Goal: Task Accomplishment & Management: Manage account settings

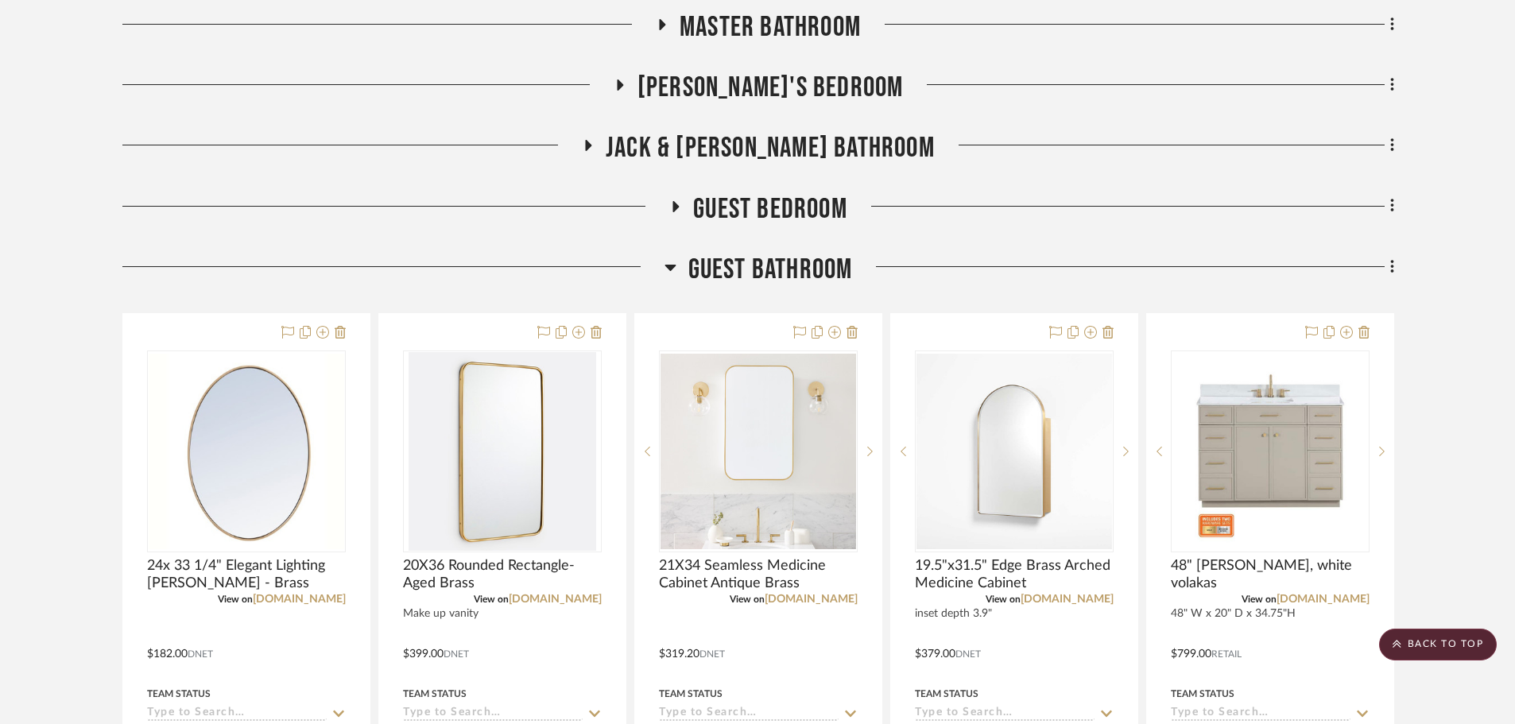
click at [821, 268] on span "Guest Bathroom" at bounding box center [770, 270] width 165 height 34
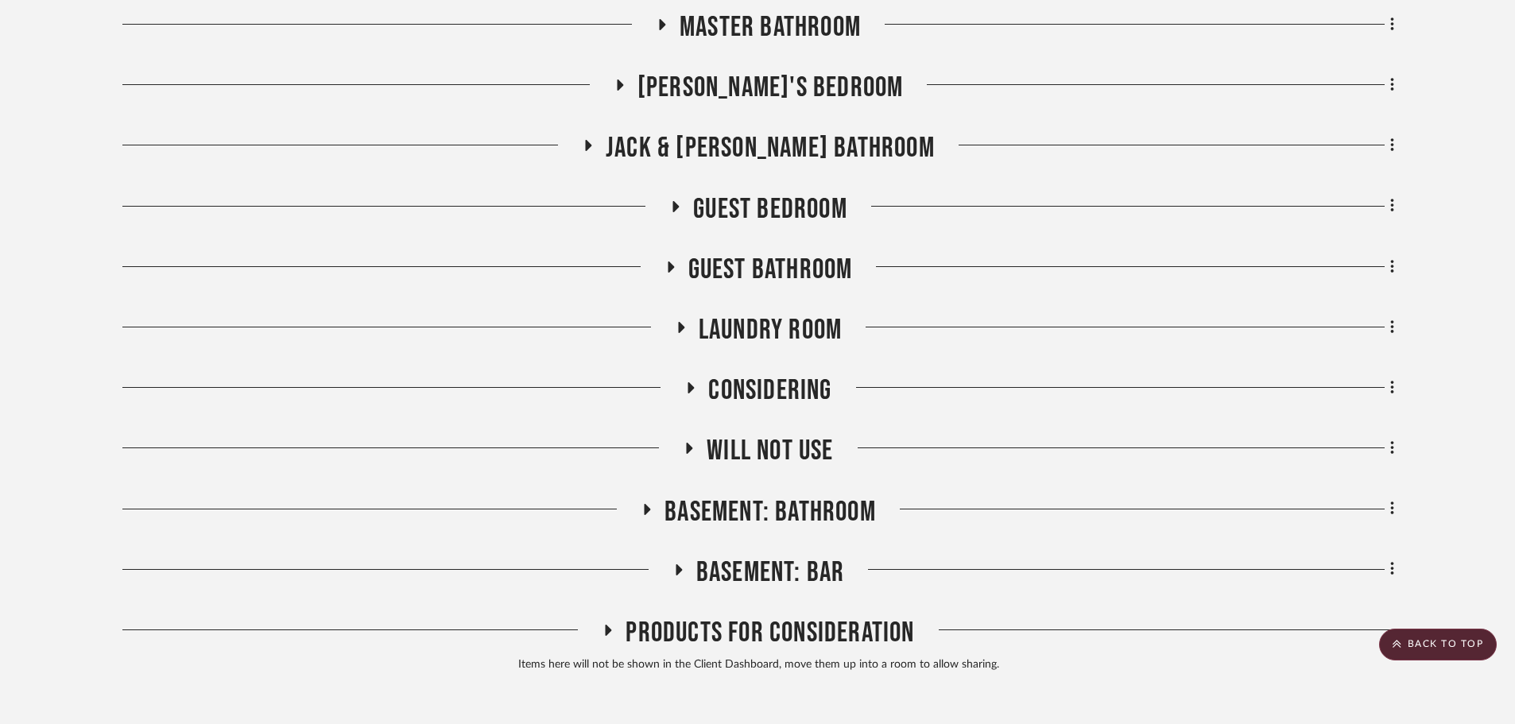
click at [802, 152] on span "Jack & [PERSON_NAME] Bathroom" at bounding box center [770, 148] width 329 height 34
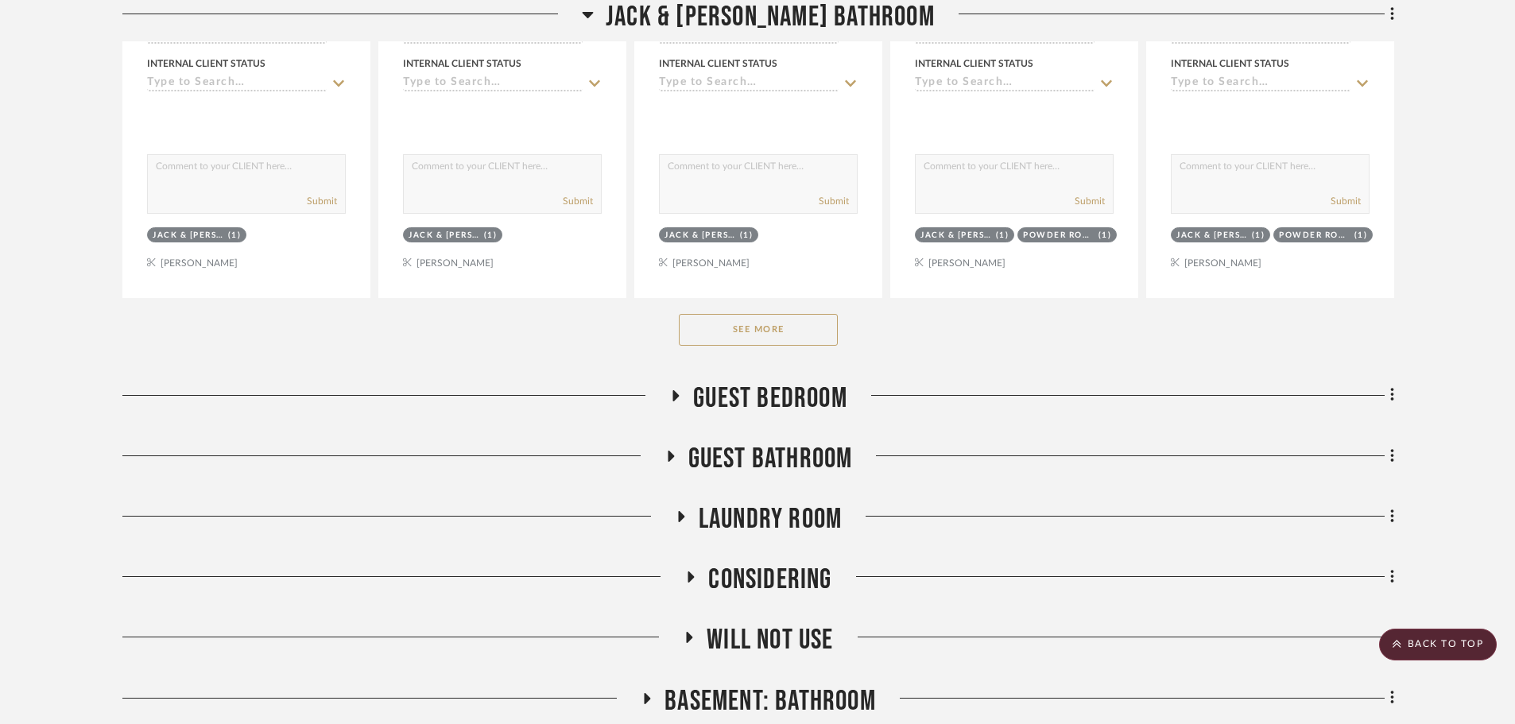
click at [775, 338] on button "See More" at bounding box center [758, 330] width 159 height 32
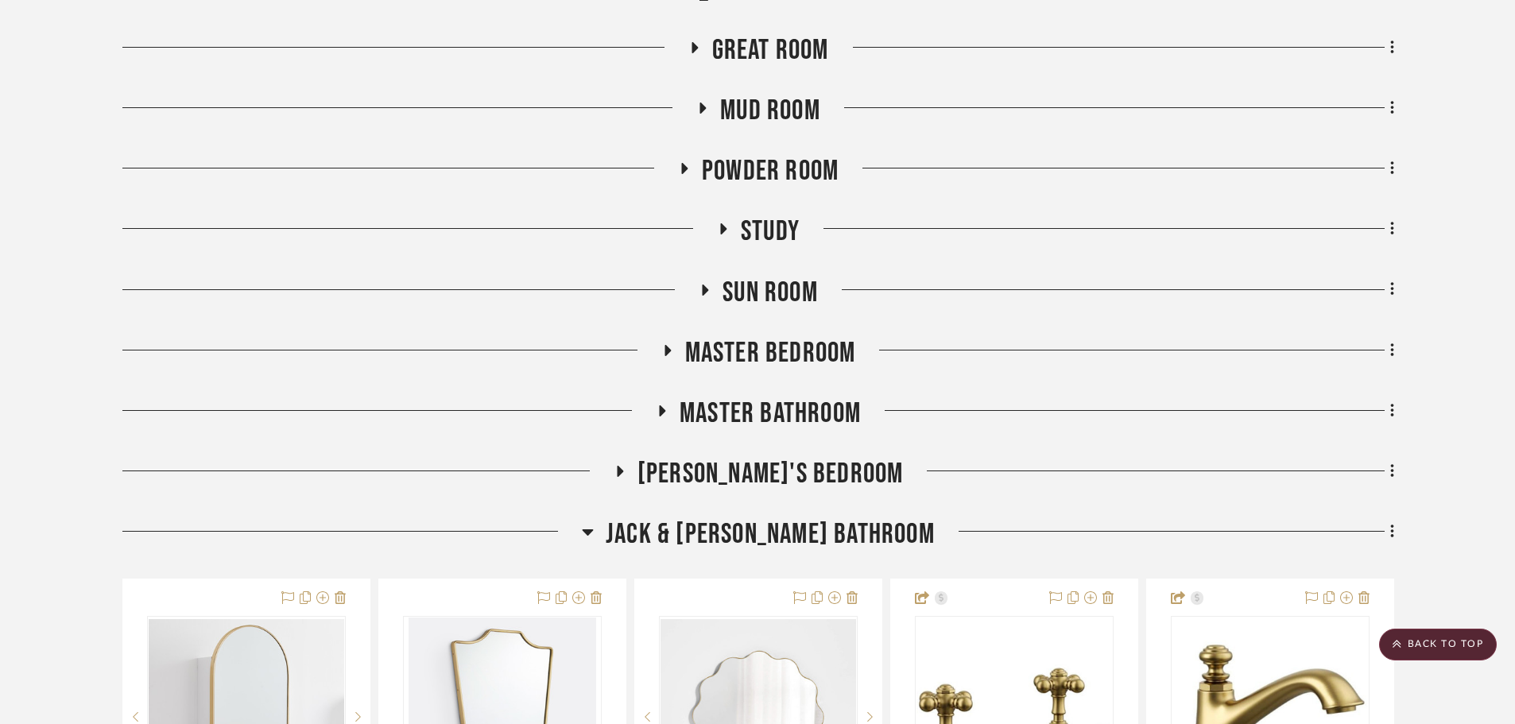
scroll to position [1033, 0]
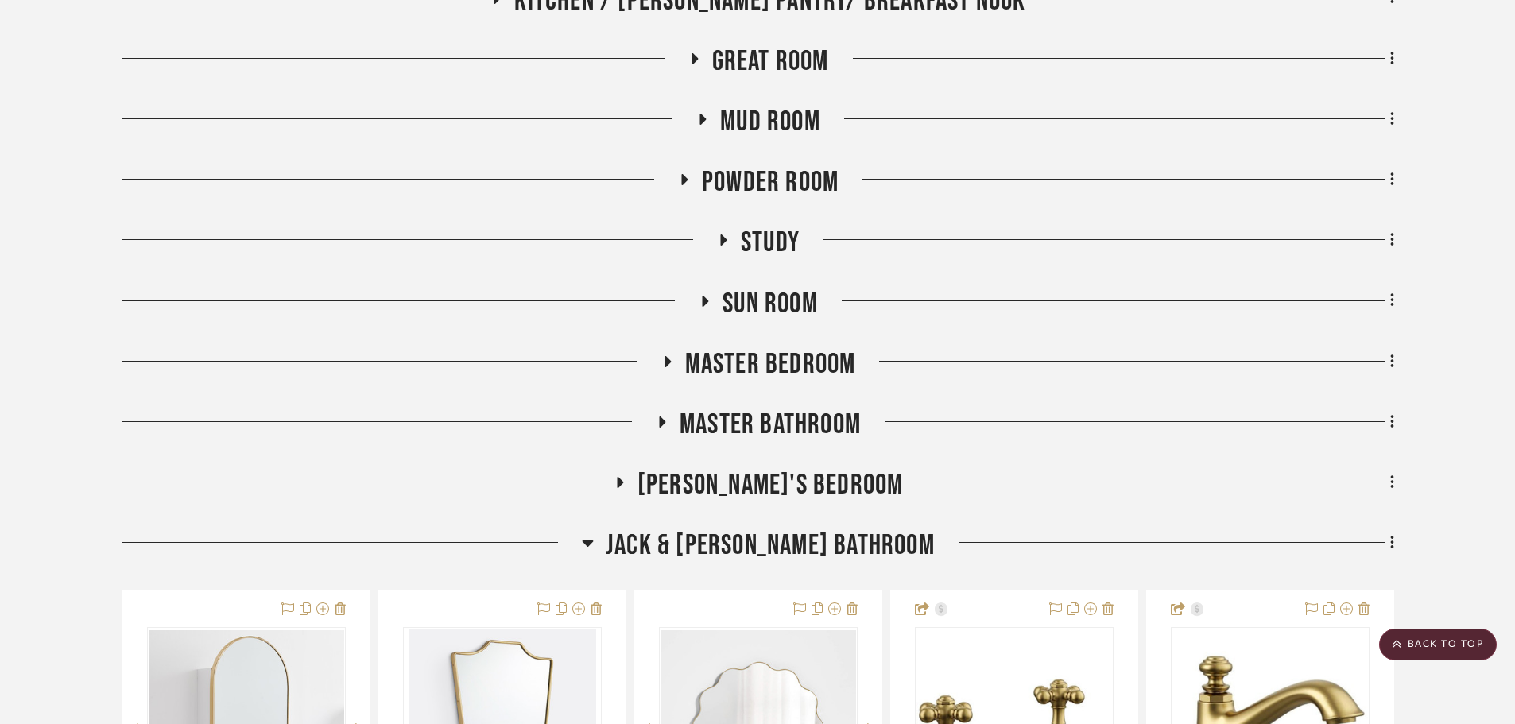
click at [745, 554] on span "Jack & [PERSON_NAME] Bathroom" at bounding box center [770, 546] width 329 height 34
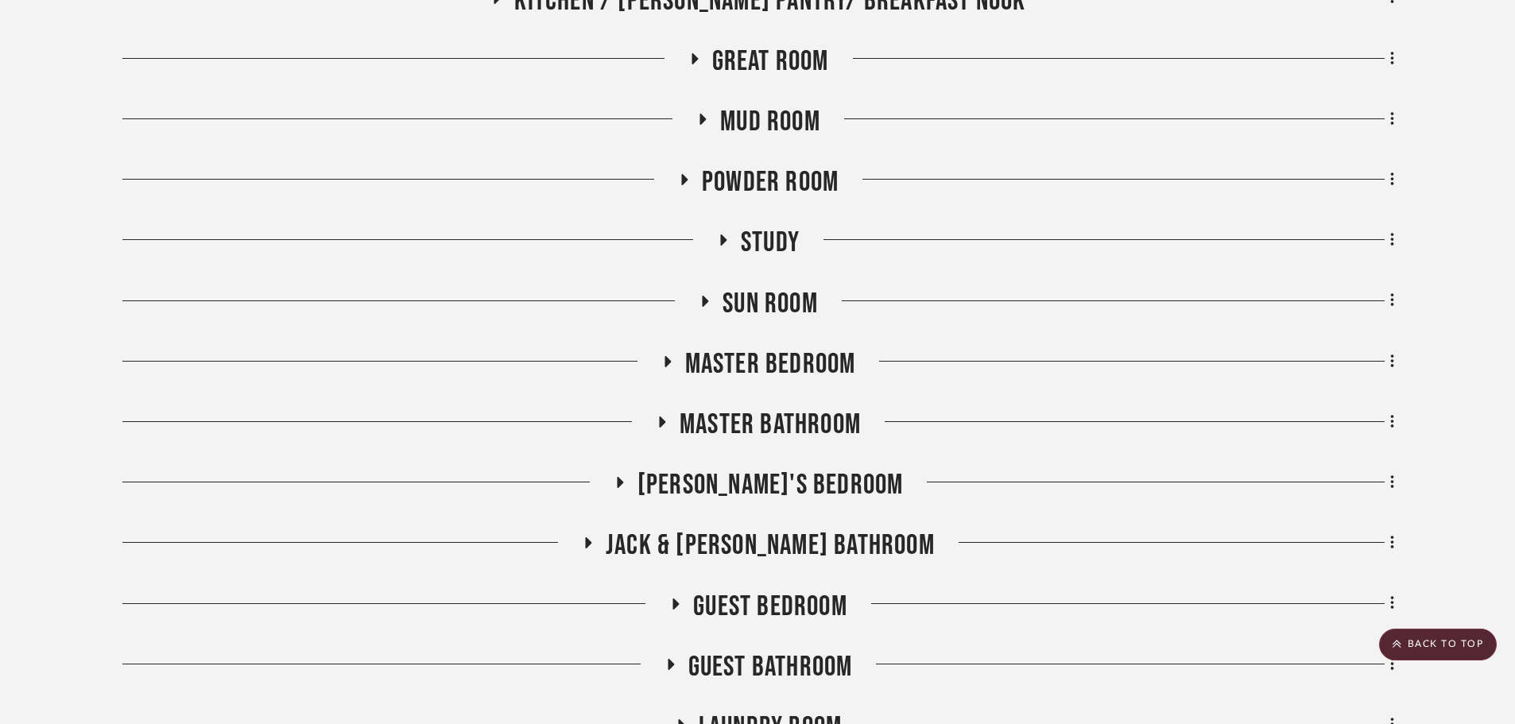
click at [795, 473] on span "[PERSON_NAME]'s Bedroom" at bounding box center [770, 485] width 266 height 34
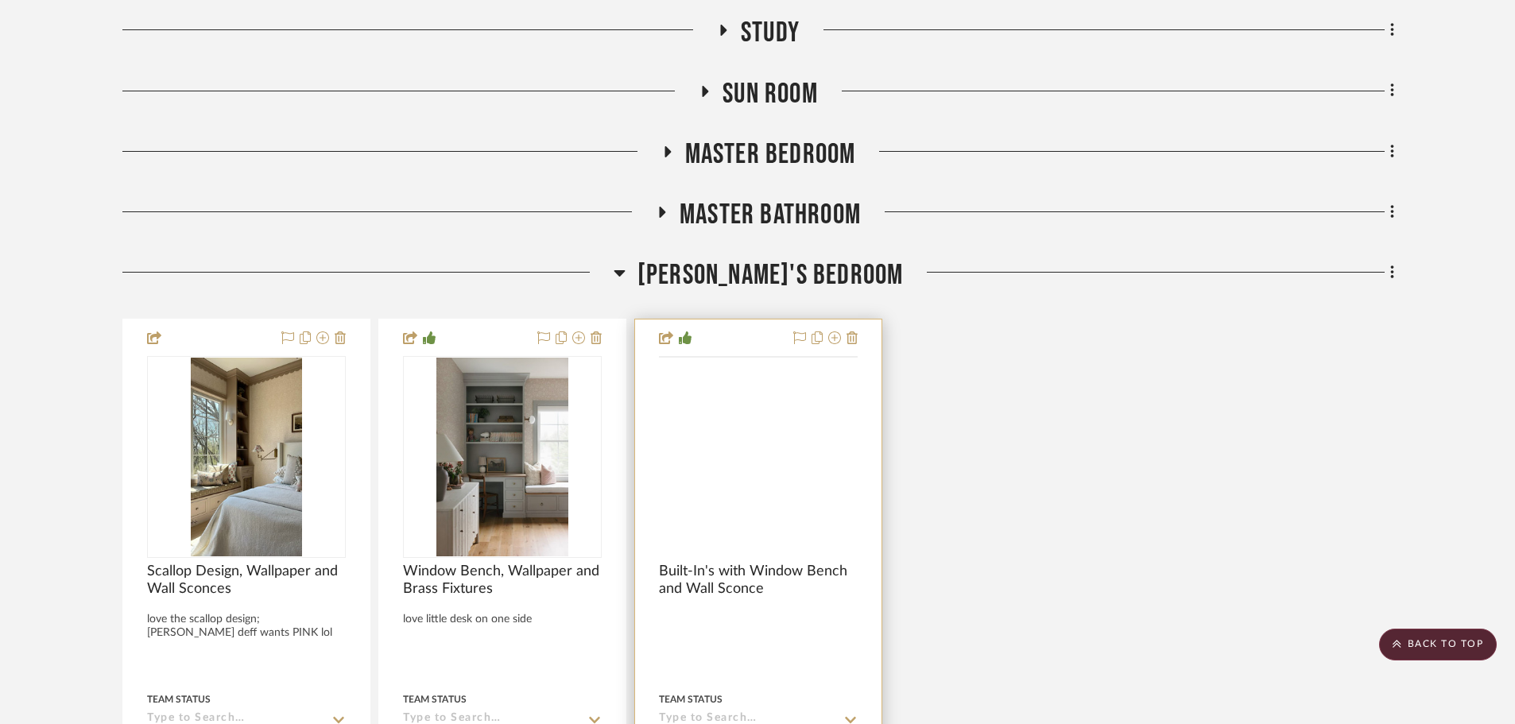
scroll to position [1351, 0]
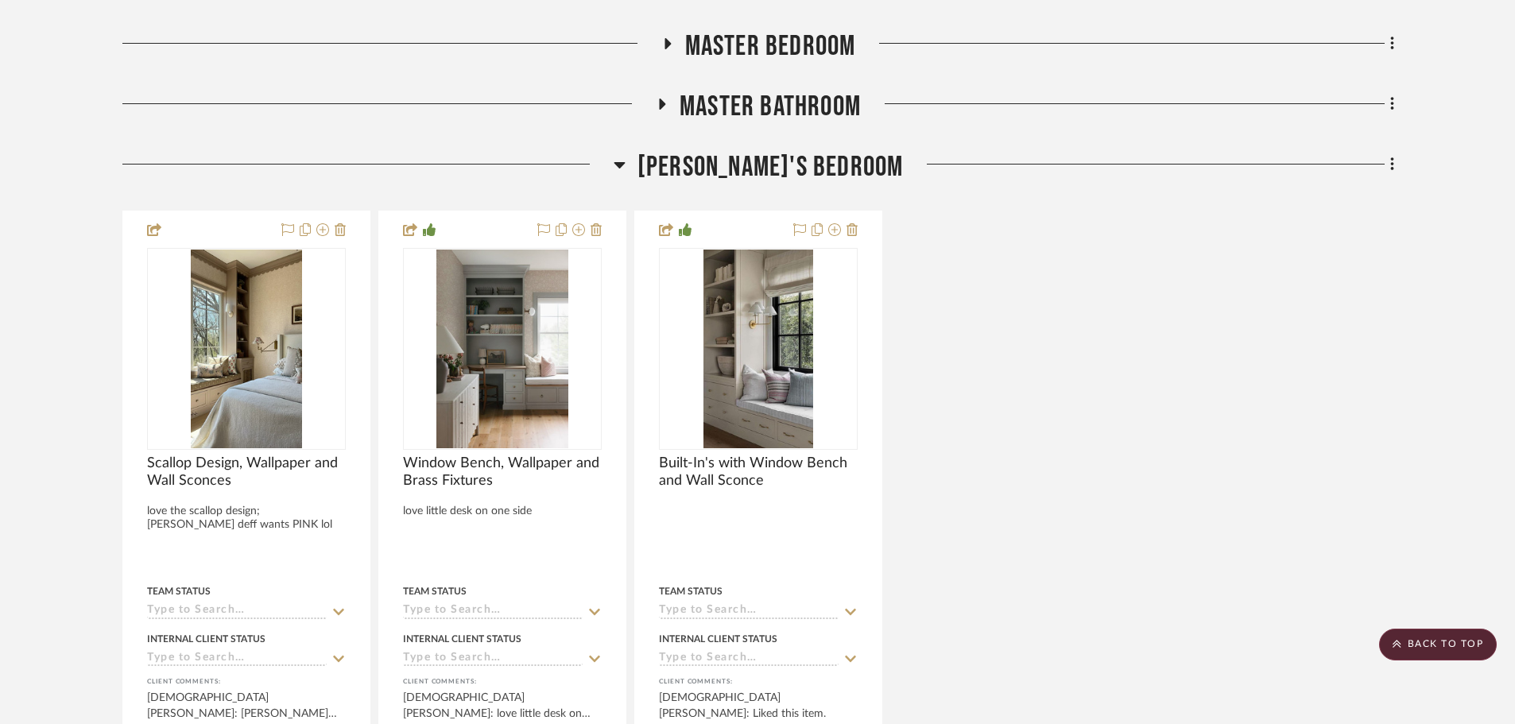
click at [40, 140] on project-details-page "SHOW ME Project: 10. [PERSON_NAME] Project Settings + Add Room/Section + Quick …" at bounding box center [757, 127] width 1515 height 2729
click at [90, 466] on project-details-page "SHOW ME Project: 10. [PERSON_NAME] Project Settings + Add Room/Section + Quick …" at bounding box center [757, 127] width 1515 height 2729
click at [776, 149] on div "Foyer/ Dining/ Kitchen Lighting FABUWOOD DOOR STYLES AND COLORS FOREVERMARK DOO…" at bounding box center [758, 231] width 1272 height 2418
click at [789, 173] on span "[PERSON_NAME]'s Bedroom" at bounding box center [770, 167] width 266 height 34
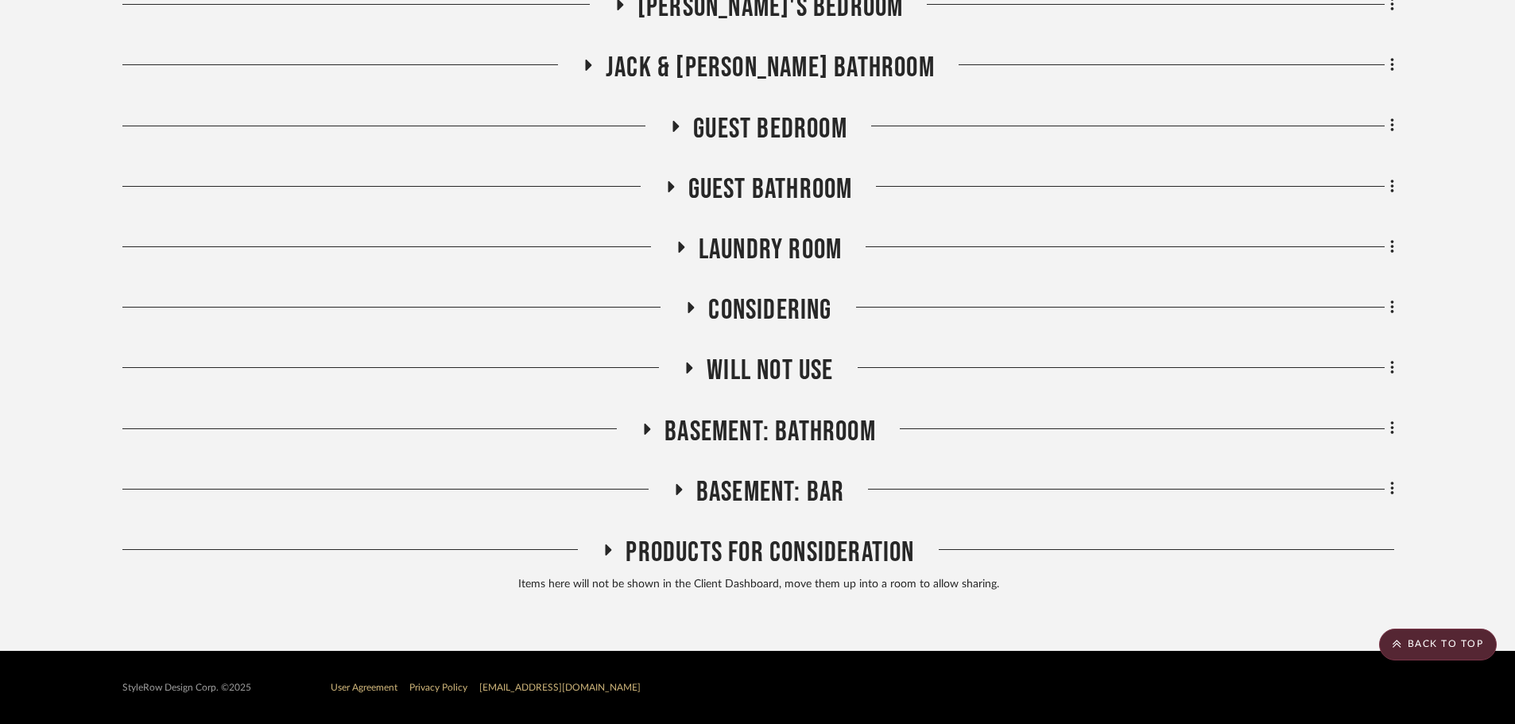
scroll to position [1431, 0]
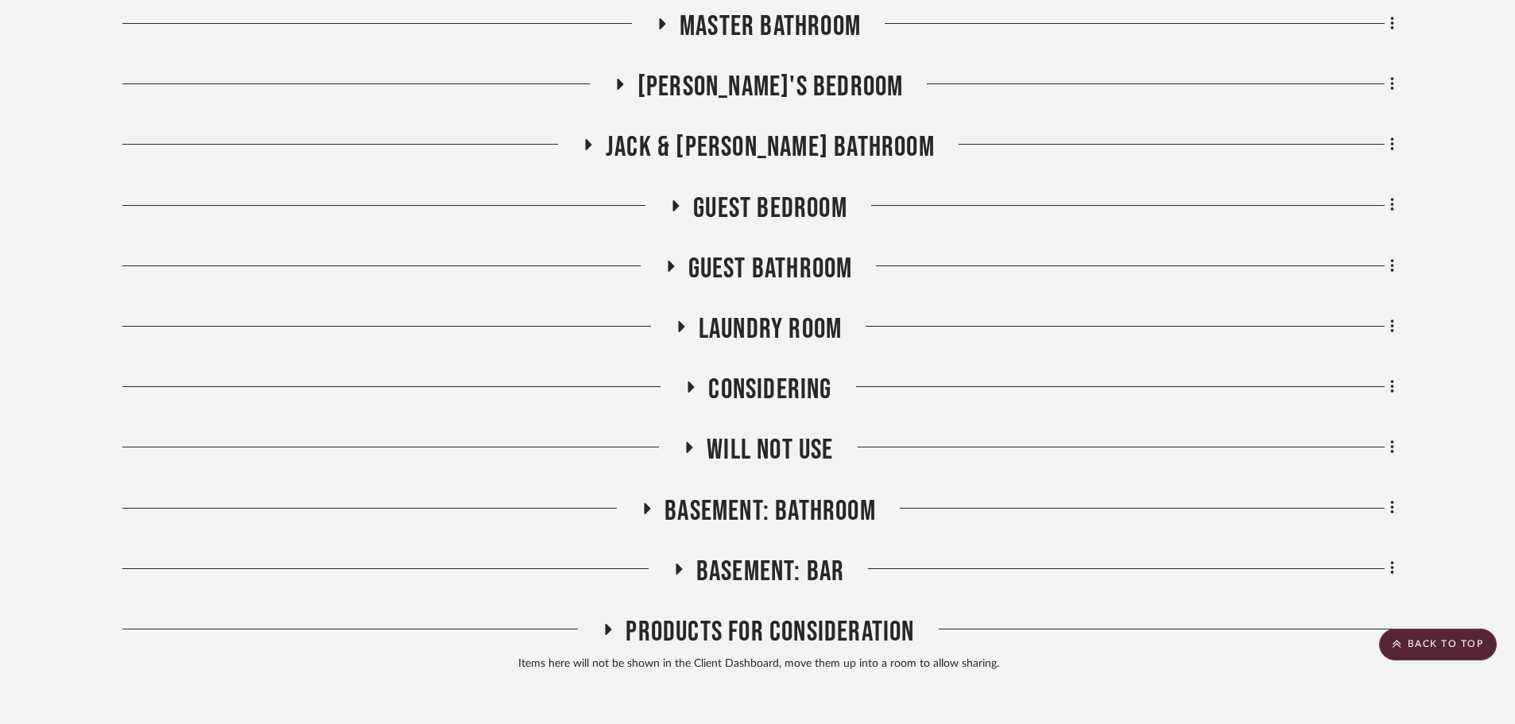
click at [758, 318] on span "Laundry Room" at bounding box center [770, 329] width 143 height 34
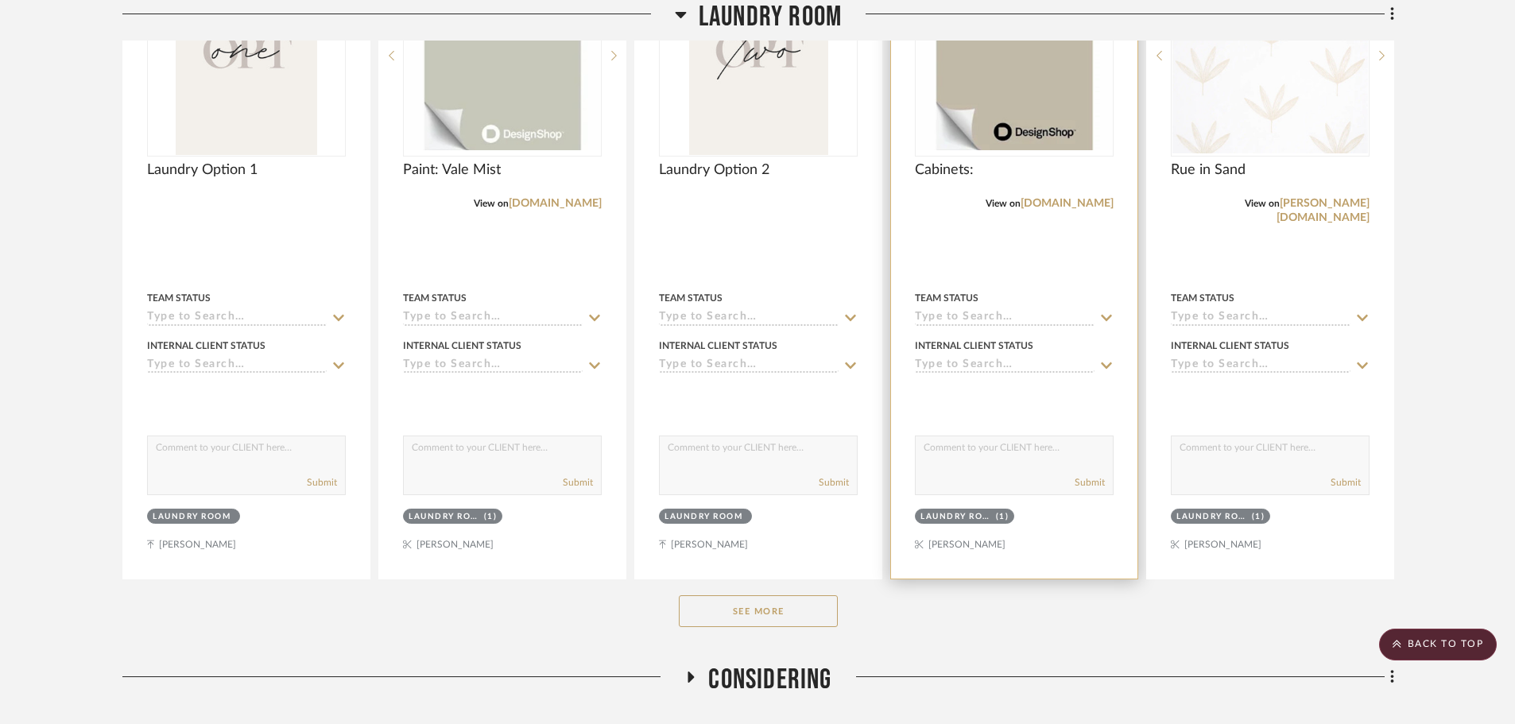
scroll to position [1908, 0]
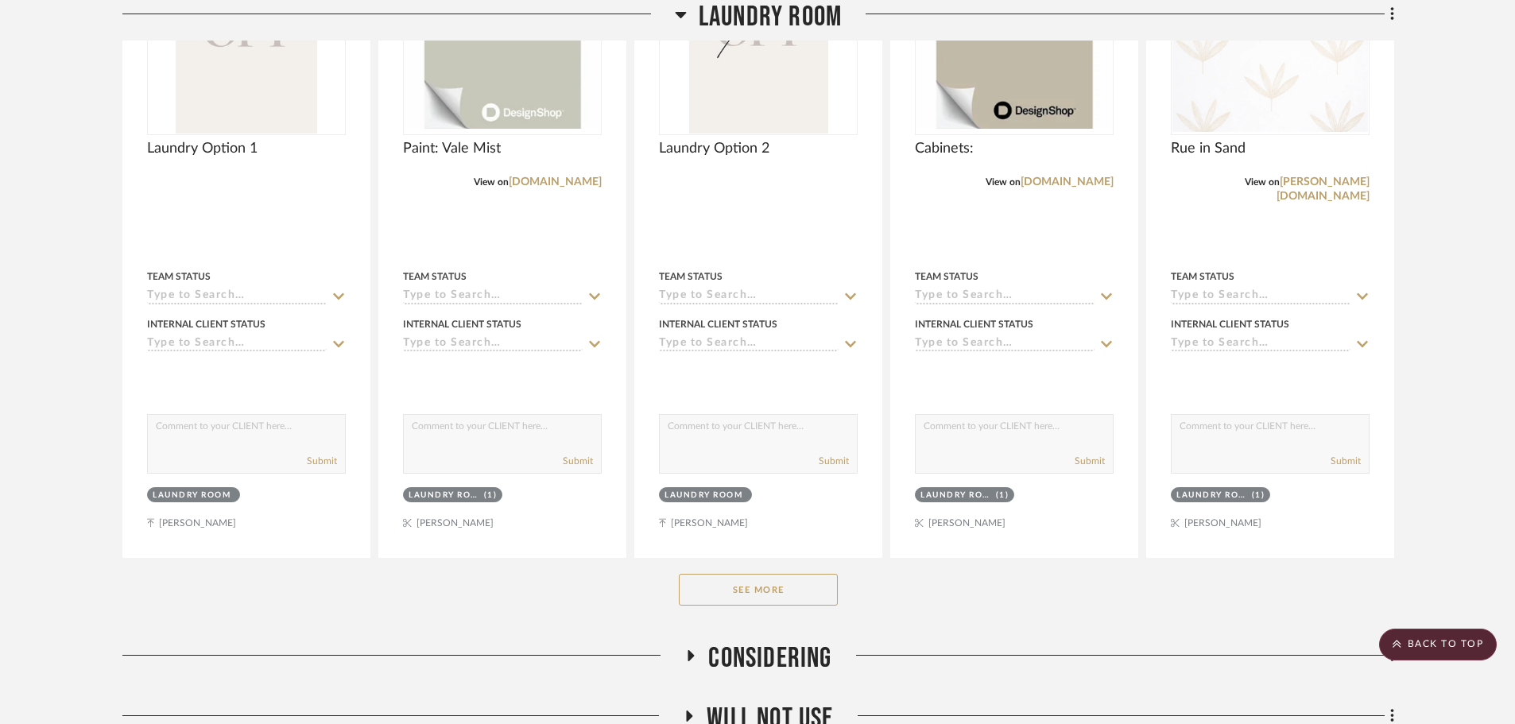
click at [762, 587] on button "See More" at bounding box center [758, 590] width 159 height 32
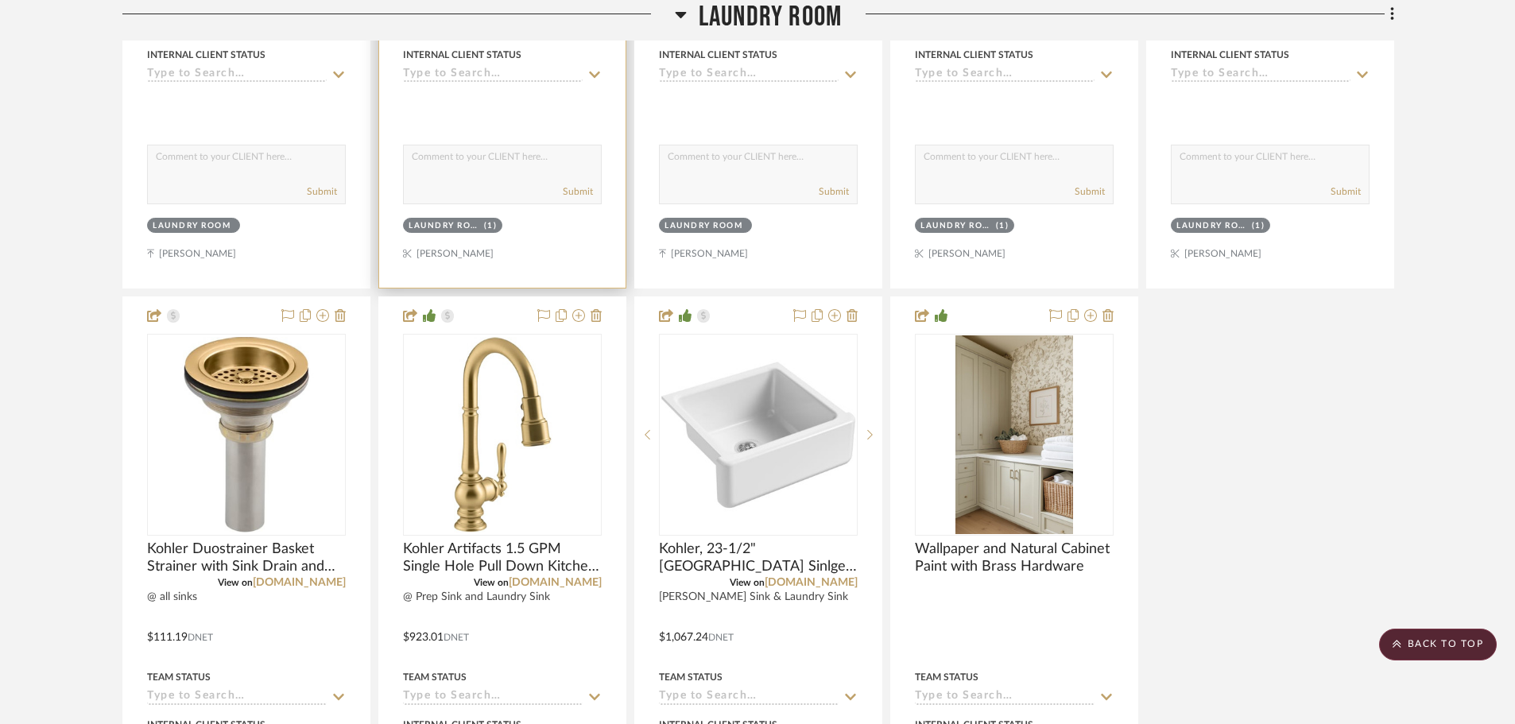
scroll to position [2226, 0]
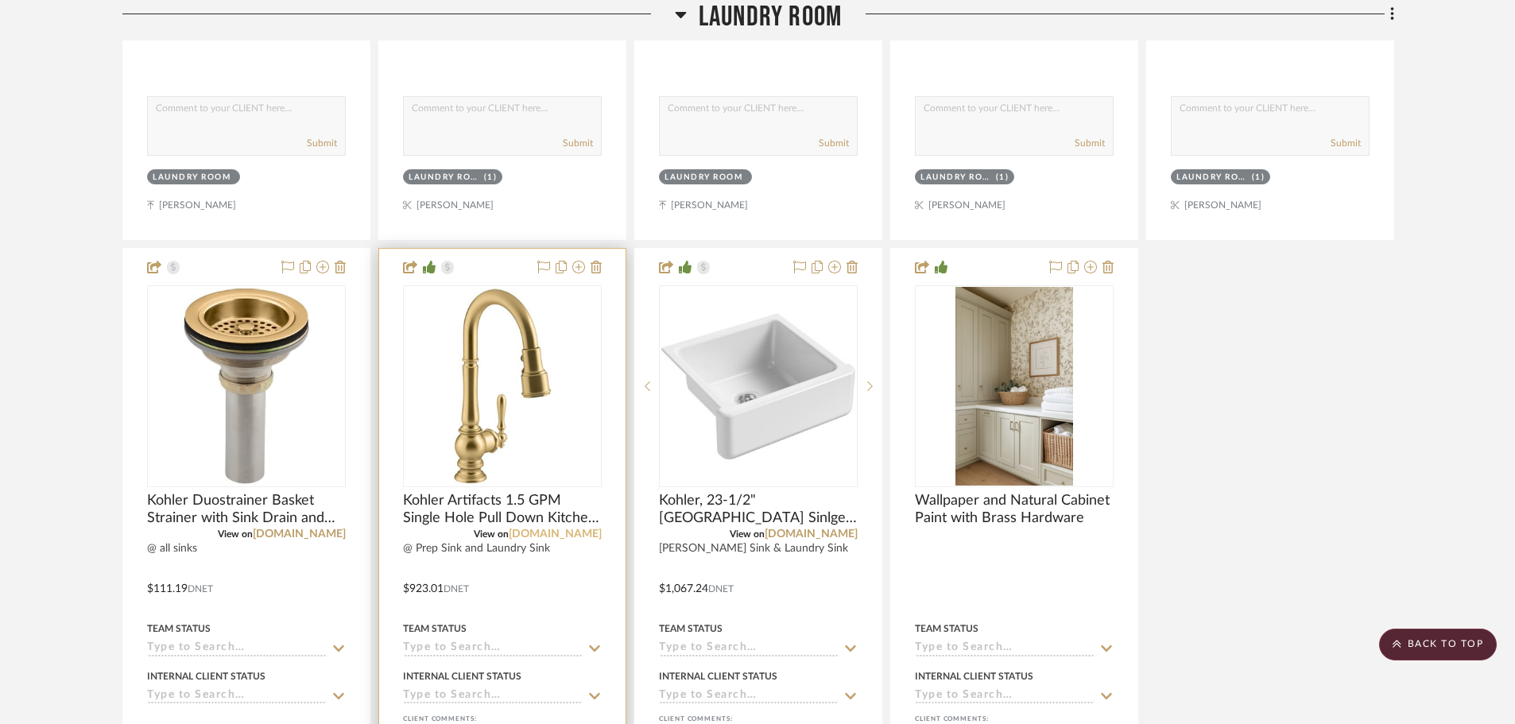
click at [586, 534] on link "[DOMAIN_NAME]" at bounding box center [555, 534] width 93 height 11
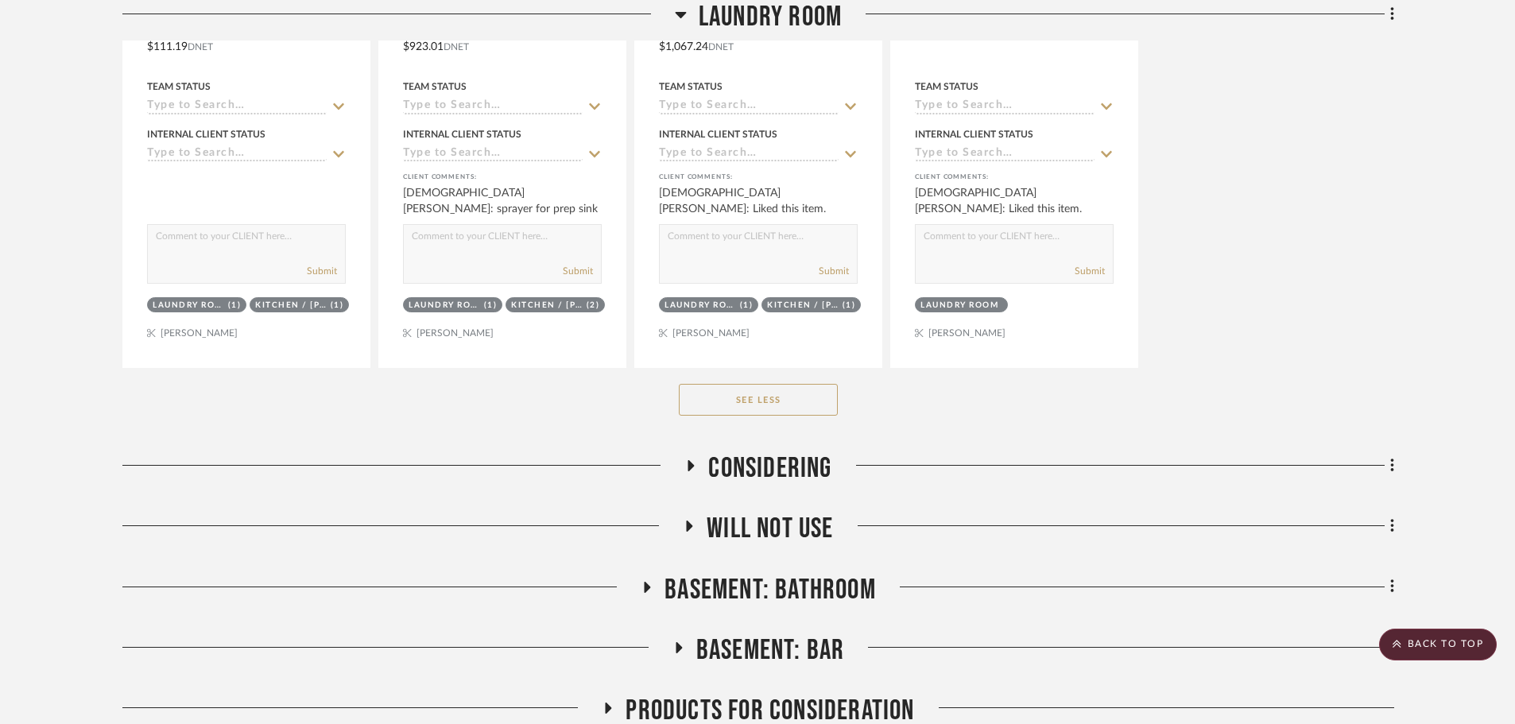
scroll to position [2767, 0]
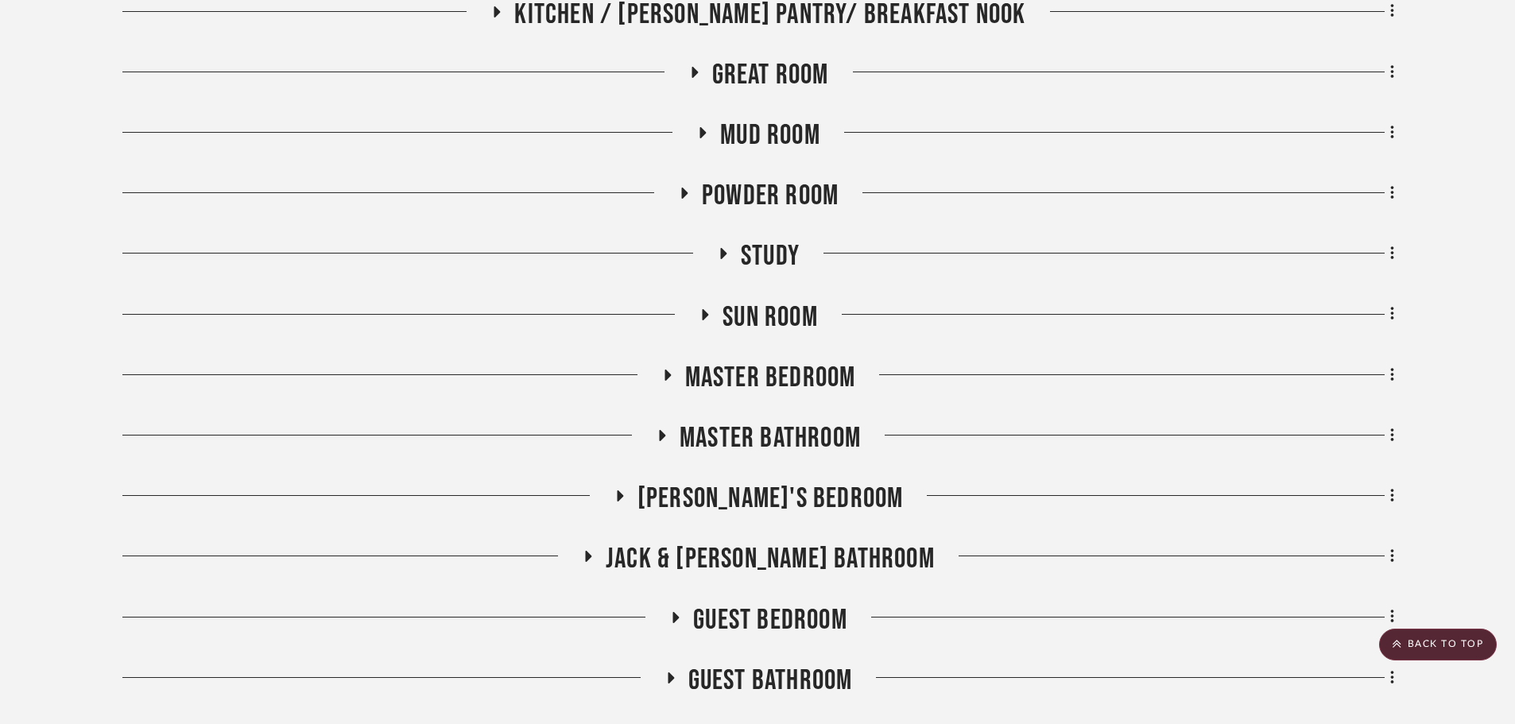
scroll to position [1416, 0]
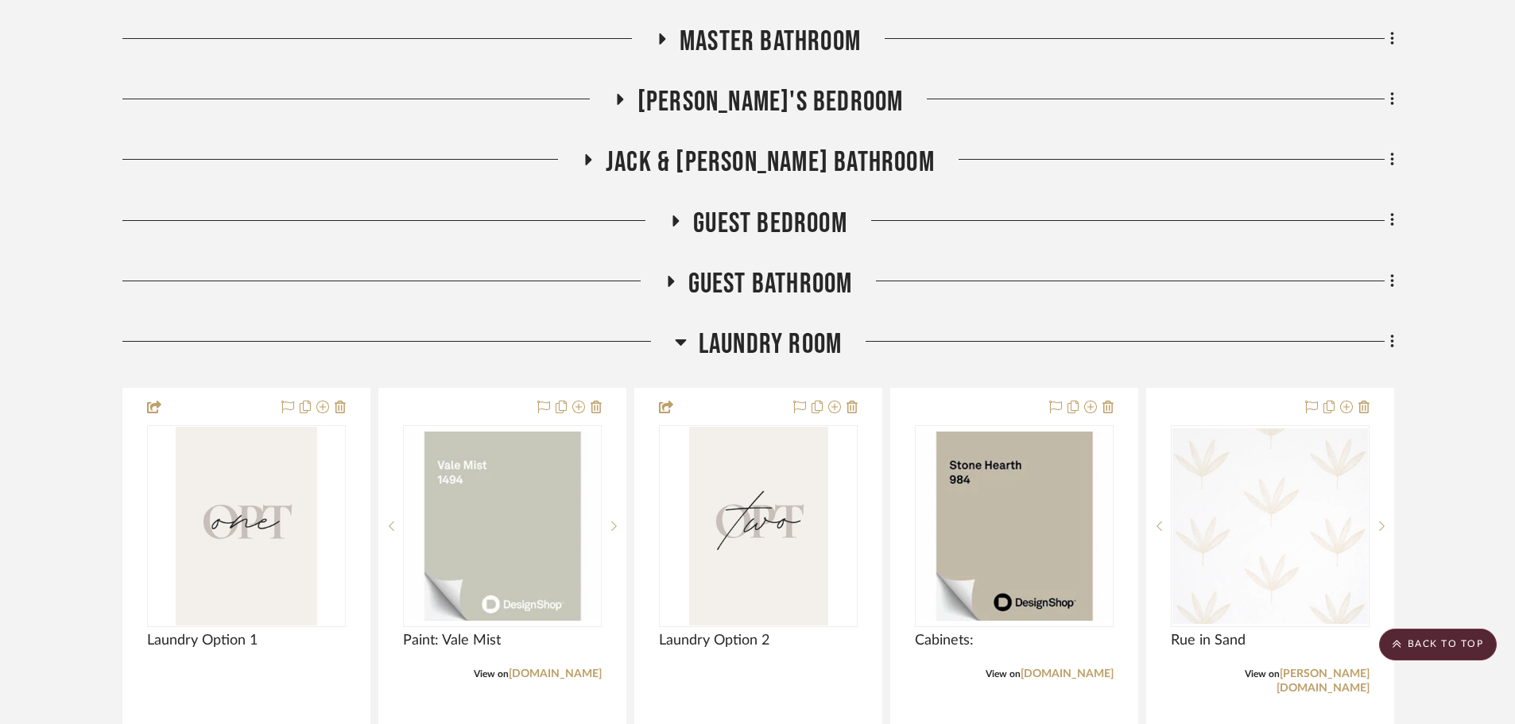
click at [728, 345] on span "Laundry Room" at bounding box center [770, 344] width 143 height 34
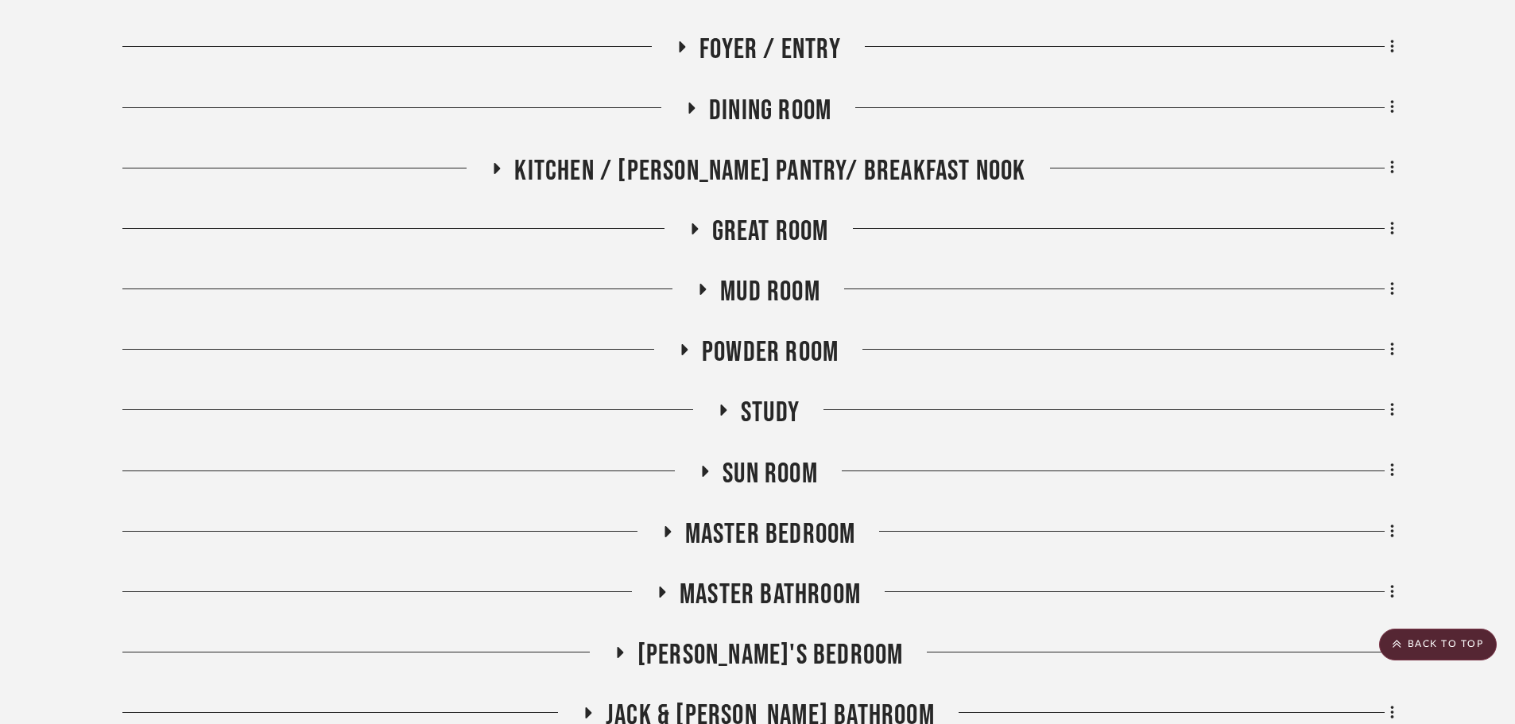
scroll to position [860, 0]
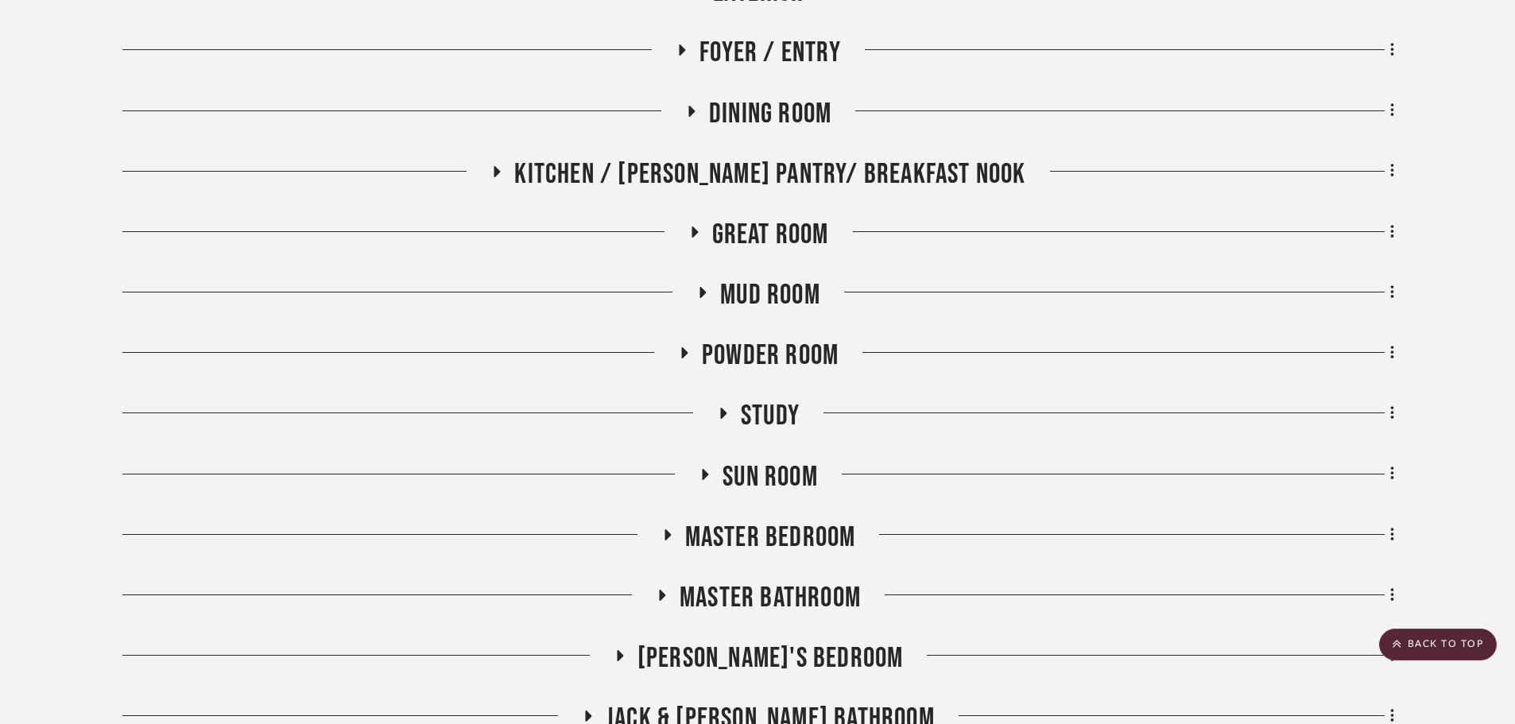
click at [762, 471] on span "Sun Room" at bounding box center [769, 477] width 95 height 34
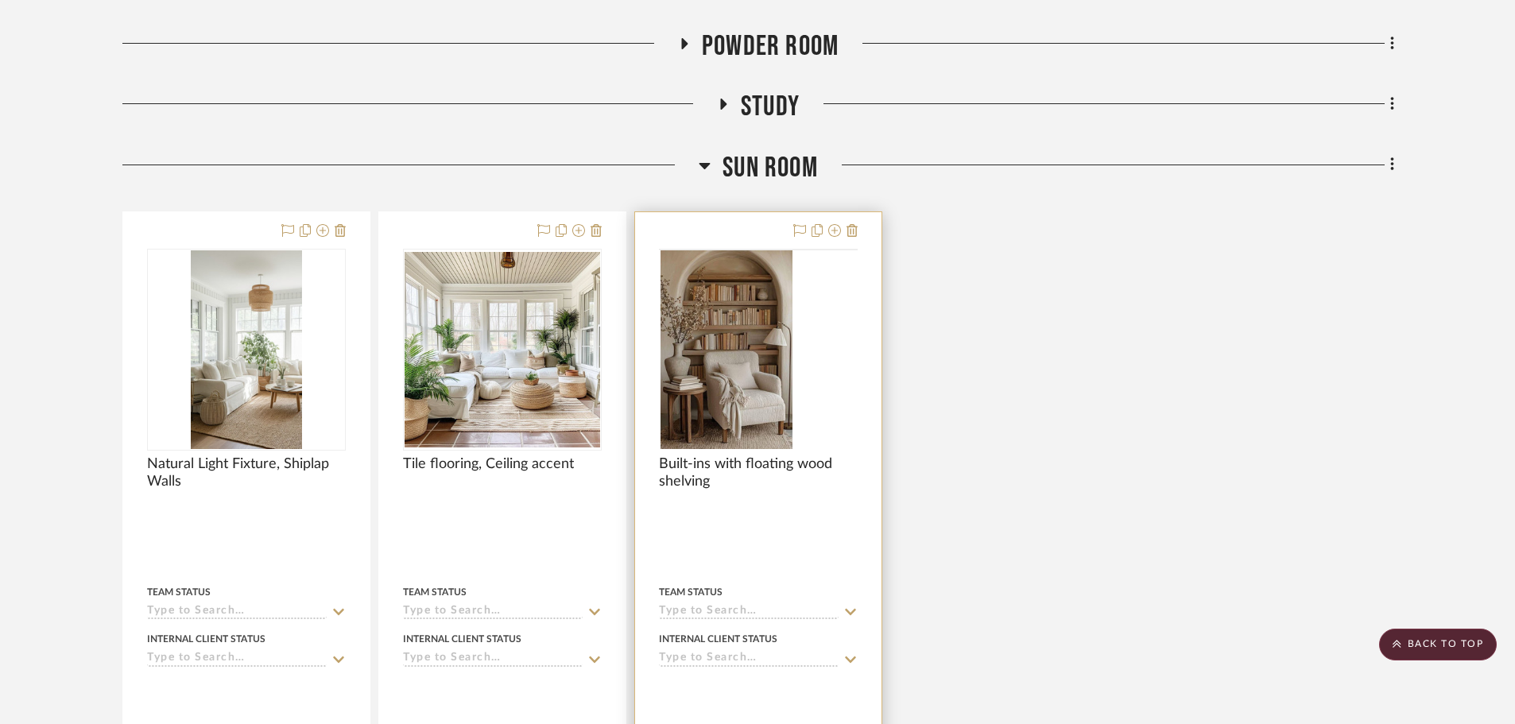
scroll to position [1178, 0]
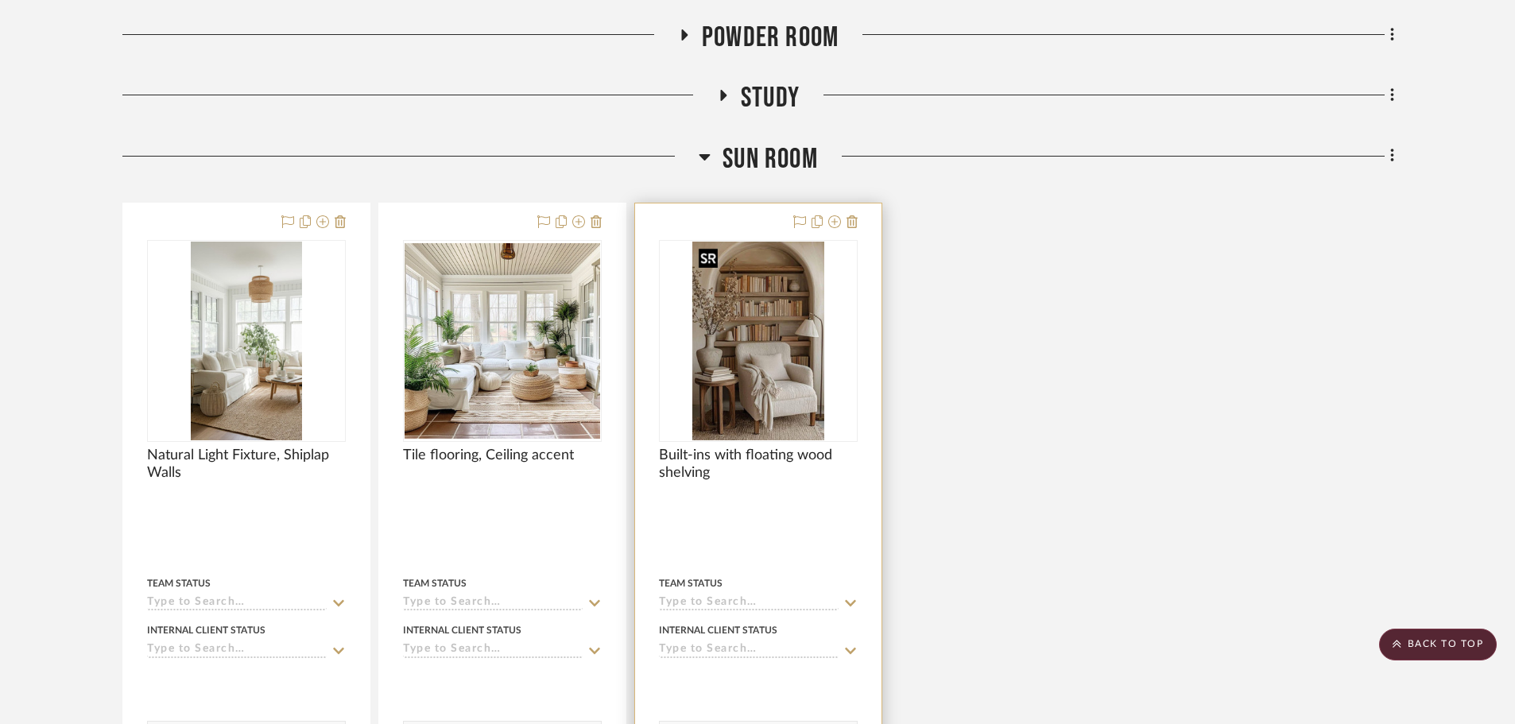
click at [788, 389] on img "0" at bounding box center [758, 341] width 132 height 199
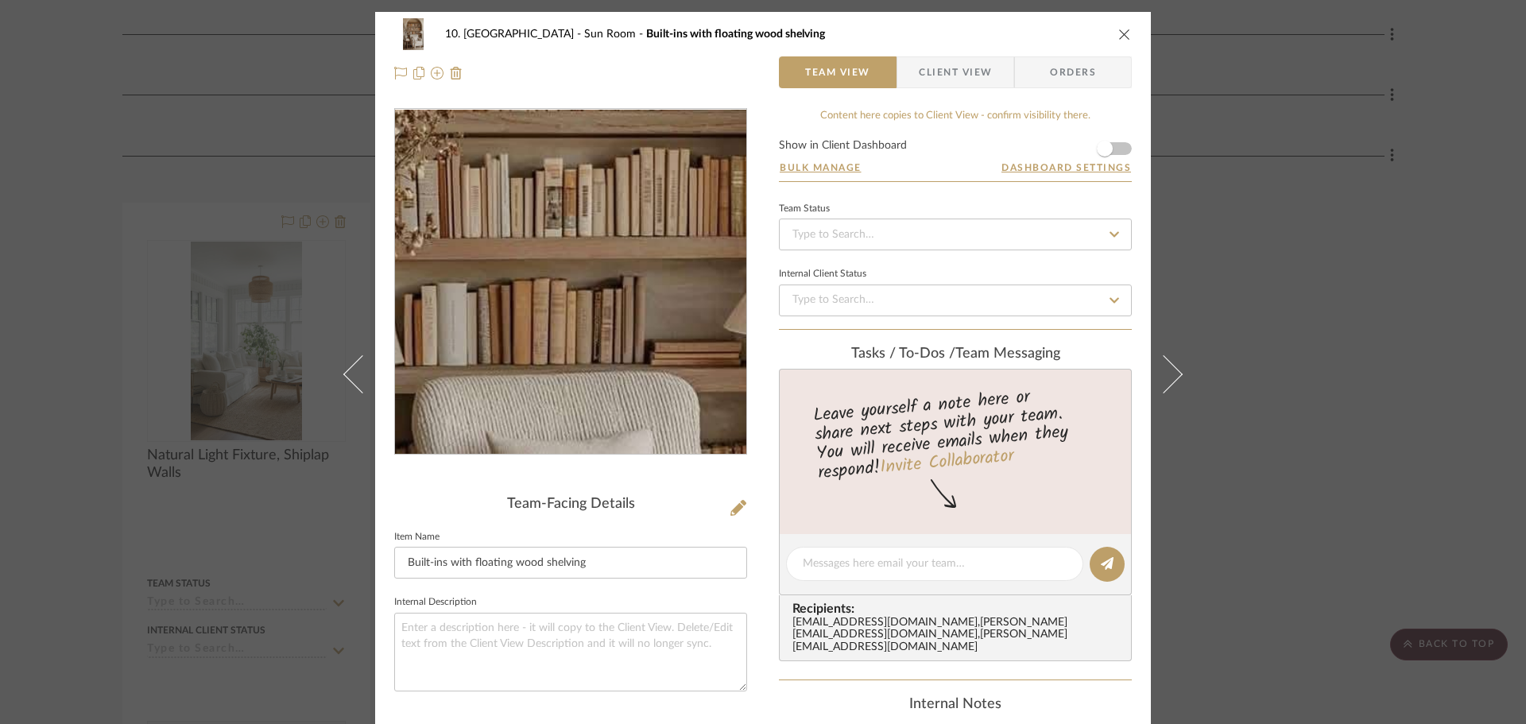
click at [578, 254] on img "0" at bounding box center [570, 282] width 230 height 345
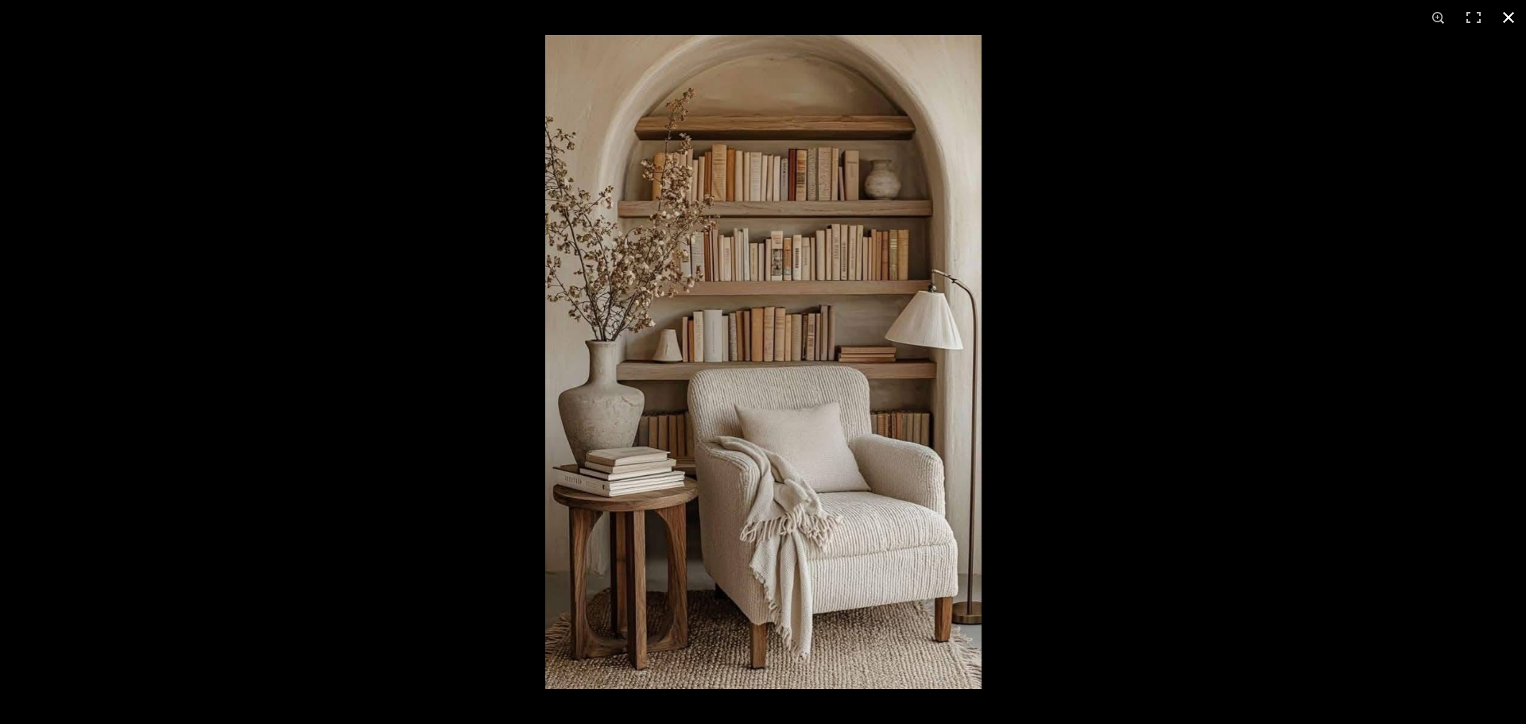
click at [1442, 543] on div at bounding box center [1308, 397] width 1526 height 724
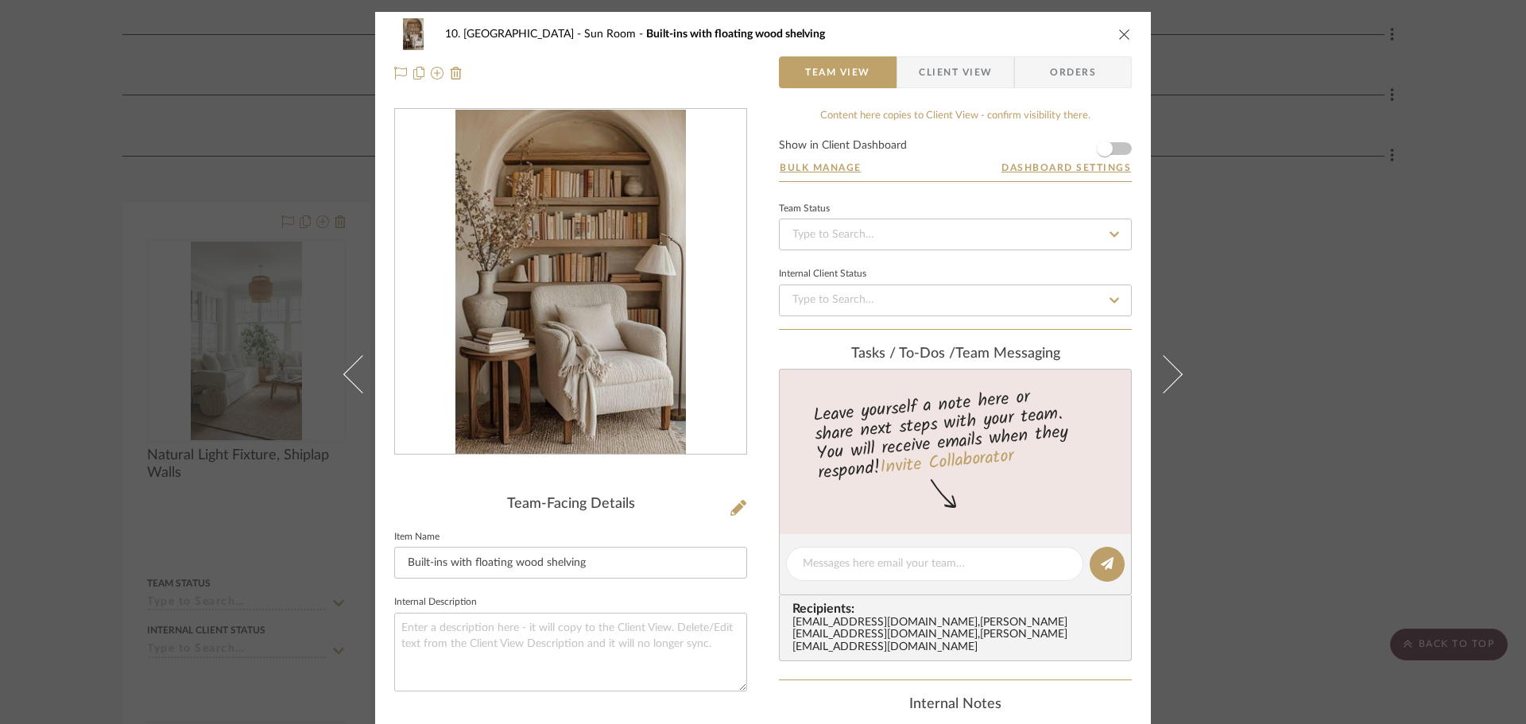
click at [1394, 533] on div "10. [PERSON_NAME] Sun Room Built-ins with floating wood shelving Team View Clie…" at bounding box center [763, 362] width 1526 height 724
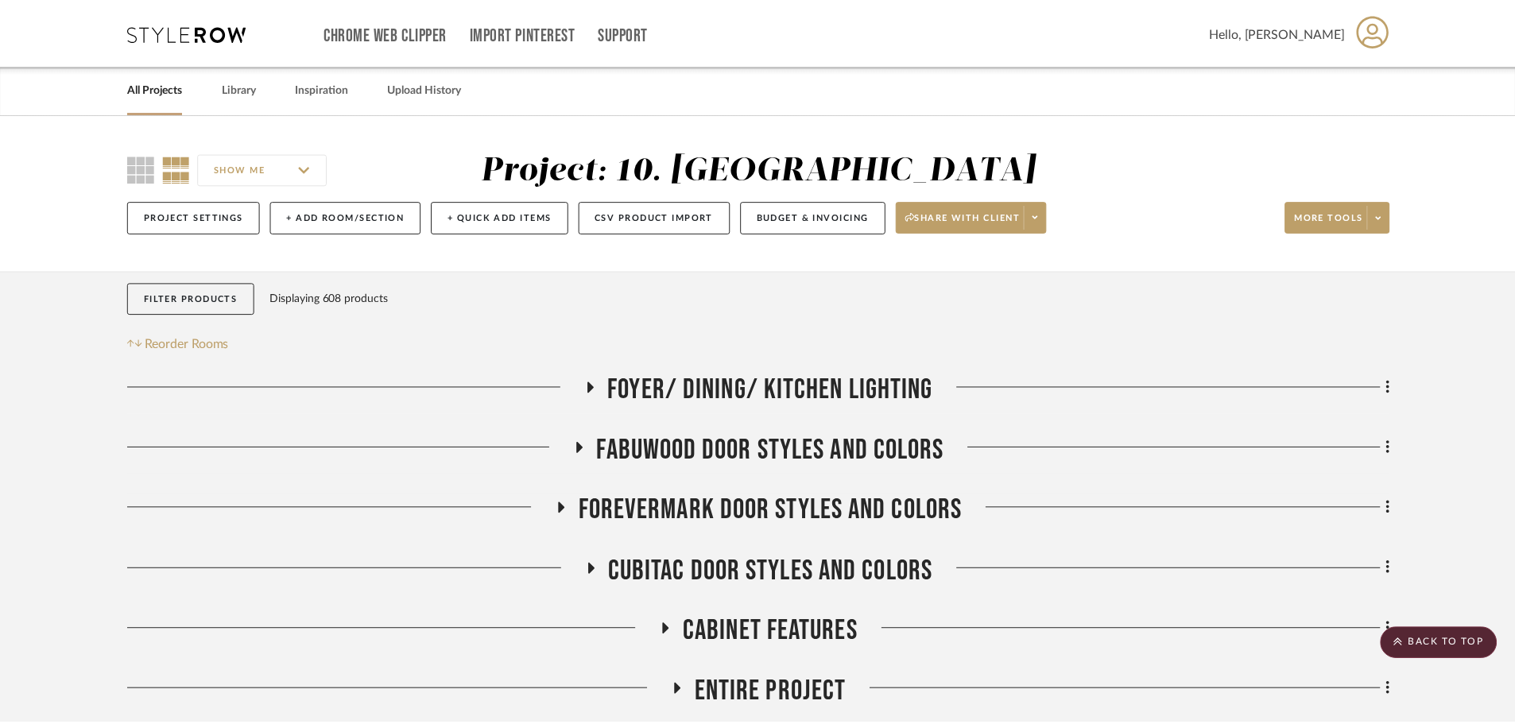
scroll to position [1178, 0]
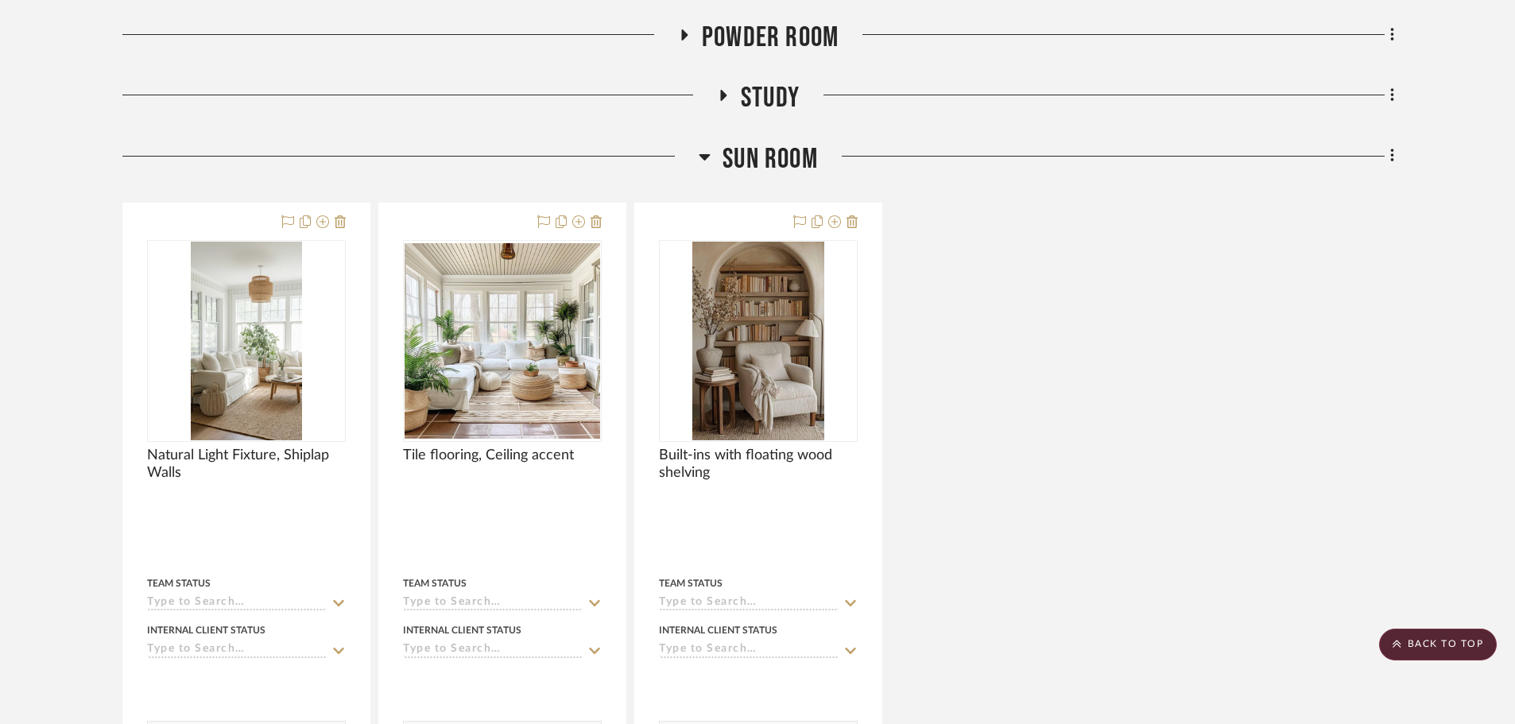
click at [1227, 401] on div "Natural Light Fixture, Shiplap Walls Team Status Internal Client Status client …" at bounding box center [758, 534] width 1272 height 662
click at [1116, 446] on div "Natural Light Fixture, Shiplap Walls Team Status Internal Client Status client …" at bounding box center [758, 534] width 1272 height 662
click at [1036, 497] on div "Natural Light Fixture, Shiplap Walls Team Status Internal Client Status client …" at bounding box center [758, 534] width 1272 height 662
click at [952, 458] on div "Natural Light Fixture, Shiplap Walls Team Status Internal Client Status client …" at bounding box center [758, 534] width 1272 height 662
click at [968, 431] on div "Natural Light Fixture, Shiplap Walls Team Status Internal Client Status client …" at bounding box center [758, 534] width 1272 height 662
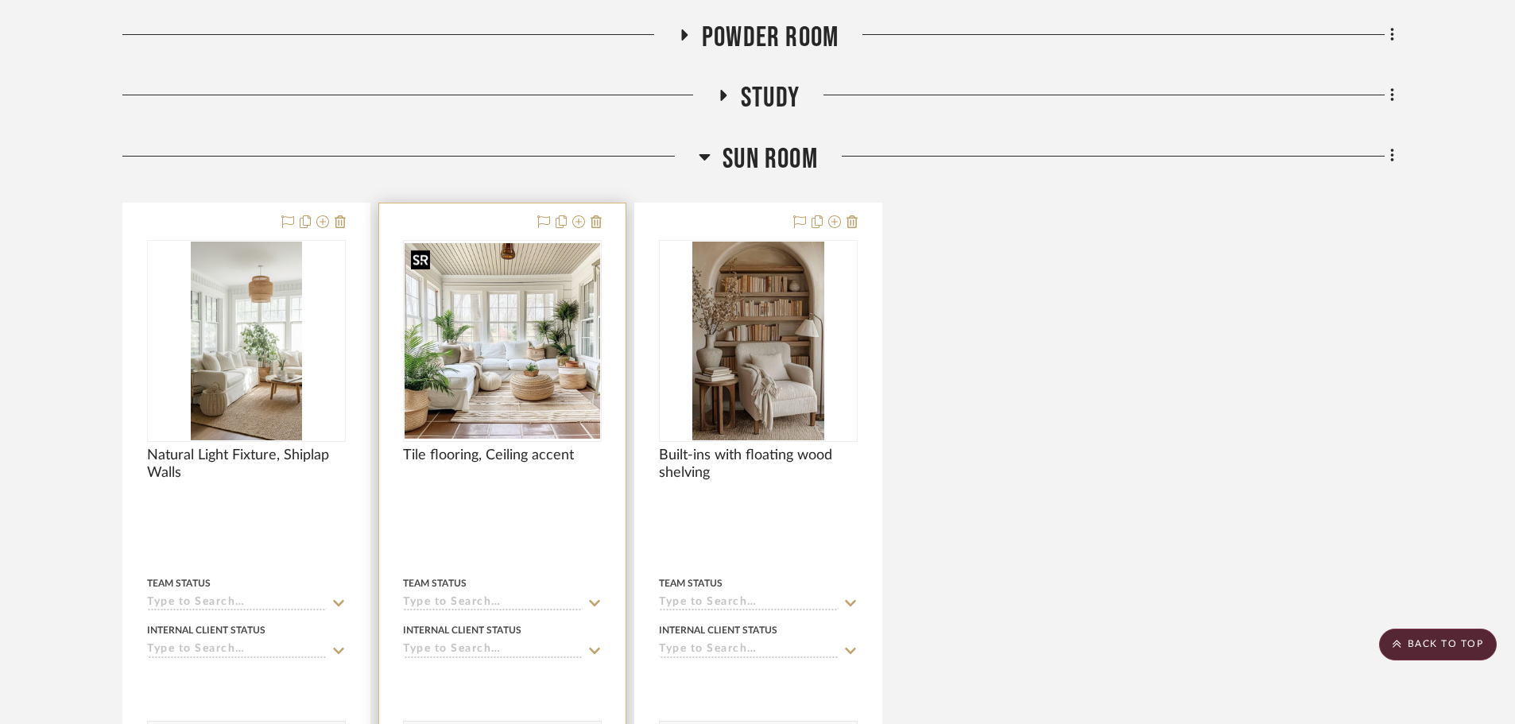
click at [540, 370] on img "0" at bounding box center [503, 341] width 196 height 196
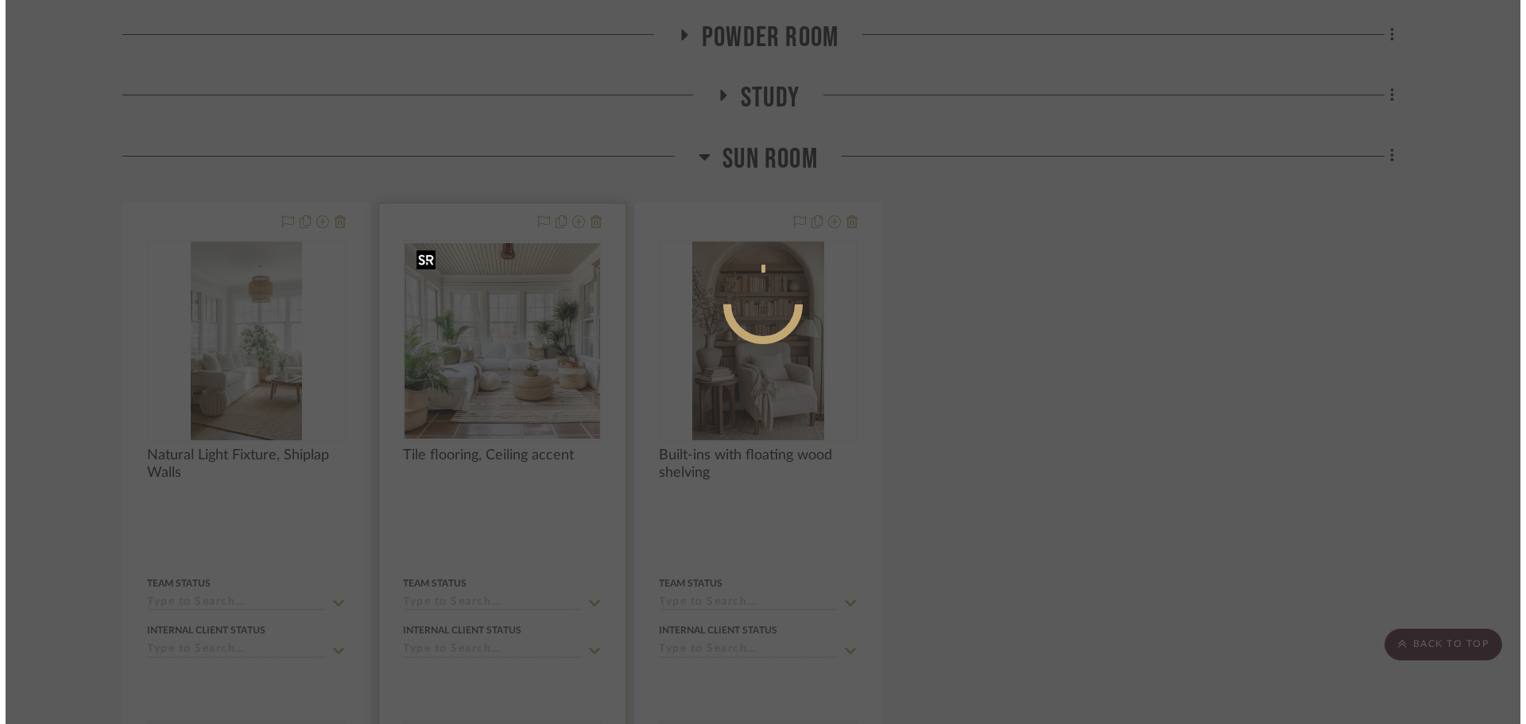
scroll to position [0, 0]
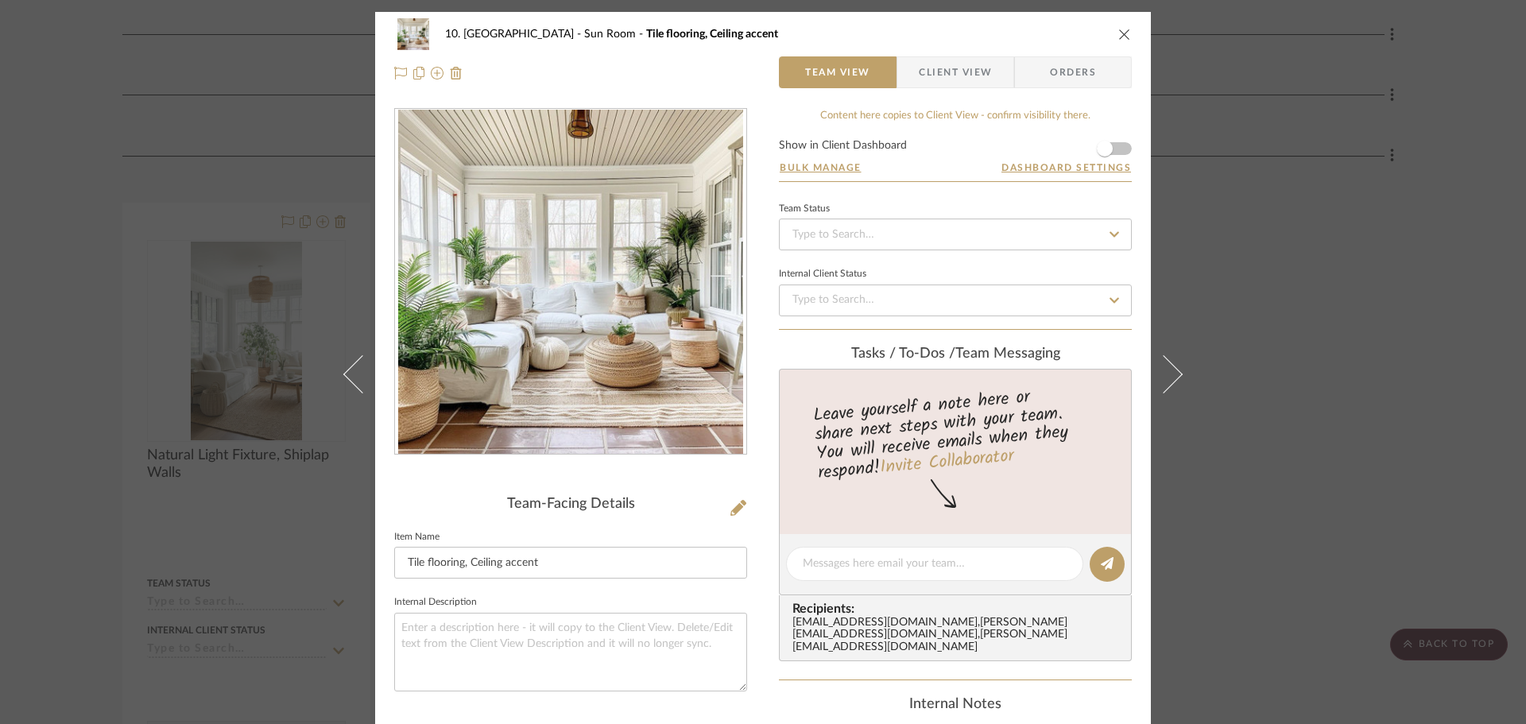
click at [1196, 341] on div "10. [PERSON_NAME] Sun Room Tile flooring, Ceiling accent Team View Client View …" at bounding box center [763, 362] width 1526 height 724
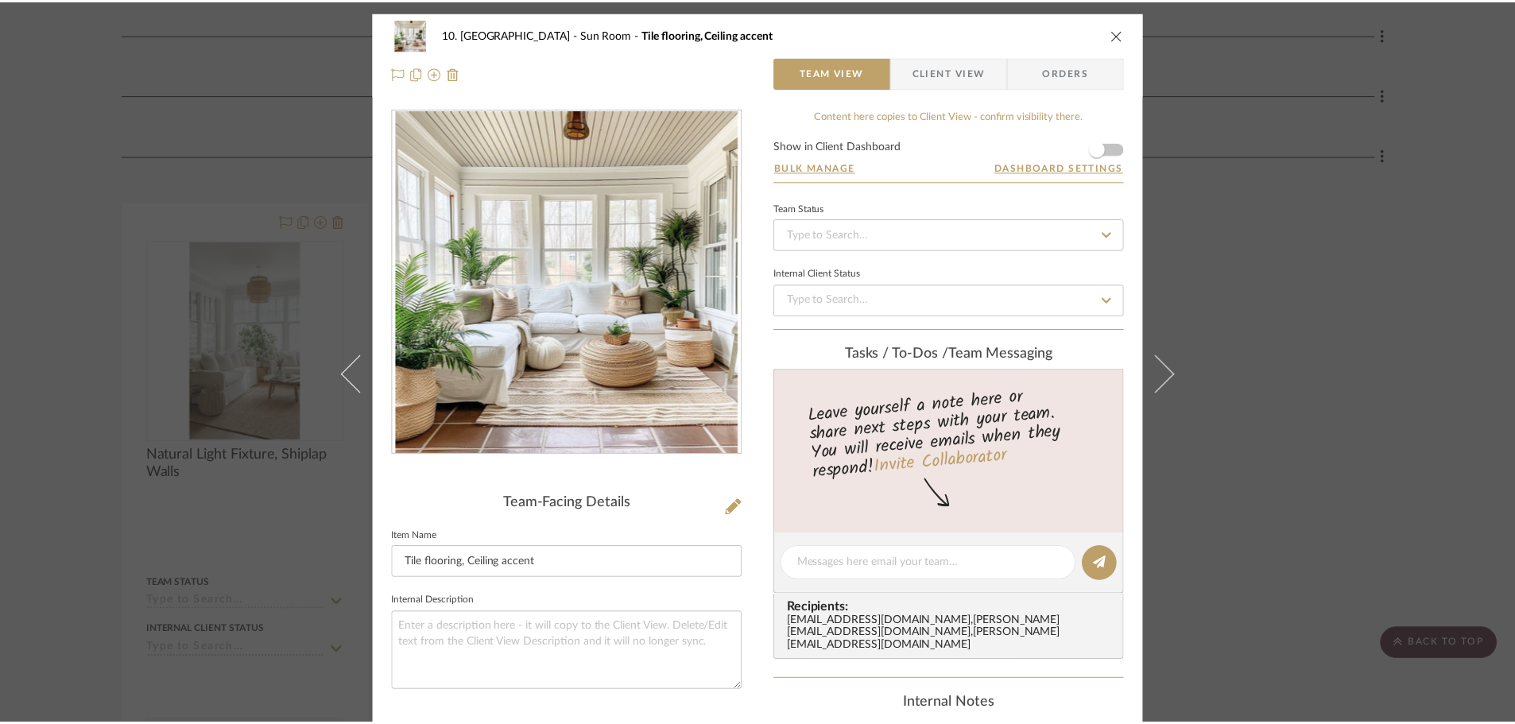
scroll to position [1178, 0]
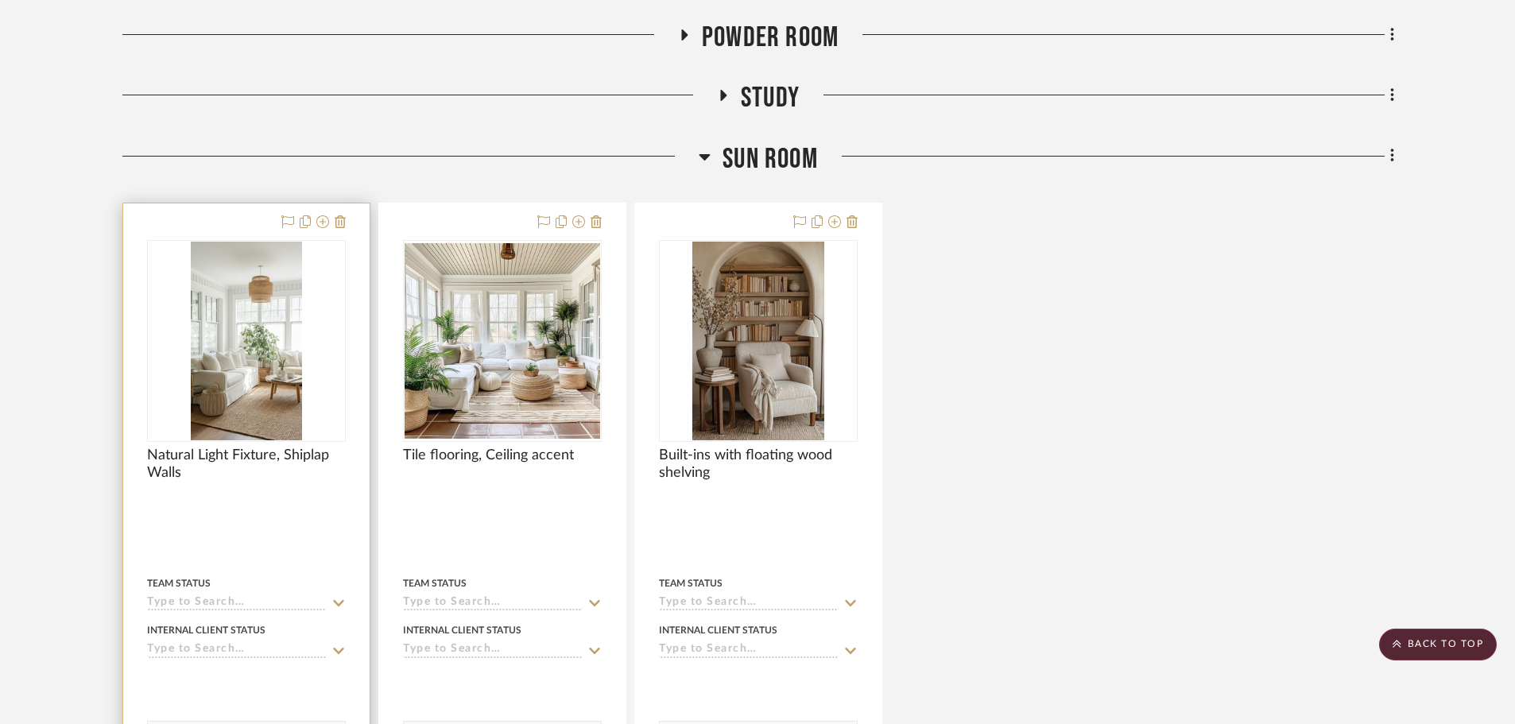
click at [257, 347] on img "0" at bounding box center [246, 341] width 111 height 199
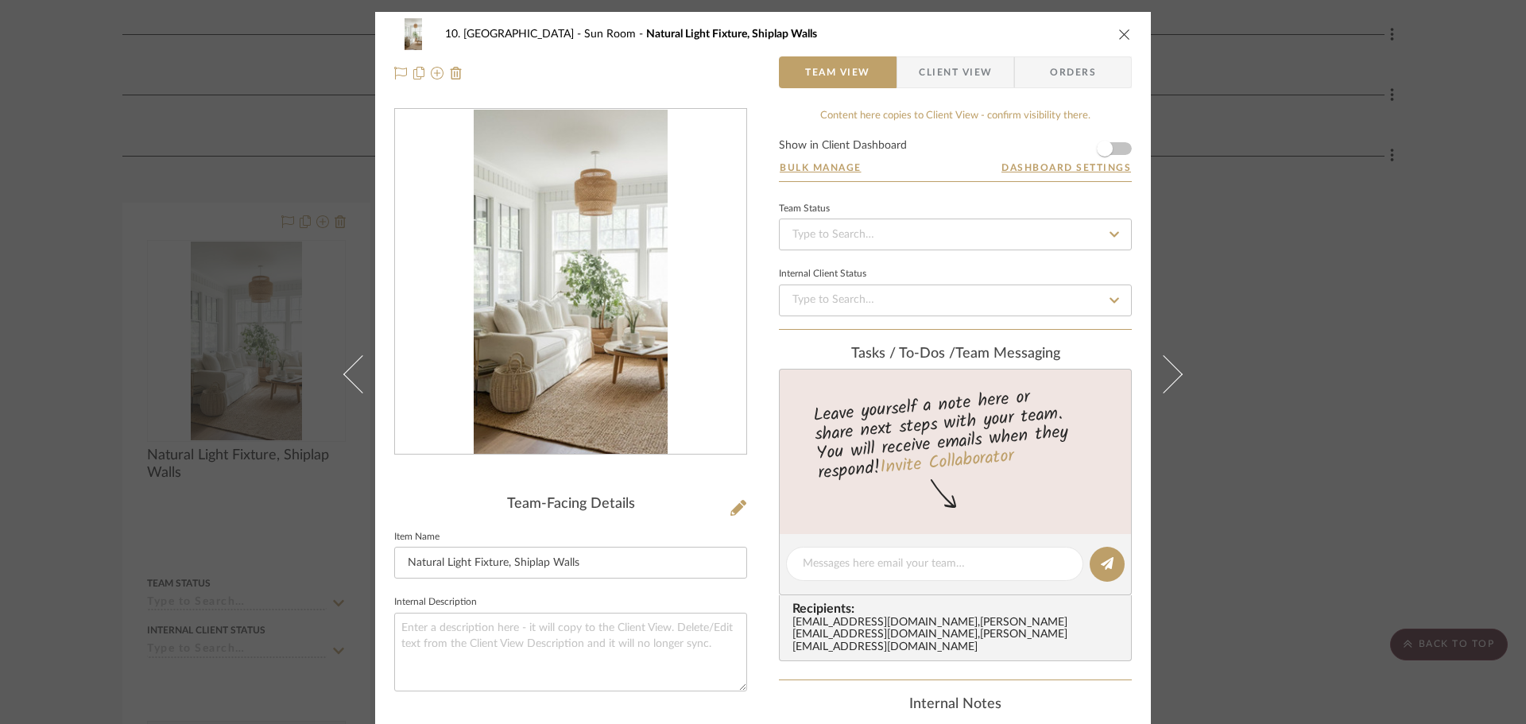
click at [1287, 330] on div "10. [PERSON_NAME] Sun Room Natural Light Fixture, Shiplap Walls Team View Clien…" at bounding box center [763, 362] width 1526 height 724
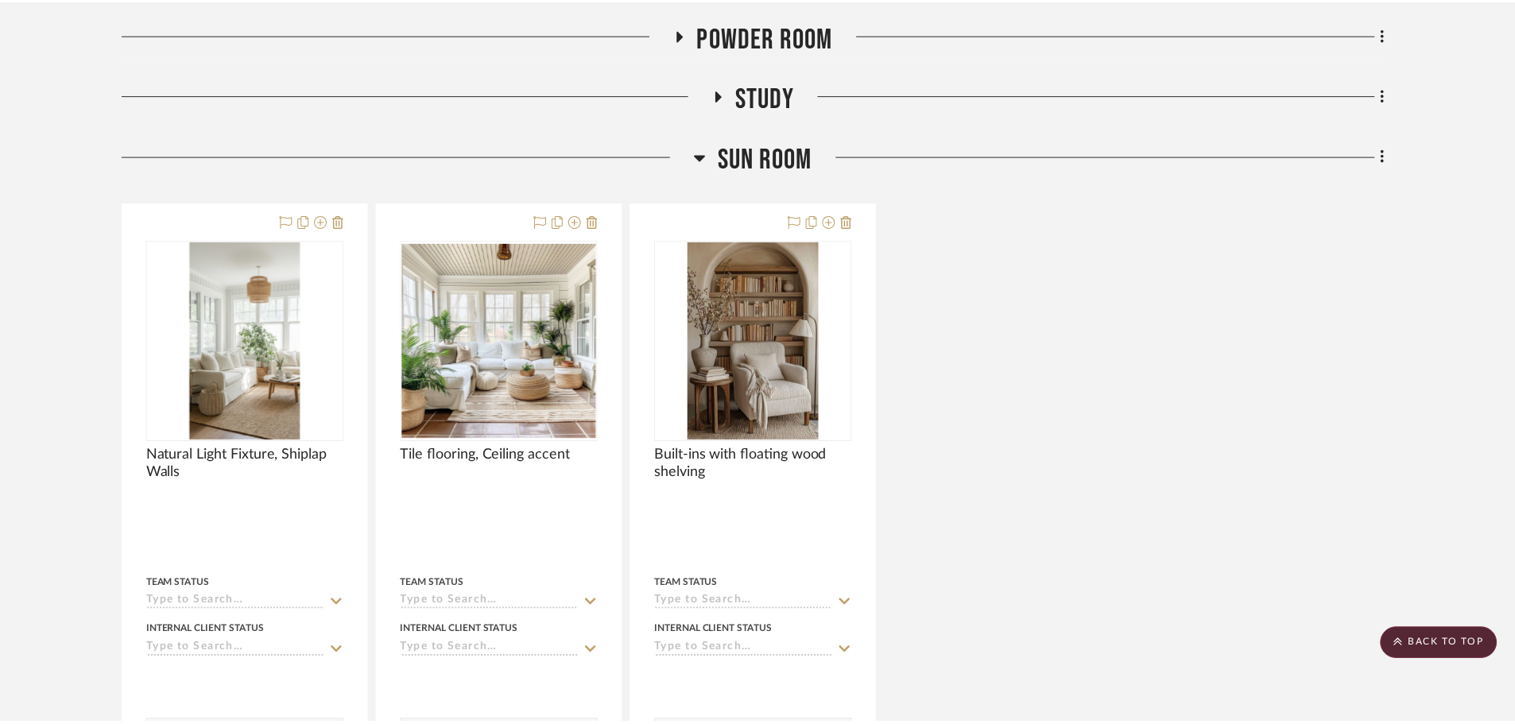
scroll to position [1178, 0]
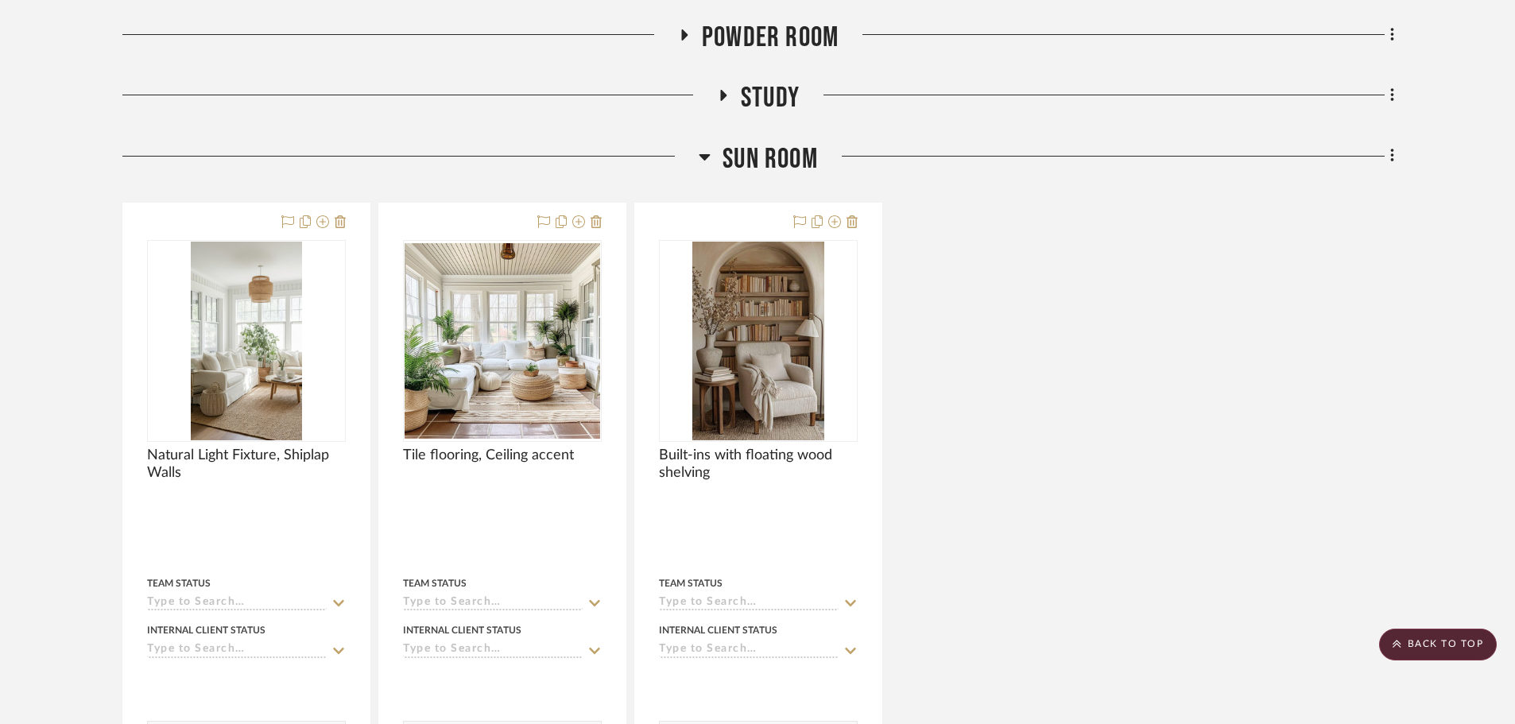
click at [1164, 499] on div "Natural Light Fixture, Shiplap Walls Team Status Internal Client Status client …" at bounding box center [758, 534] width 1272 height 662
click at [787, 162] on span "Sun Room" at bounding box center [769, 159] width 95 height 34
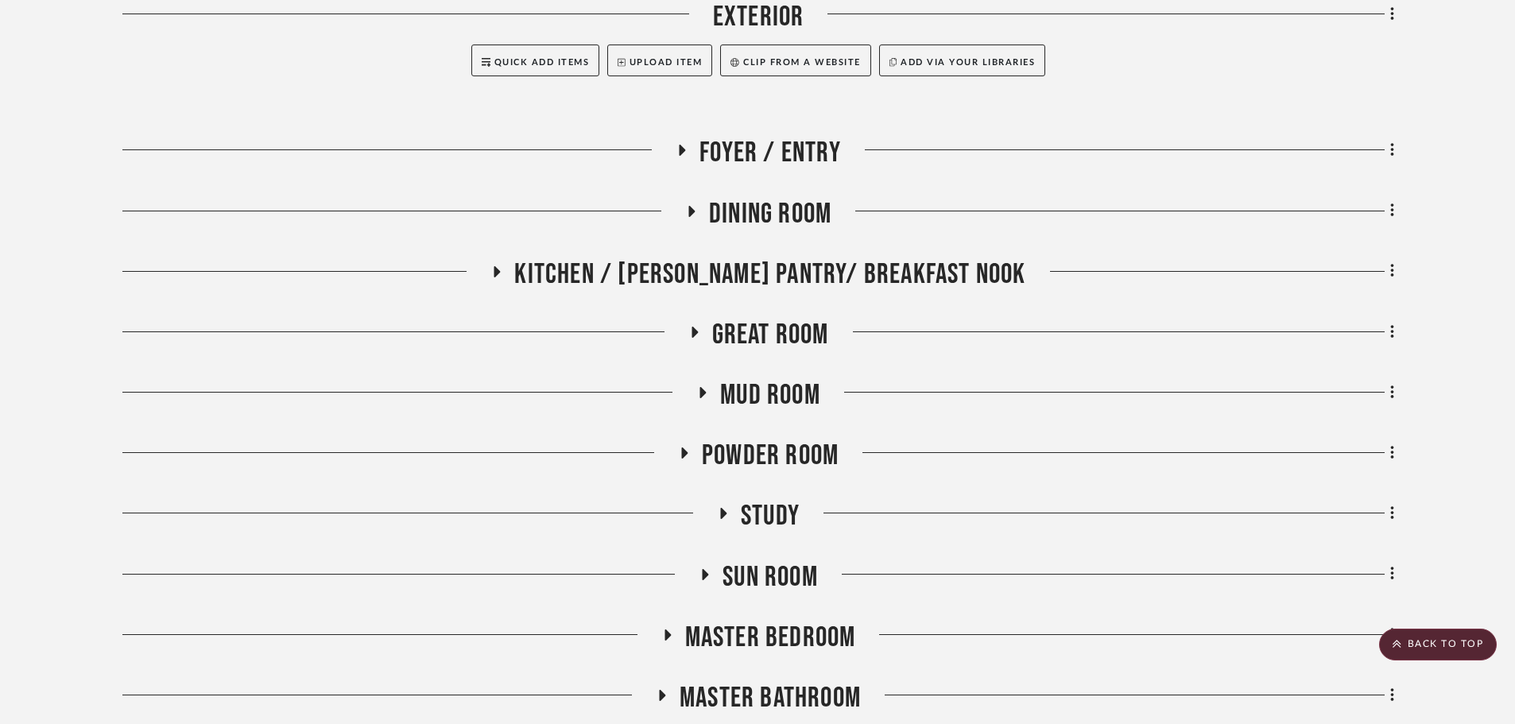
scroll to position [860, 0]
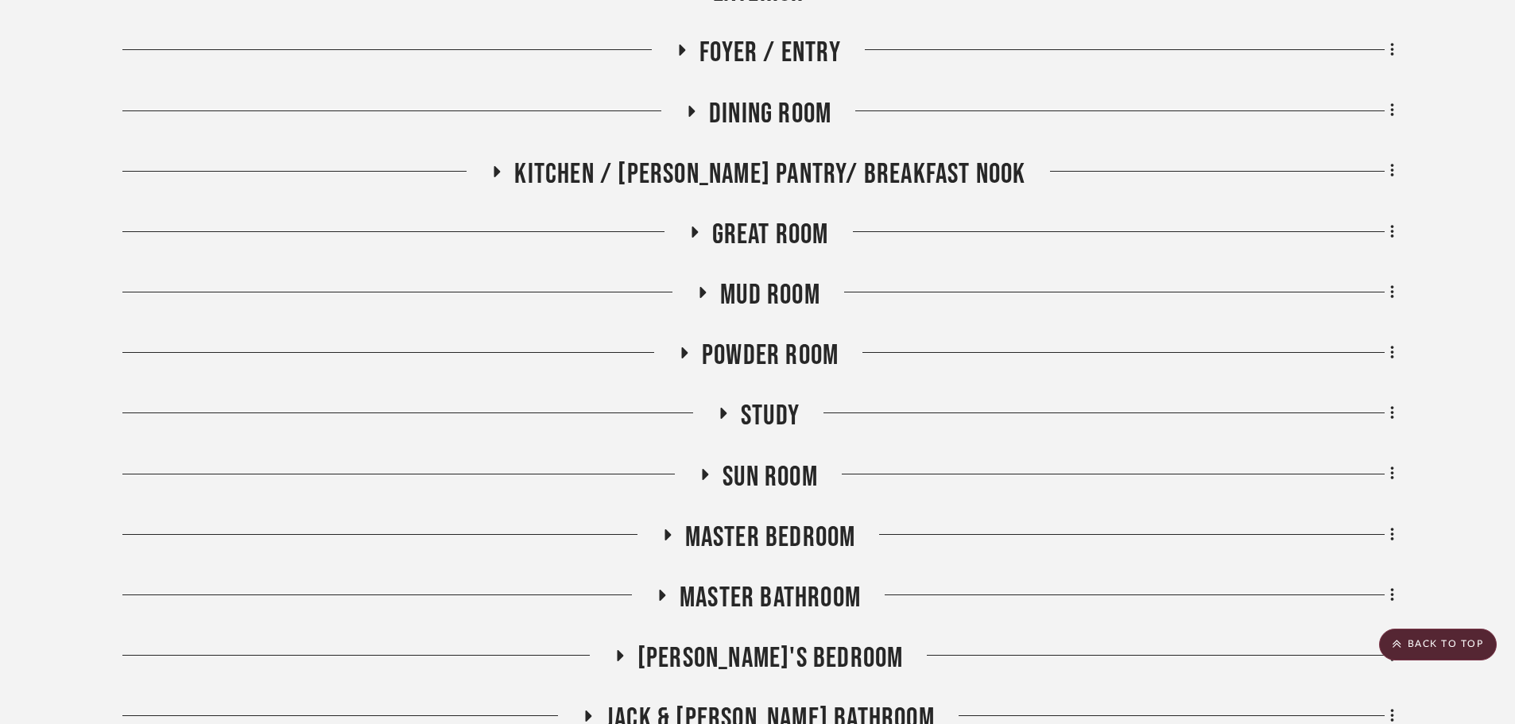
click at [764, 535] on span "Master Bedroom" at bounding box center [770, 538] width 171 height 34
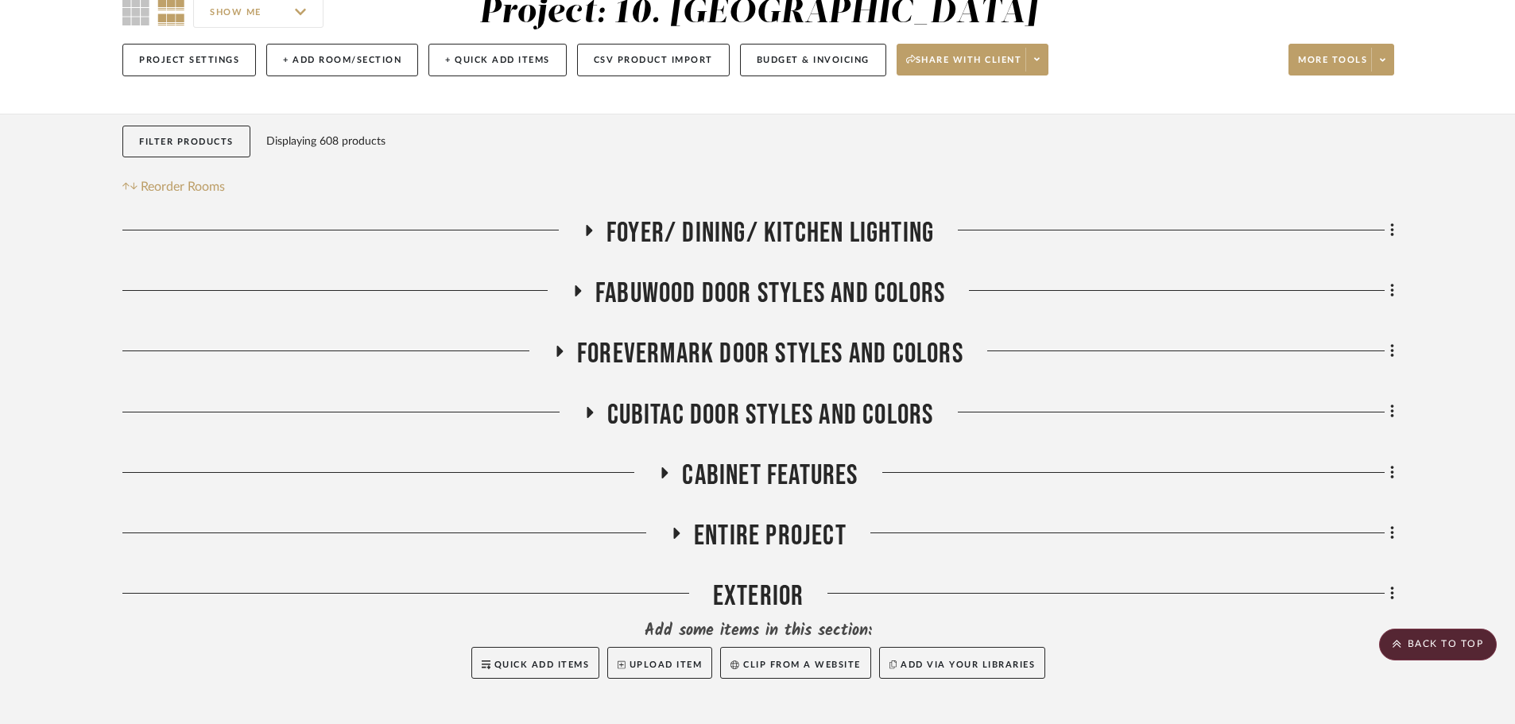
scroll to position [145, 0]
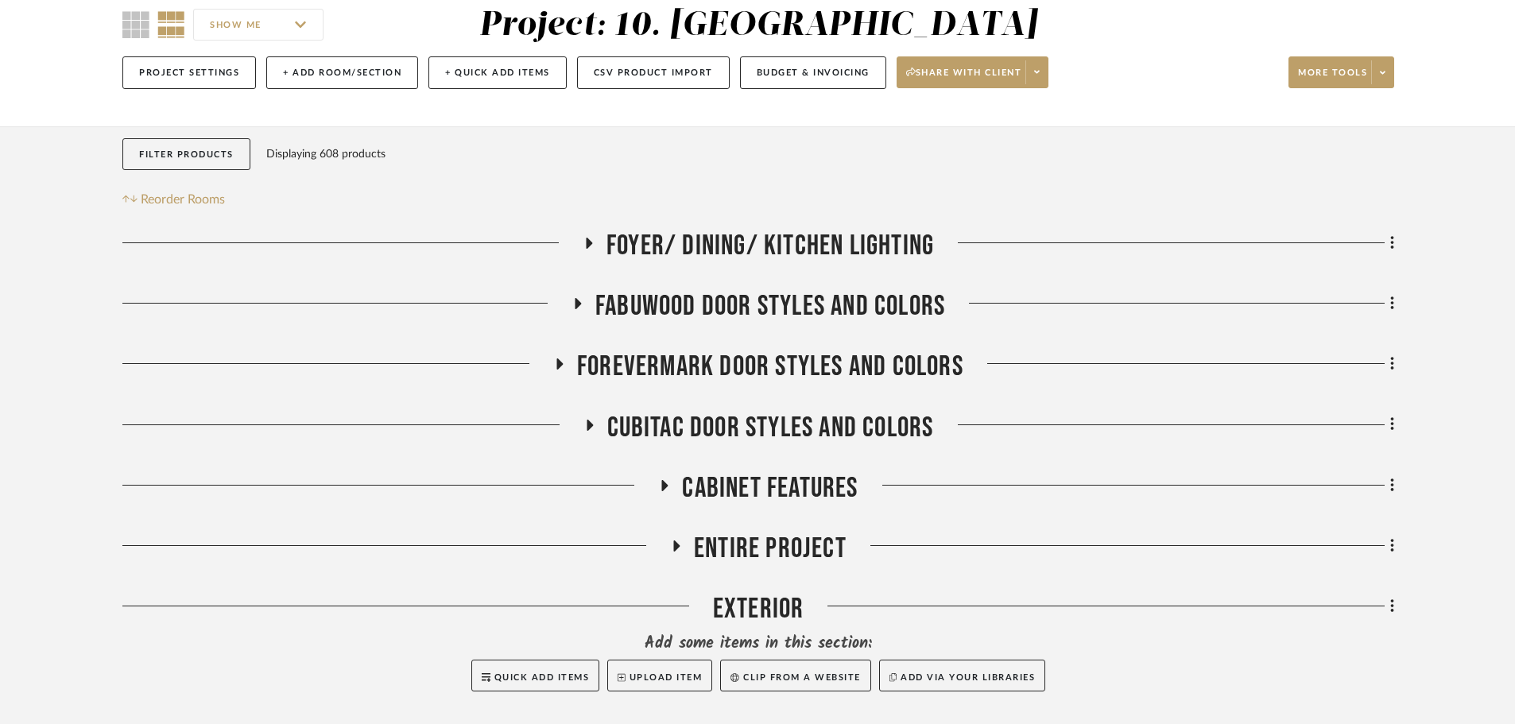
click at [735, 412] on span "CUBITAC DOOR STYLES AND COLORS" at bounding box center [770, 428] width 327 height 34
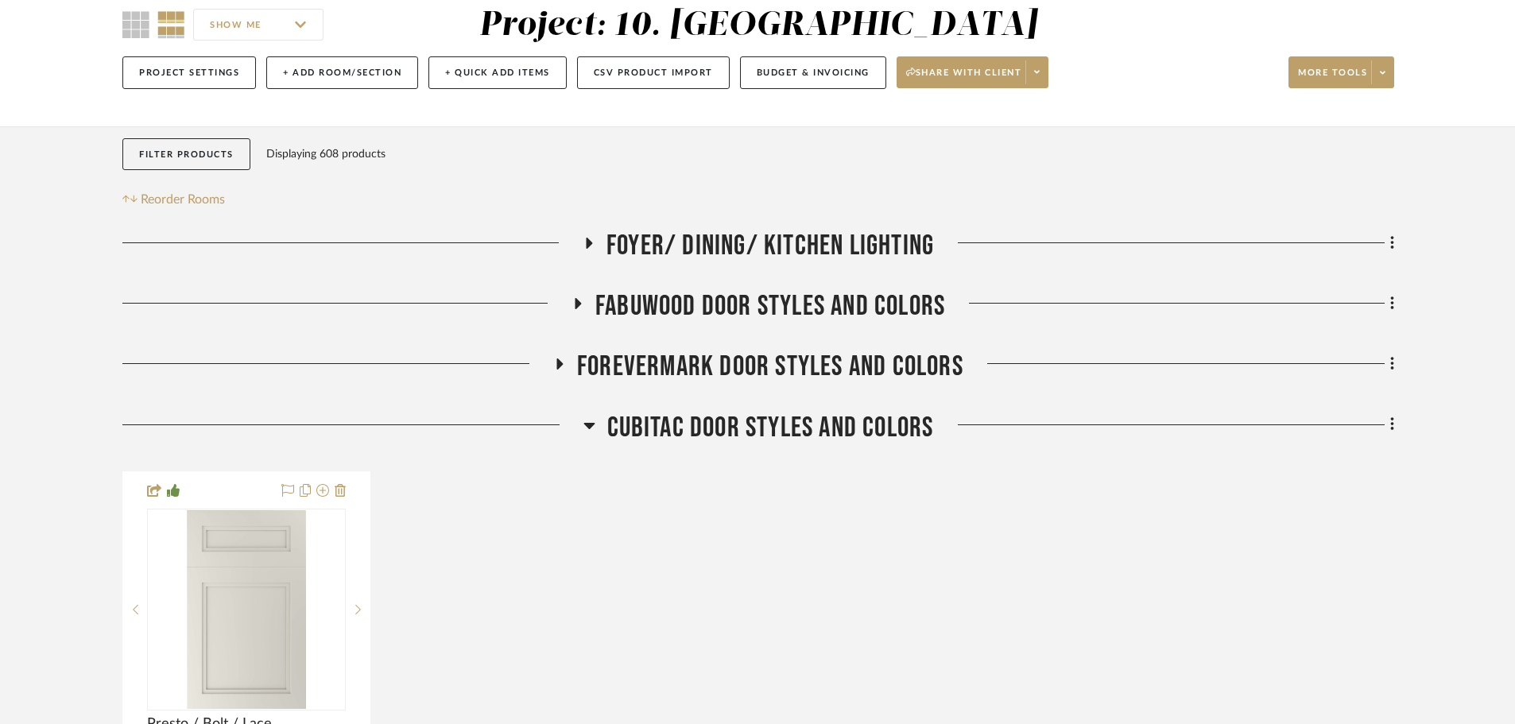
click at [755, 318] on span "FABUWOOD DOOR STYLES AND COLORS" at bounding box center [770, 306] width 350 height 34
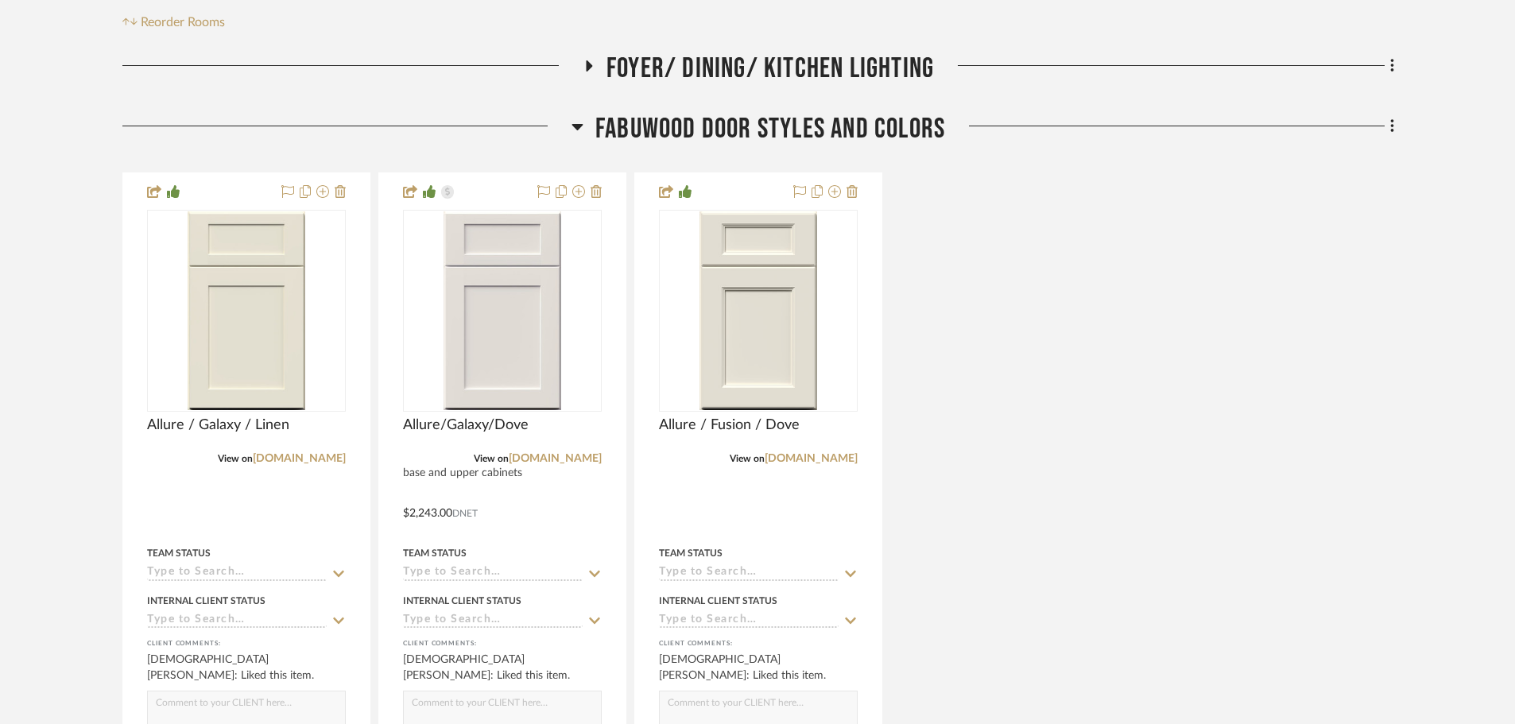
scroll to position [383, 0]
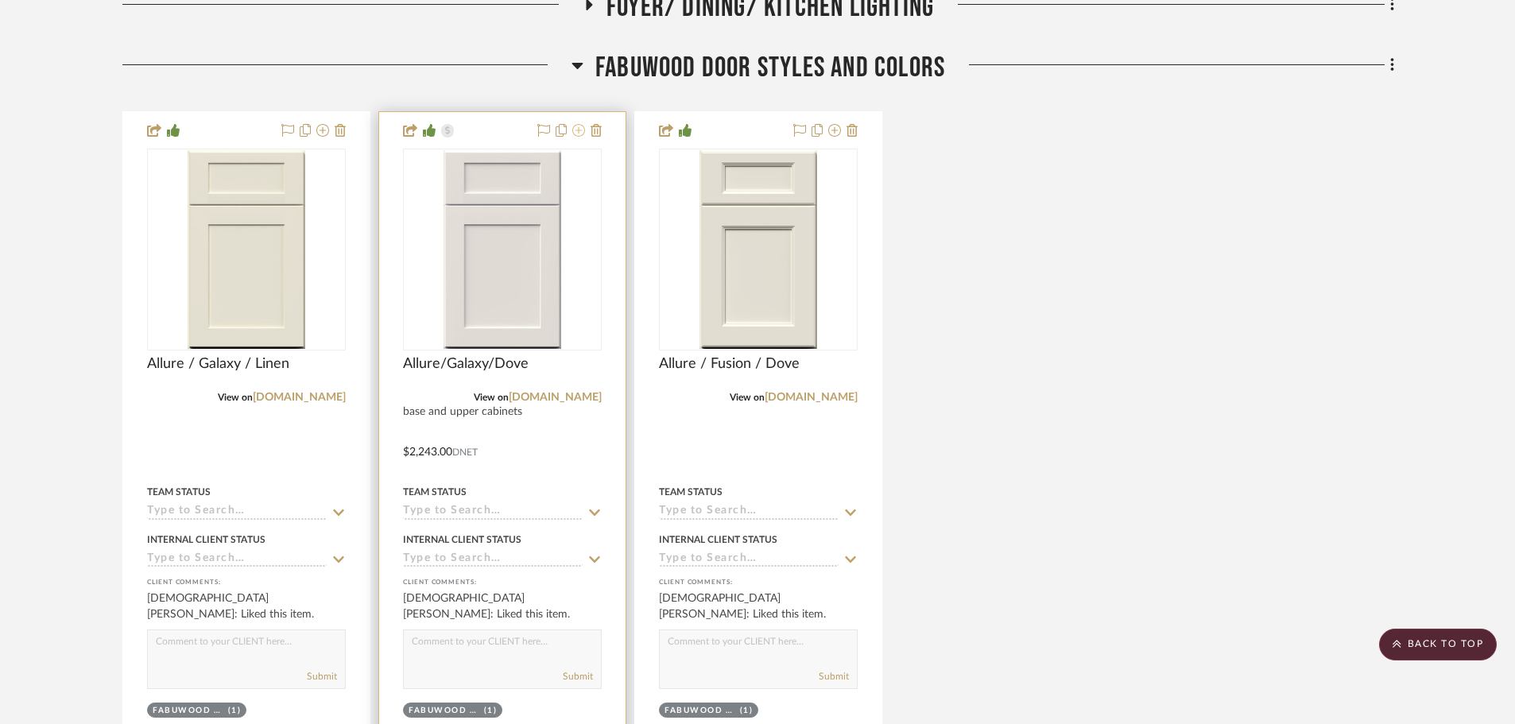
click at [577, 130] on icon at bounding box center [578, 130] width 13 height 13
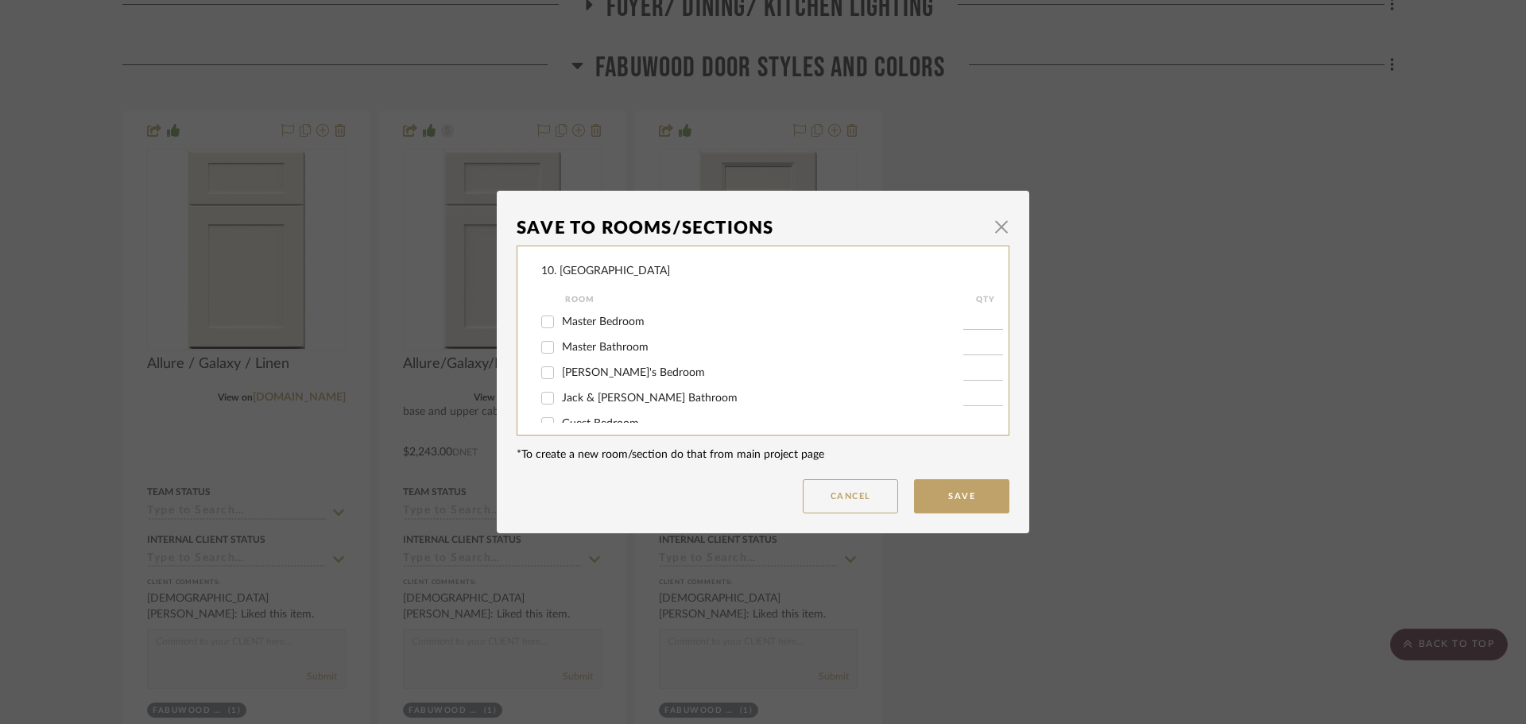
scroll to position [397, 0]
click at [614, 334] on span "Master Bathroom" at bounding box center [605, 331] width 87 height 11
click at [560, 334] on input "Master Bathroom" at bounding box center [547, 331] width 25 height 25
checkbox input "true"
type input "1"
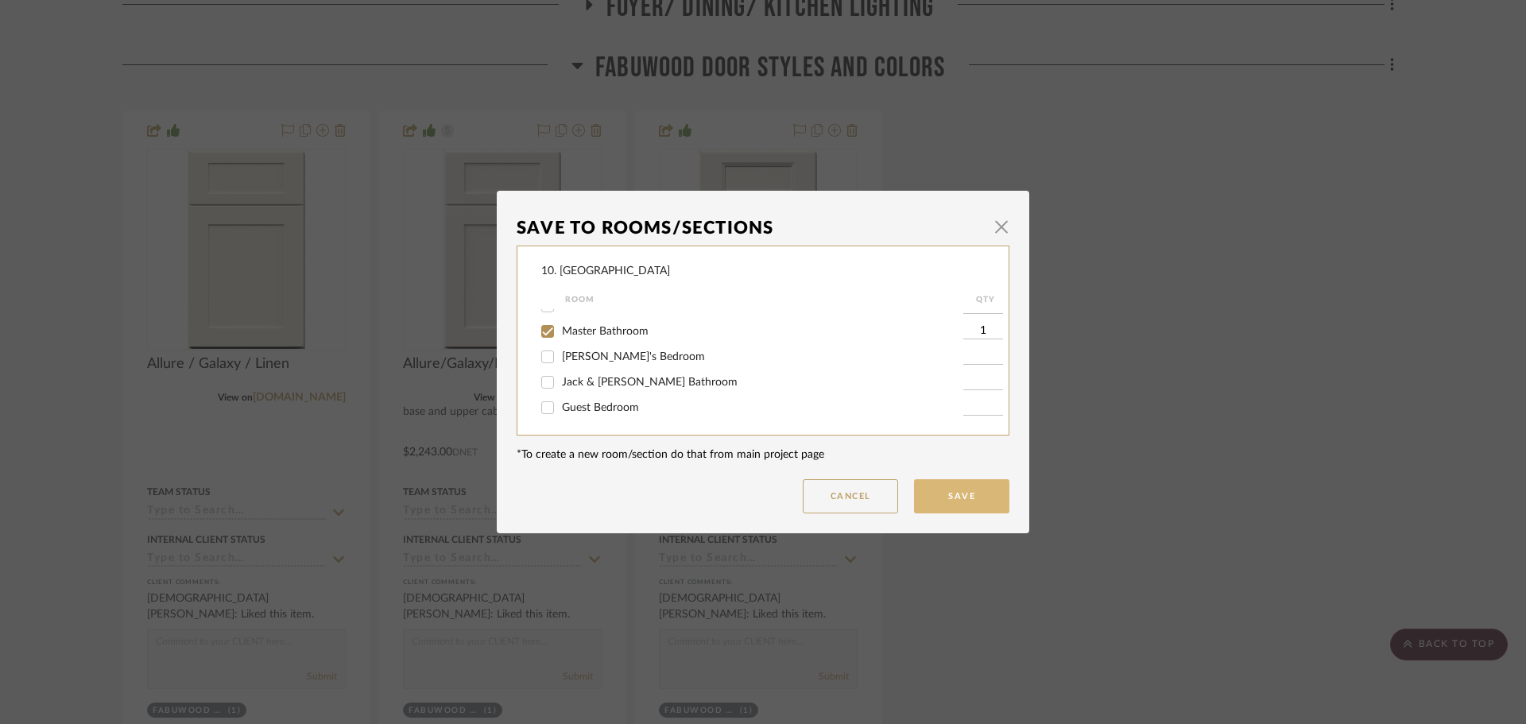
click at [955, 500] on button "Save" at bounding box center [961, 496] width 95 height 34
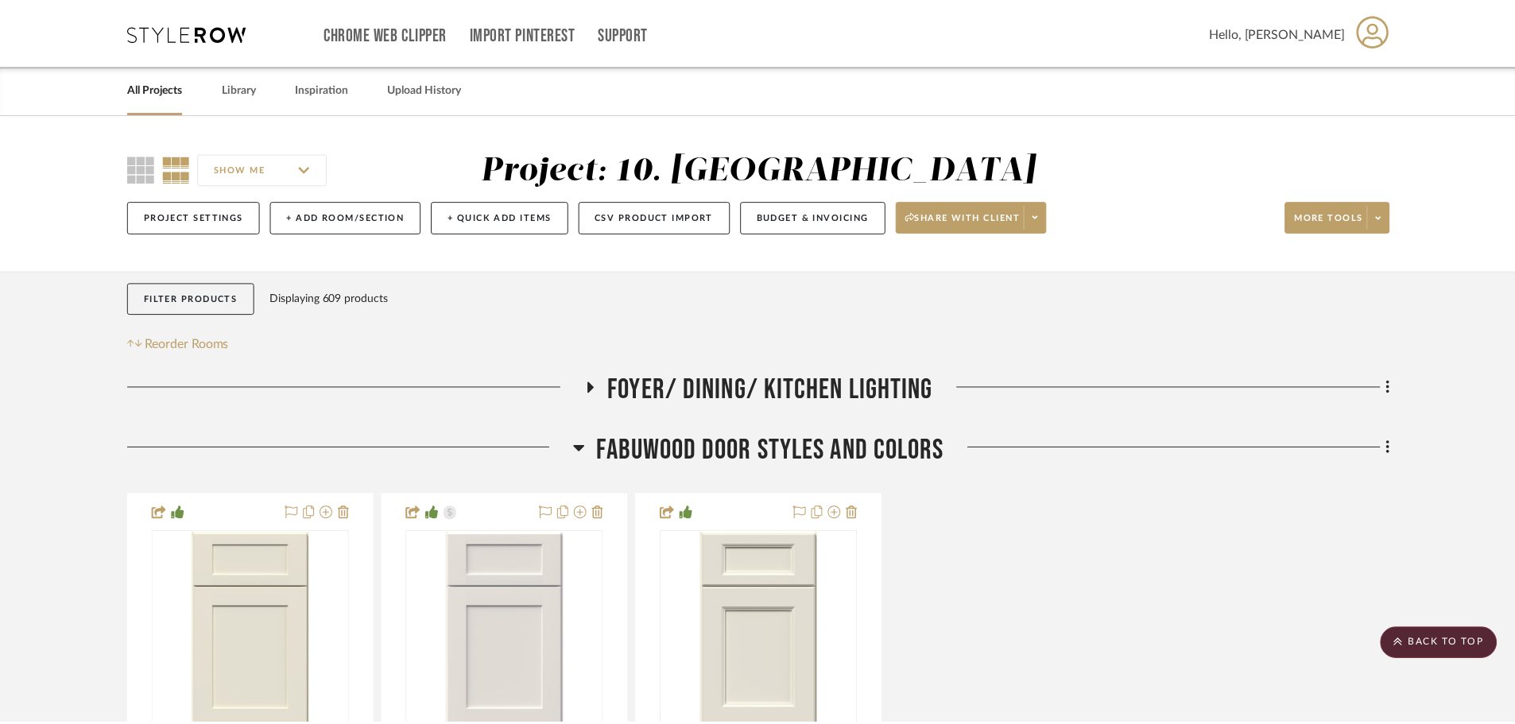
scroll to position [383, 0]
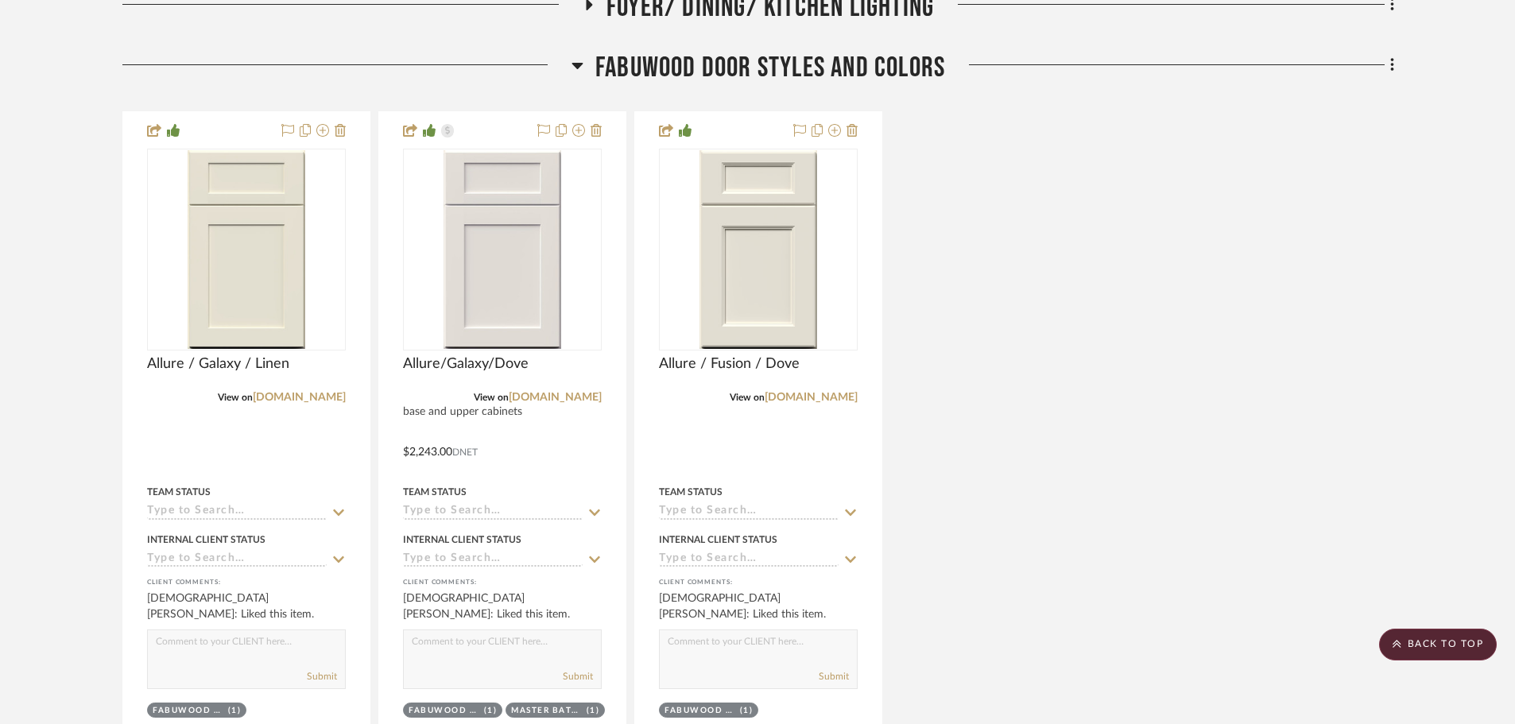
click at [786, 82] on span "FABUWOOD DOOR STYLES AND COLORS" at bounding box center [770, 68] width 350 height 34
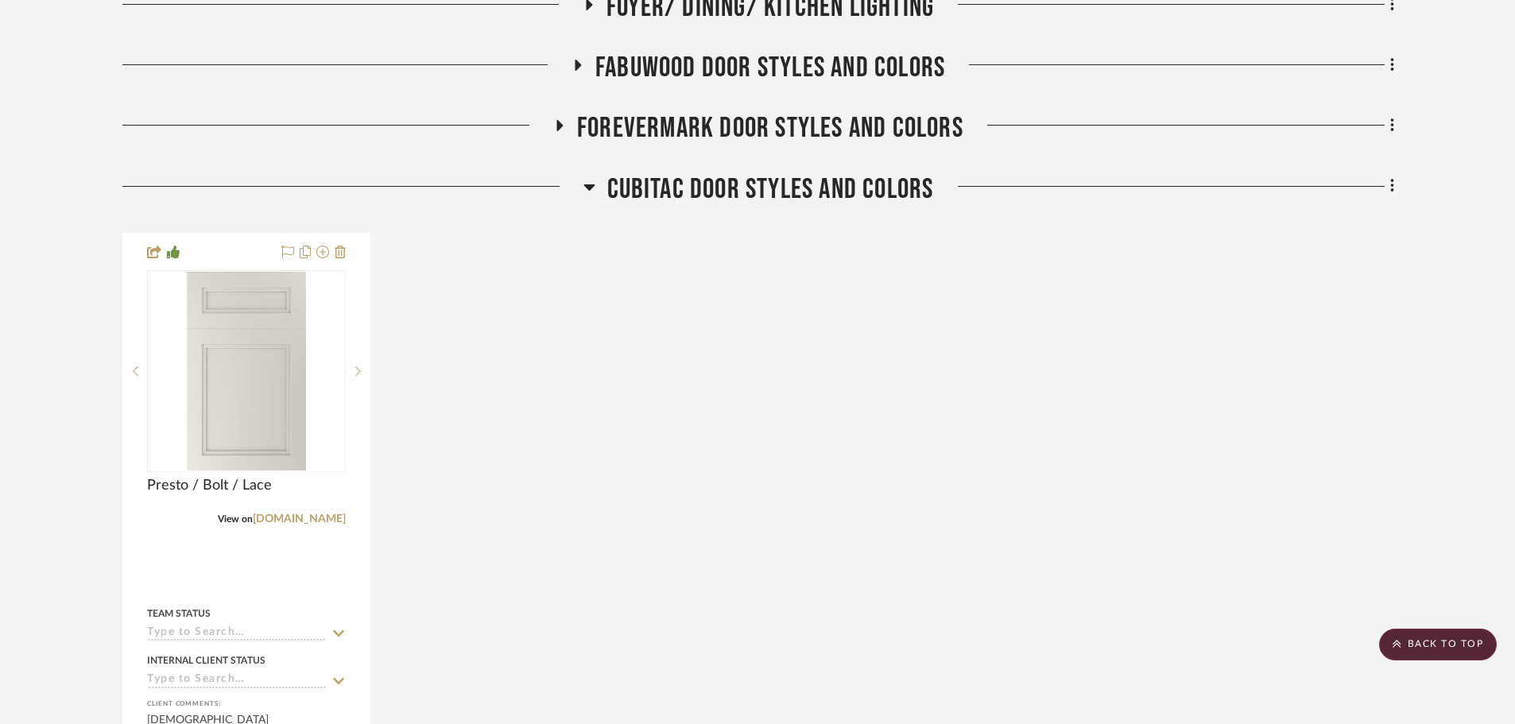
click at [699, 199] on span "CUBITAC DOOR STYLES AND COLORS" at bounding box center [770, 189] width 327 height 34
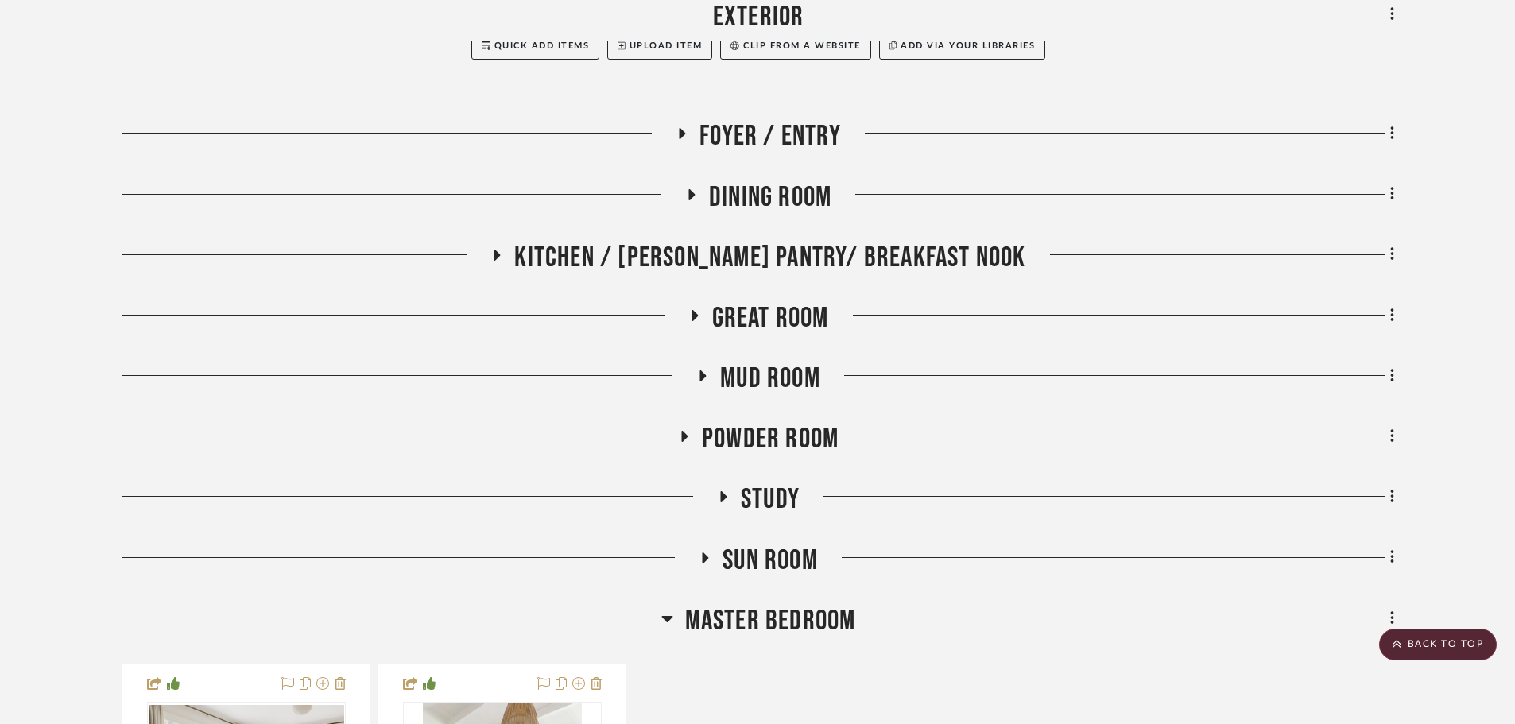
scroll to position [860, 0]
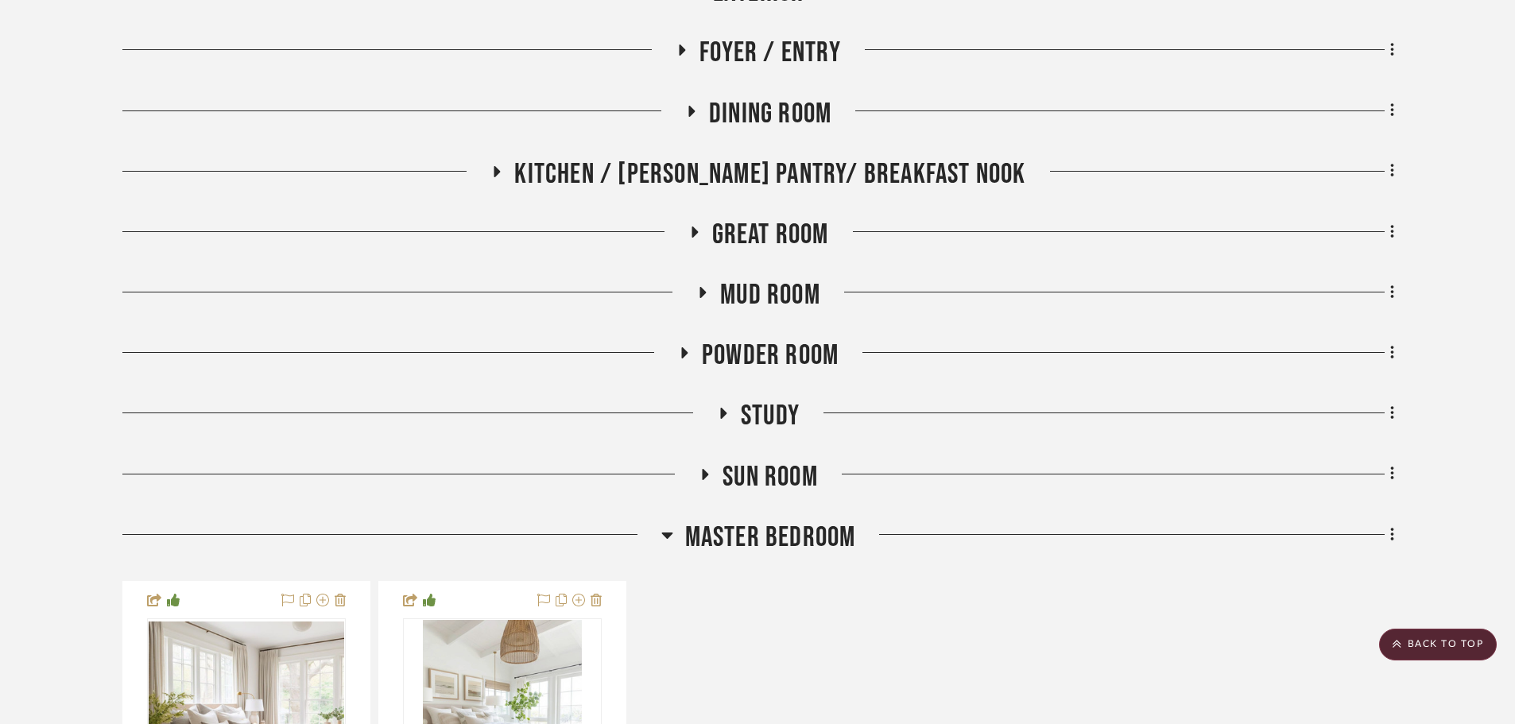
click at [745, 530] on span "Master Bedroom" at bounding box center [770, 538] width 171 height 34
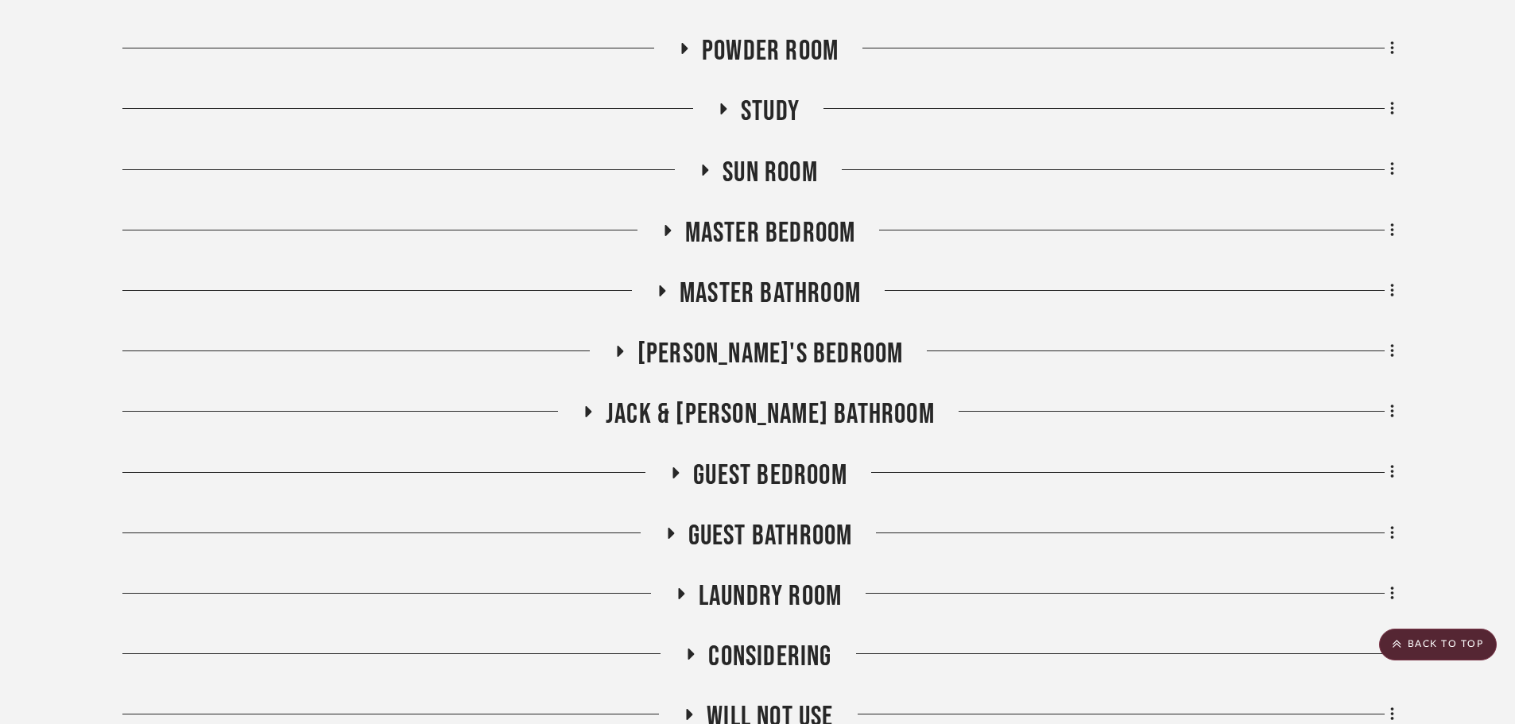
scroll to position [1178, 0]
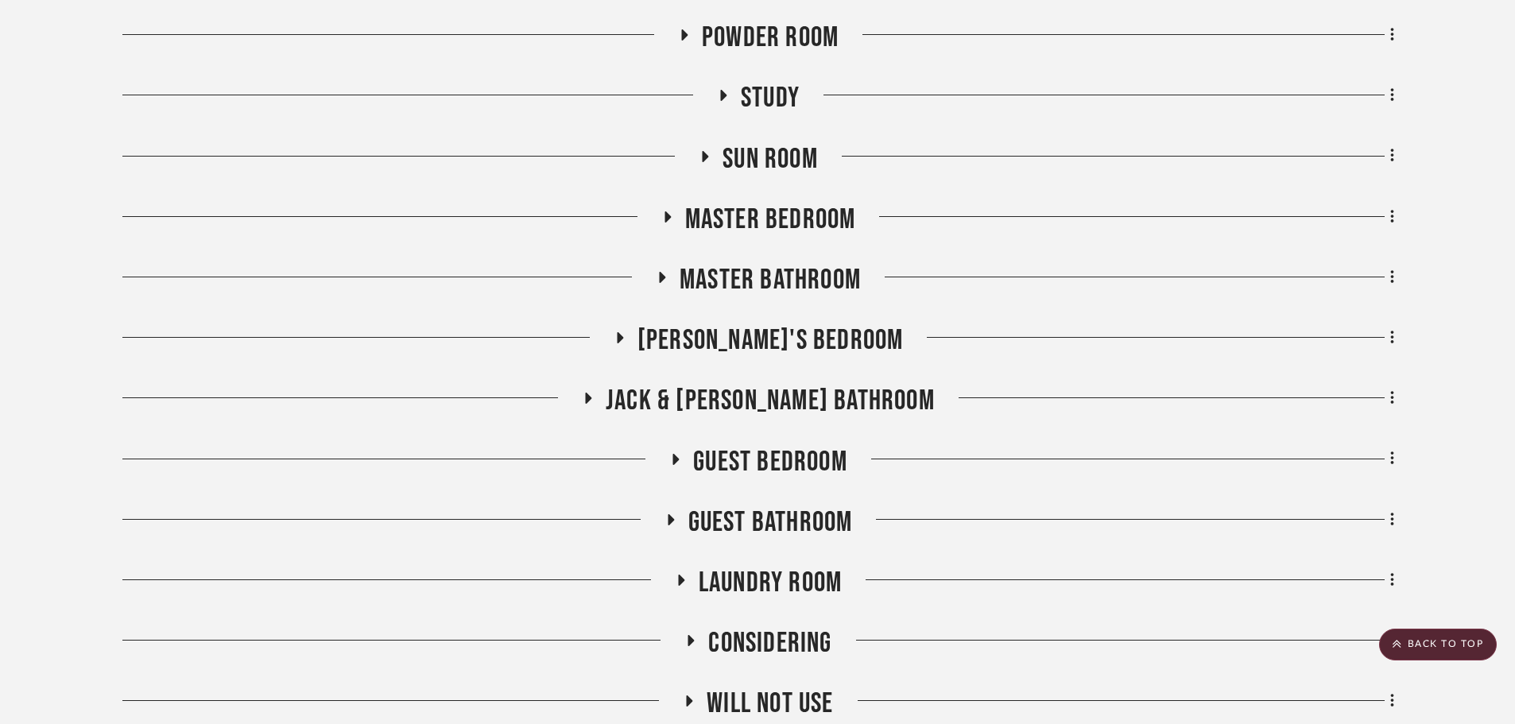
click at [769, 519] on span "Guest Bathroom" at bounding box center [770, 522] width 165 height 34
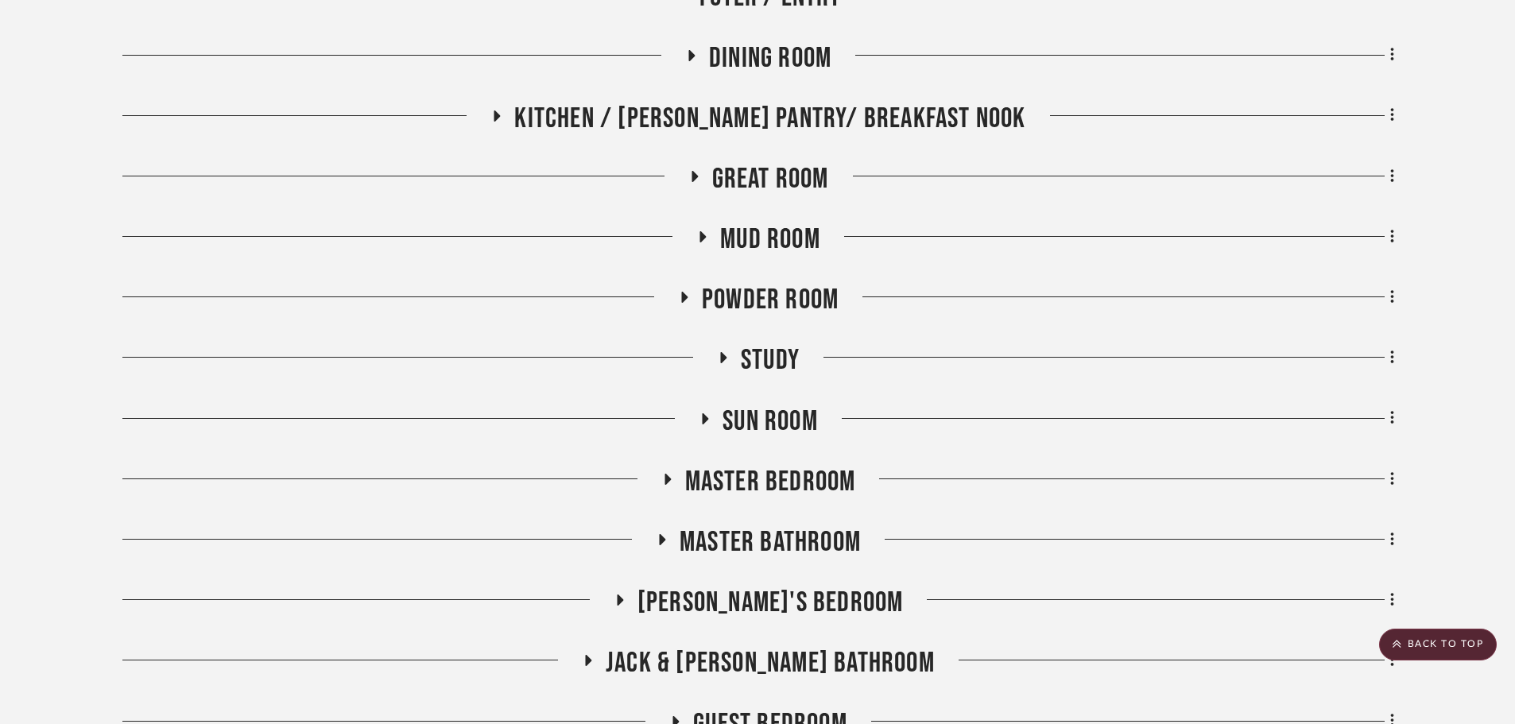
scroll to position [939, 0]
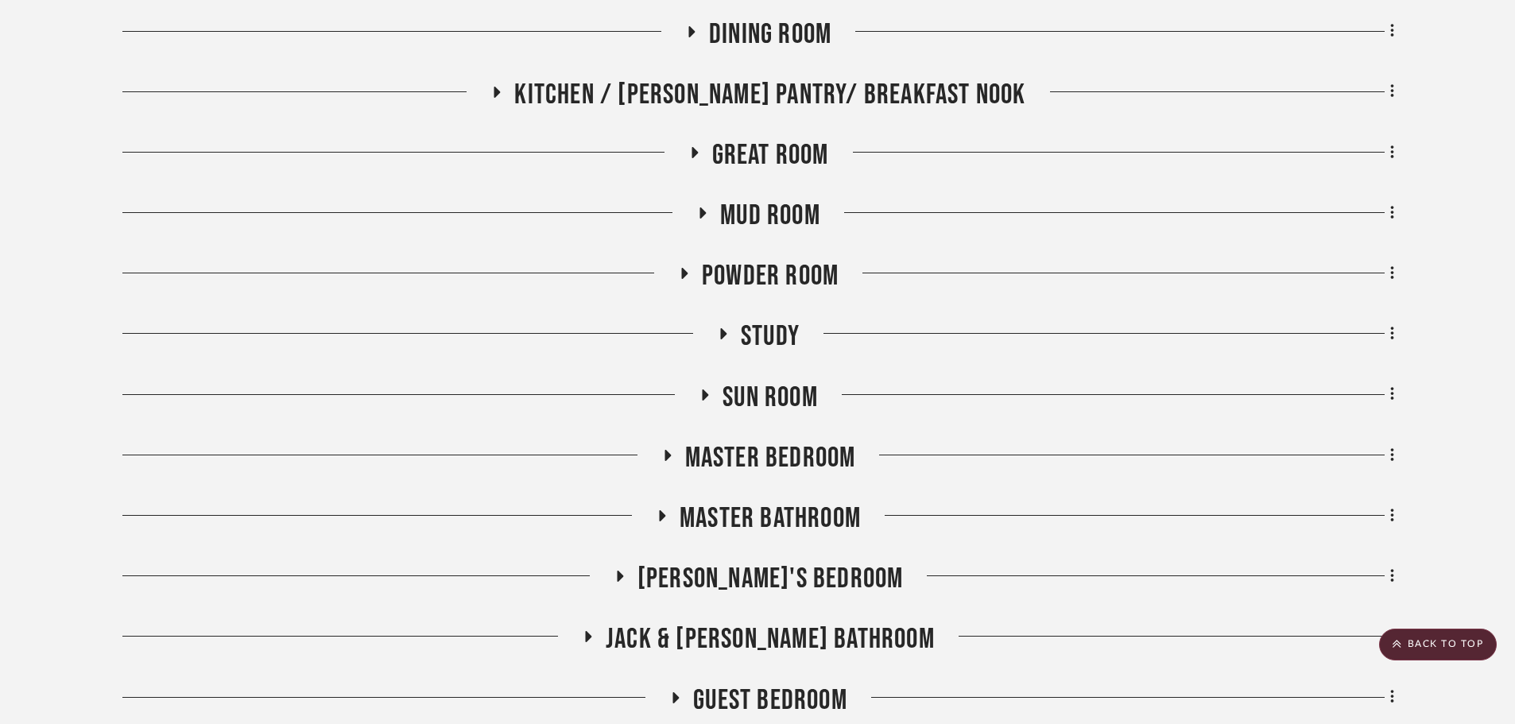
click at [780, 398] on span "Sun Room" at bounding box center [769, 398] width 95 height 34
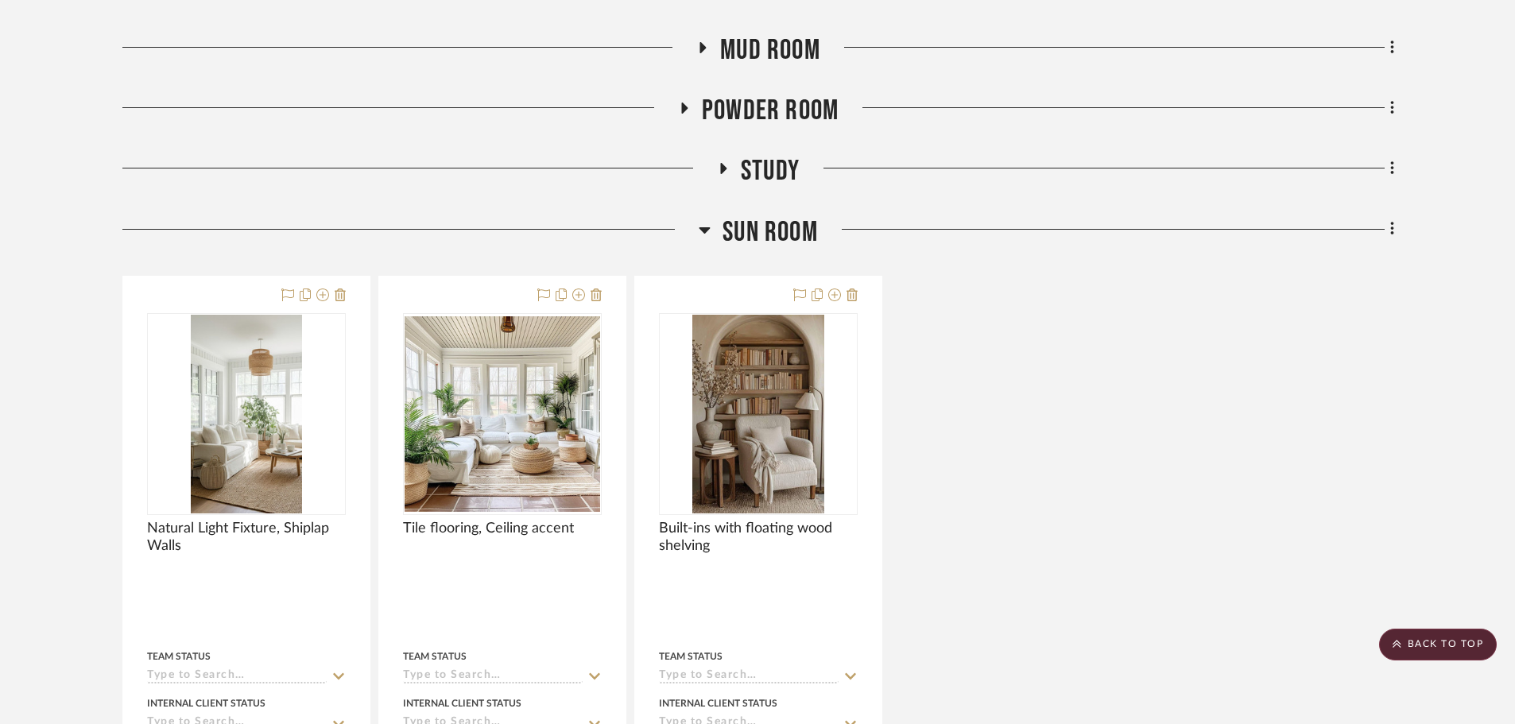
scroll to position [1098, 0]
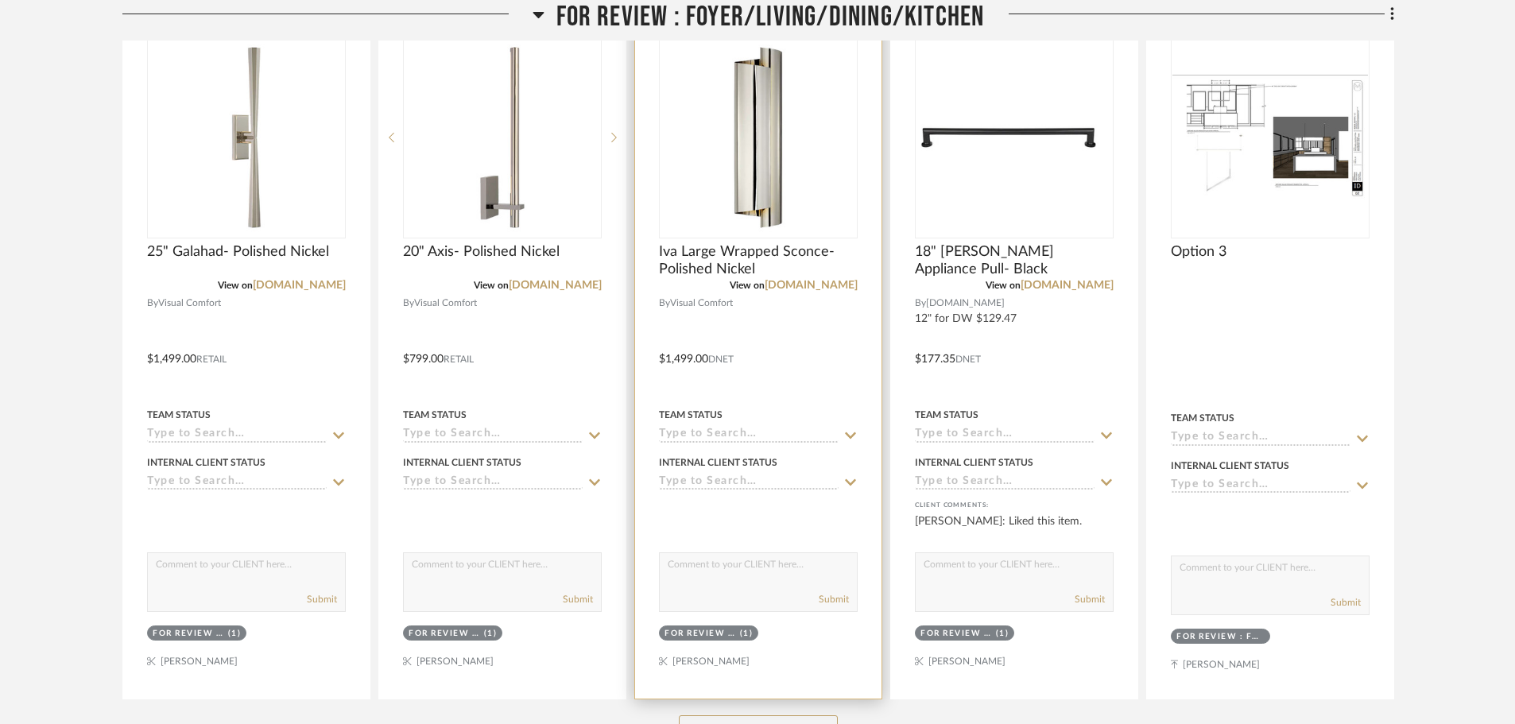
scroll to position [795, 0]
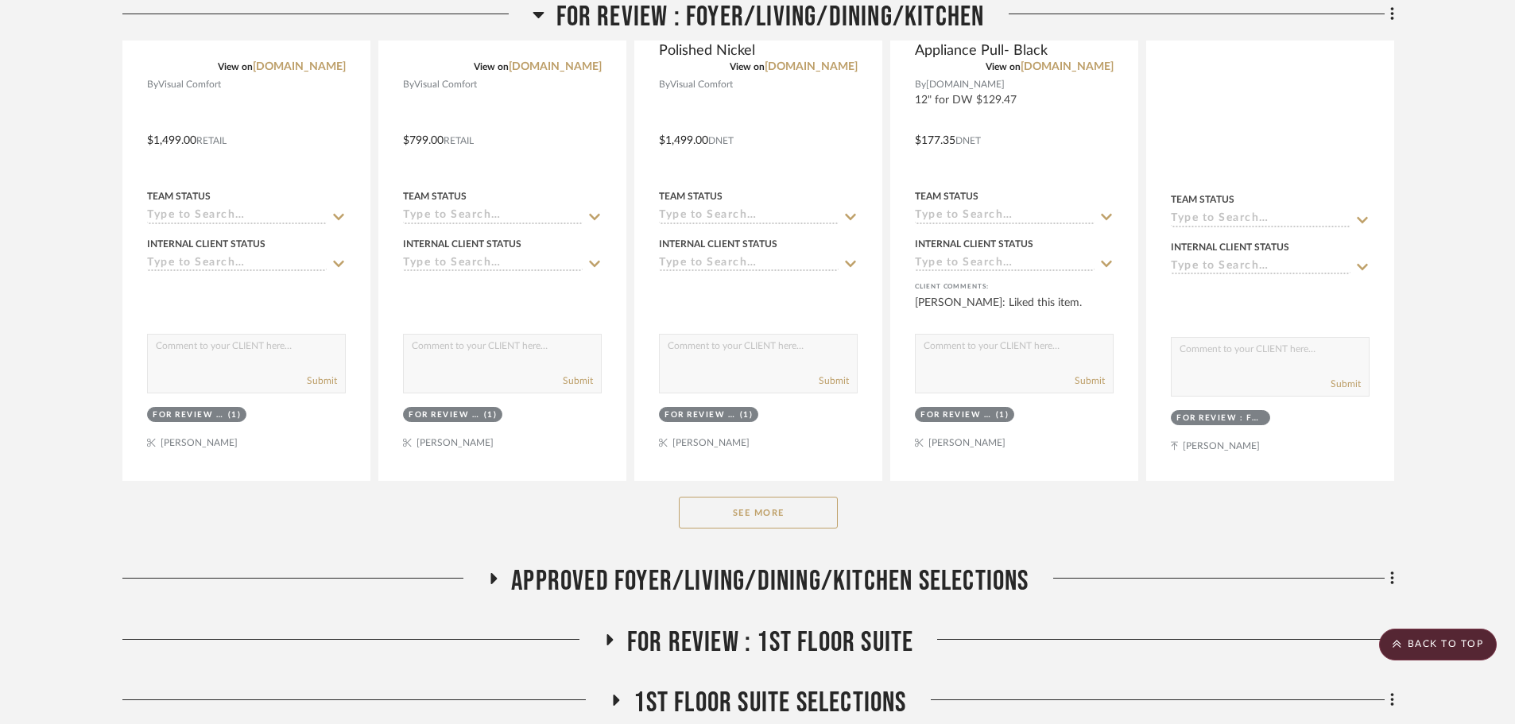
click at [765, 497] on button "See More" at bounding box center [758, 513] width 159 height 32
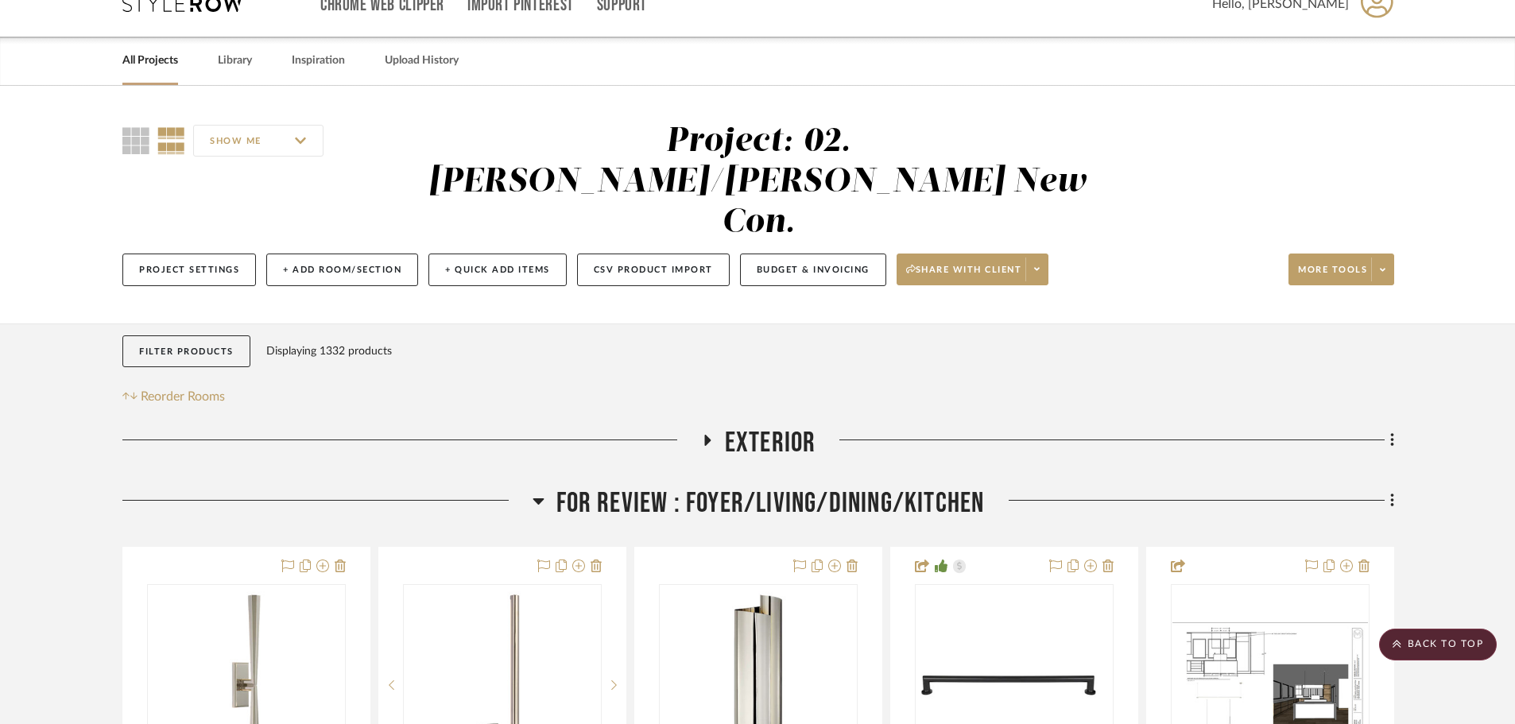
scroll to position [0, 0]
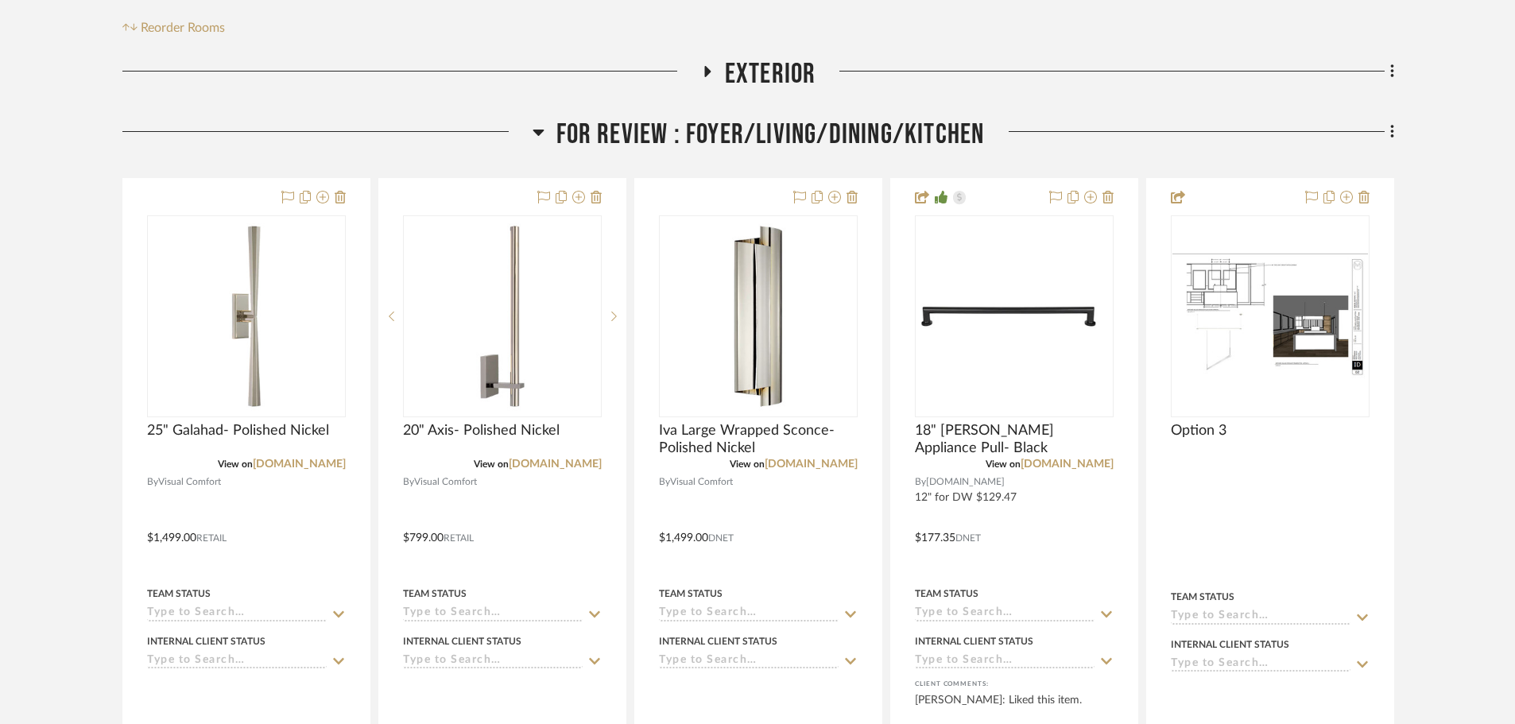
click at [694, 118] on span "FOR REVIEW : Foyer/Living/Dining/Kitchen" at bounding box center [770, 135] width 428 height 34
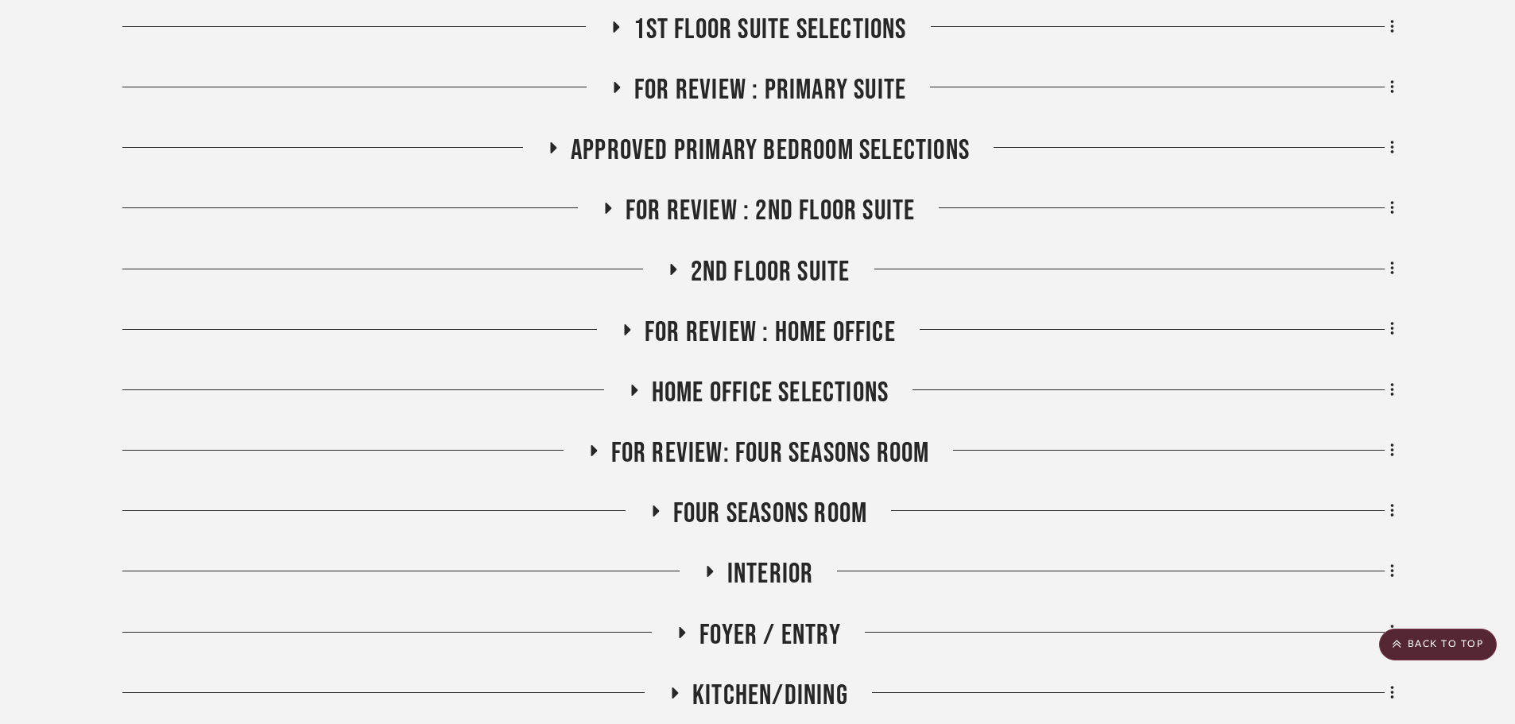
scroll to position [874, 0]
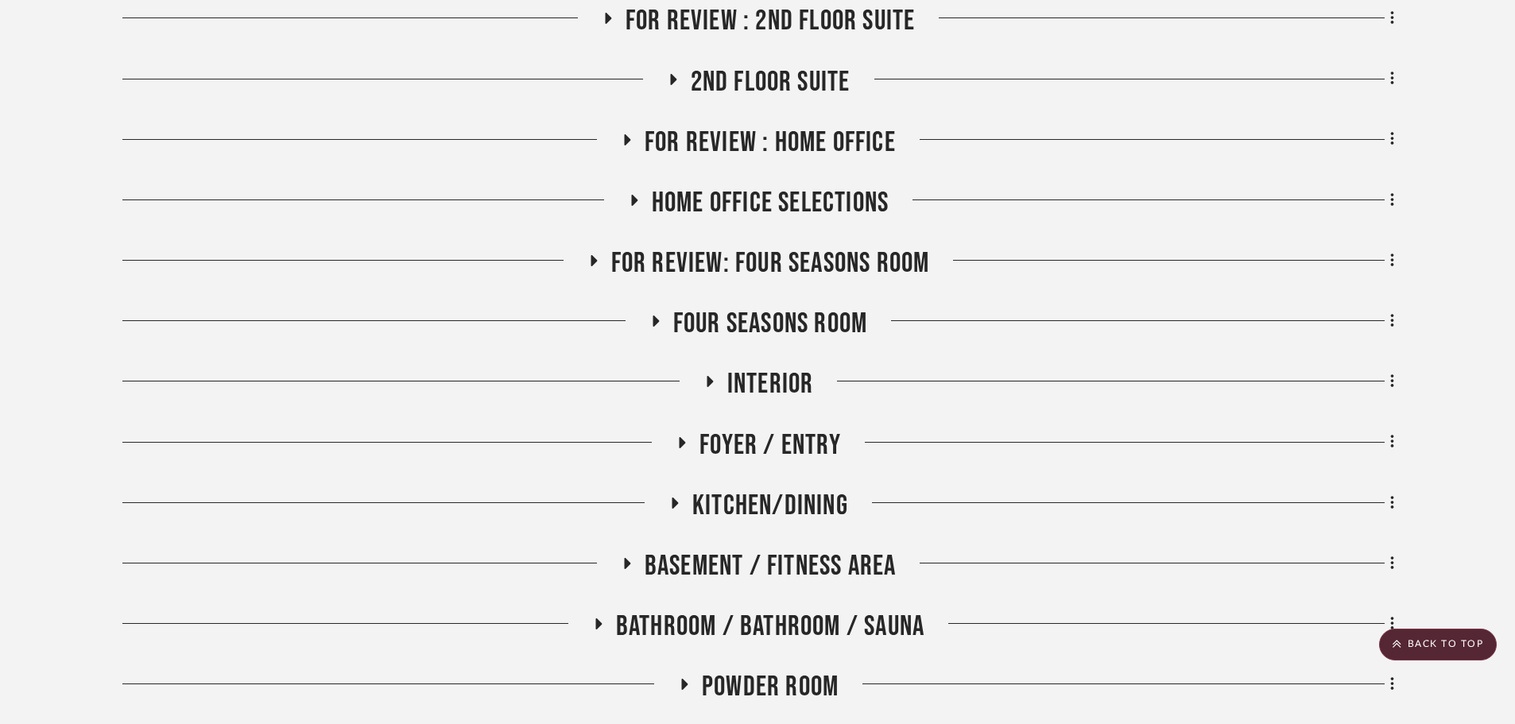
click at [750, 428] on span "Foyer / Entry" at bounding box center [769, 445] width 141 height 34
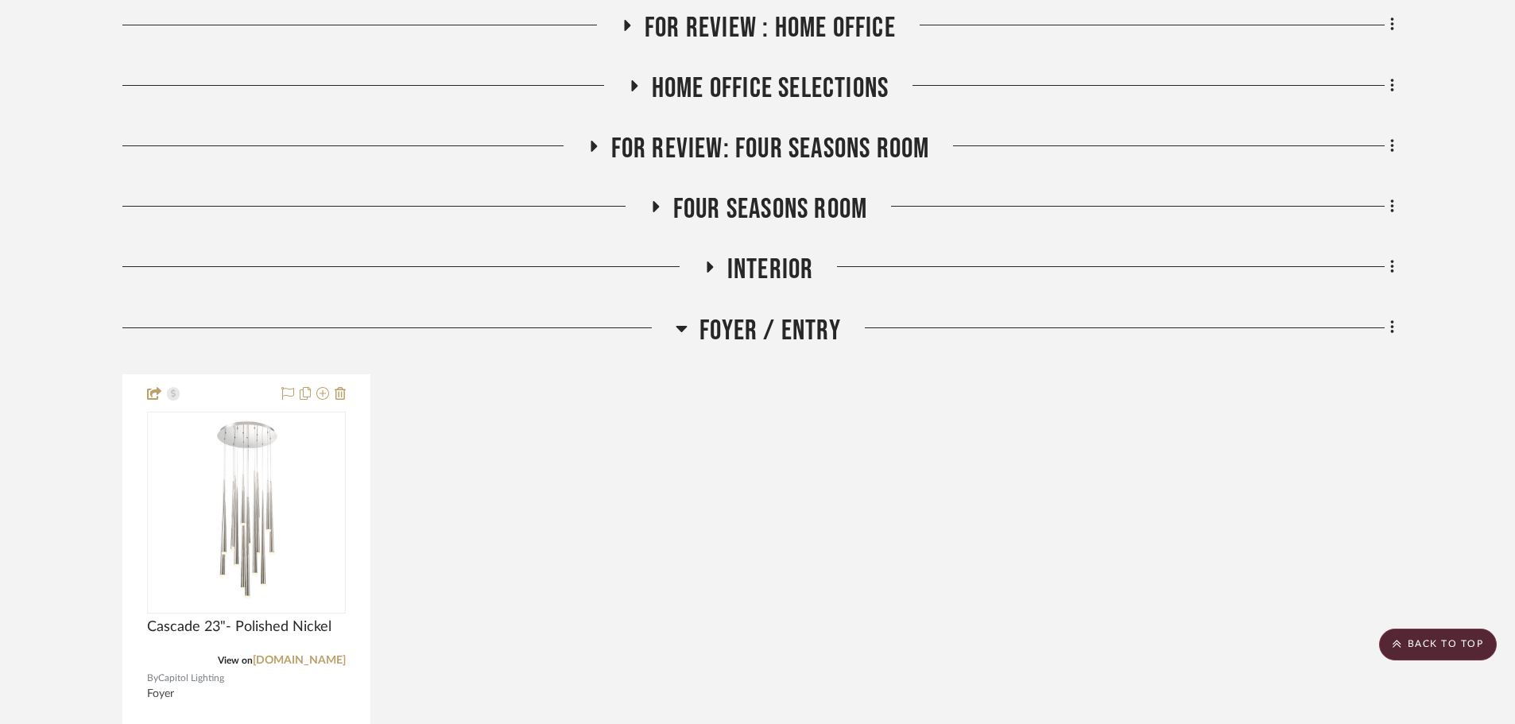
scroll to position [1033, 0]
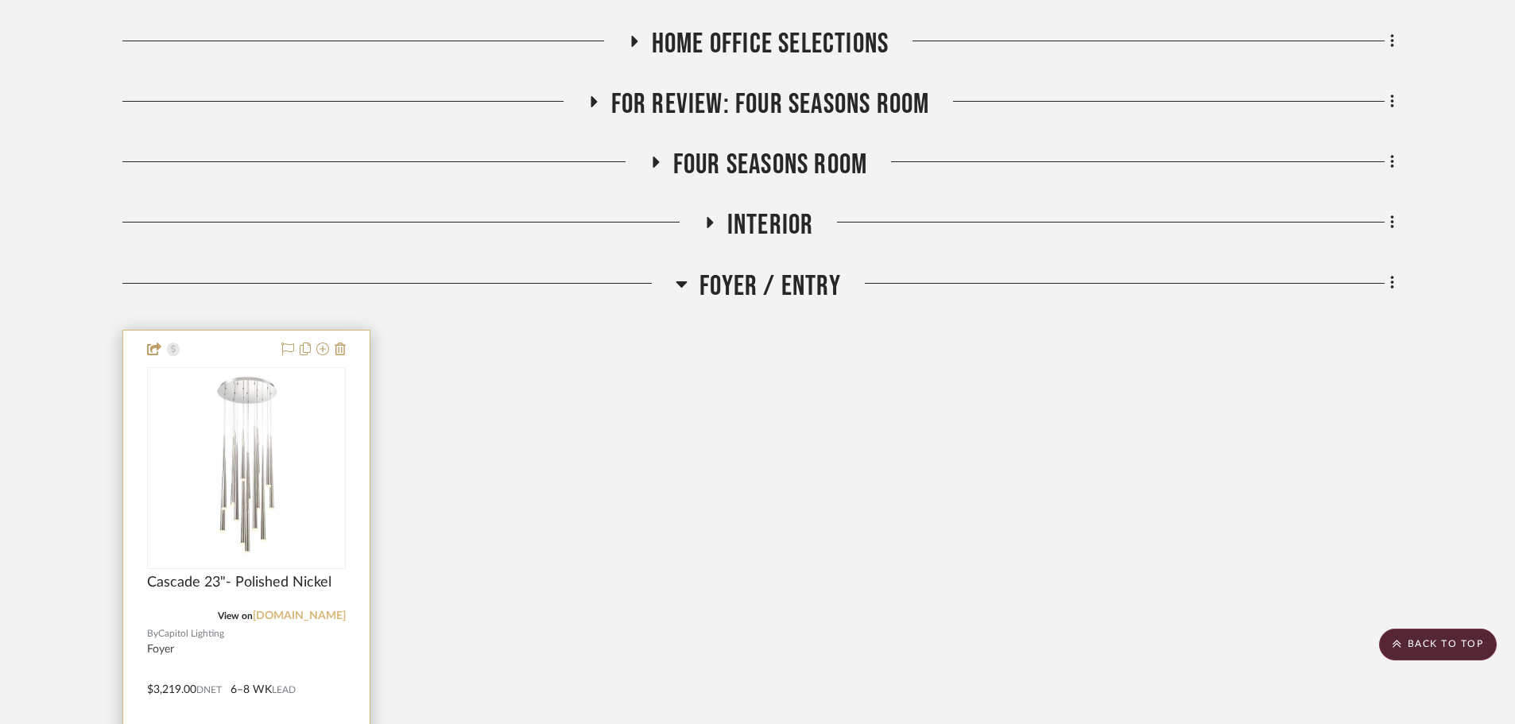
click at [320, 610] on link "[DOMAIN_NAME]" at bounding box center [299, 615] width 93 height 11
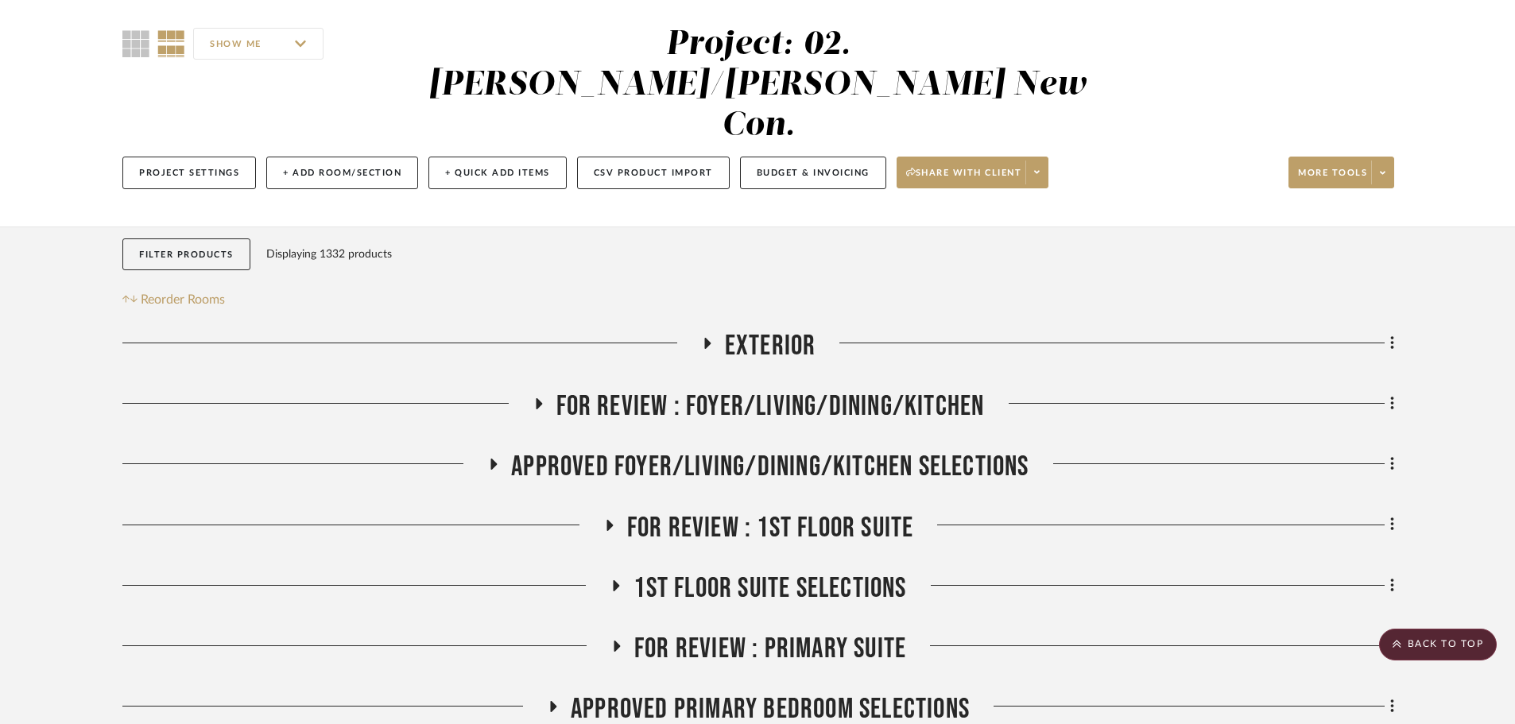
scroll to position [79, 0]
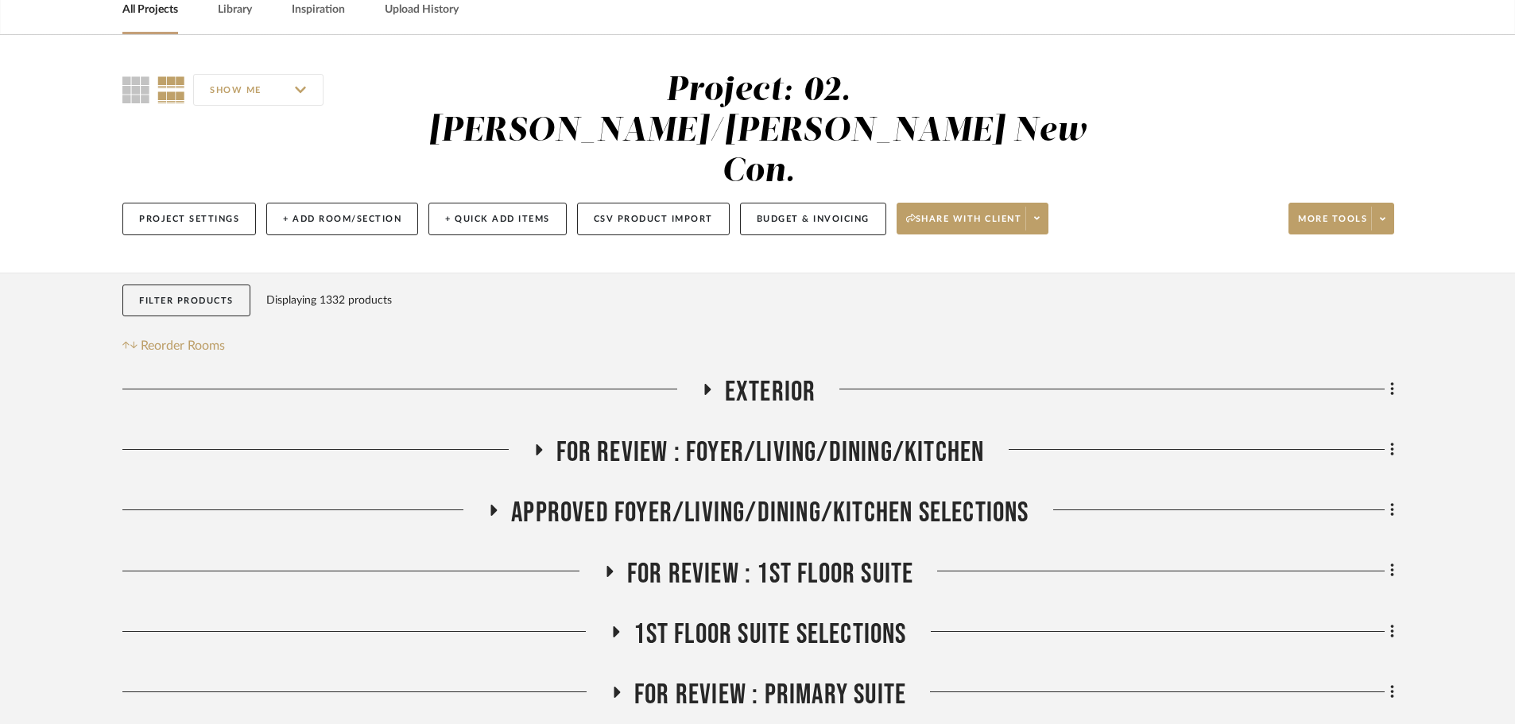
click at [741, 436] on span "FOR REVIEW : Foyer/Living/Dining/Kitchen" at bounding box center [770, 453] width 428 height 34
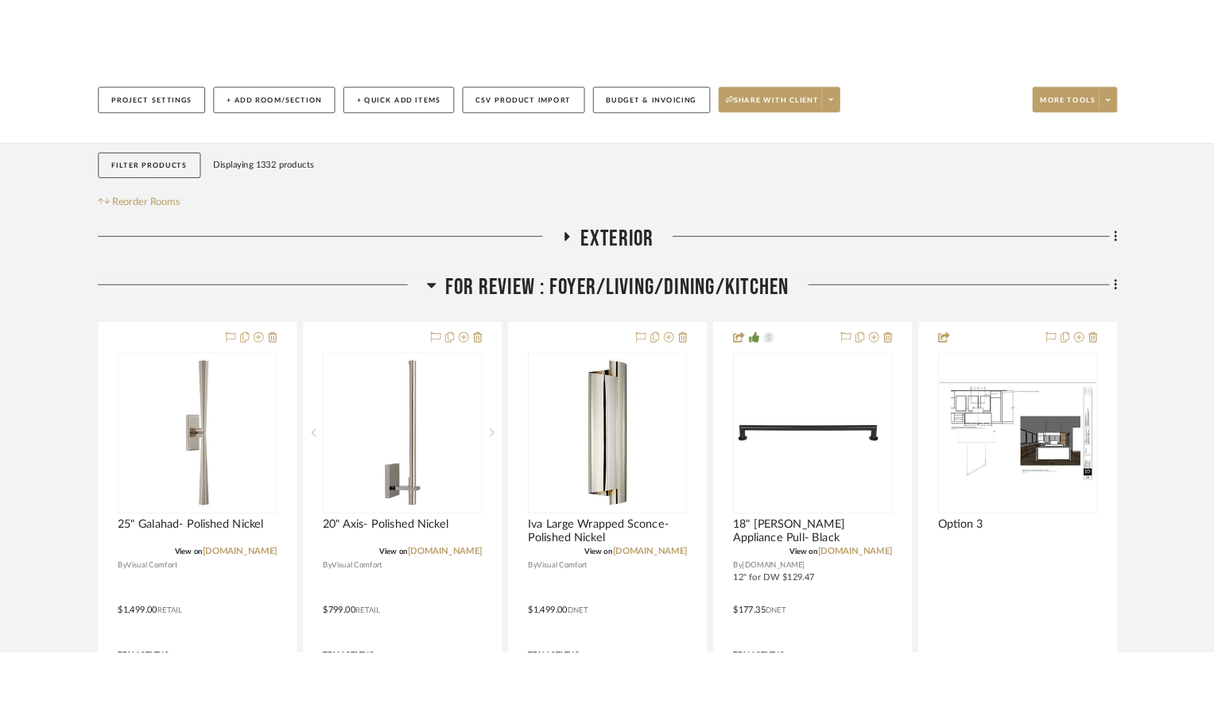
scroll to position [318, 0]
